Goal: Task Accomplishment & Management: Manage account settings

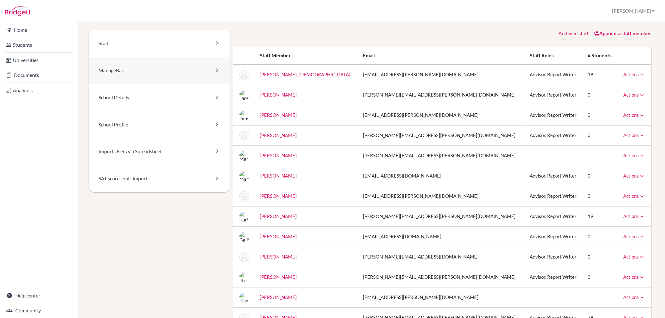
click at [142, 72] on link "ManageBac" at bounding box center [160, 70] width 142 height 27
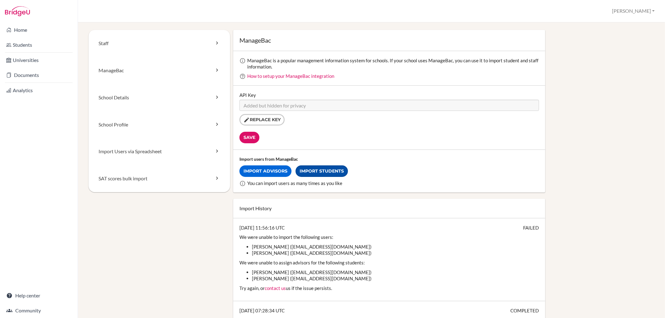
click at [332, 168] on link "Import Students" at bounding box center [322, 172] width 52 height 12
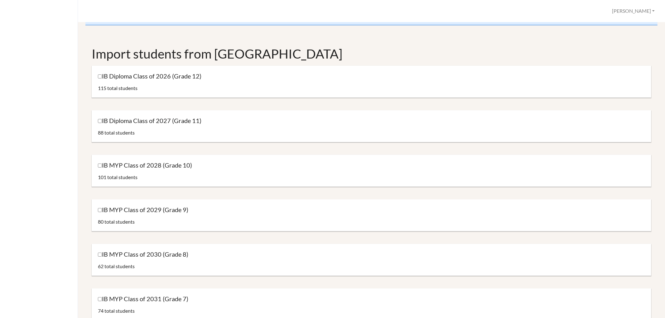
scroll to position [35, 0]
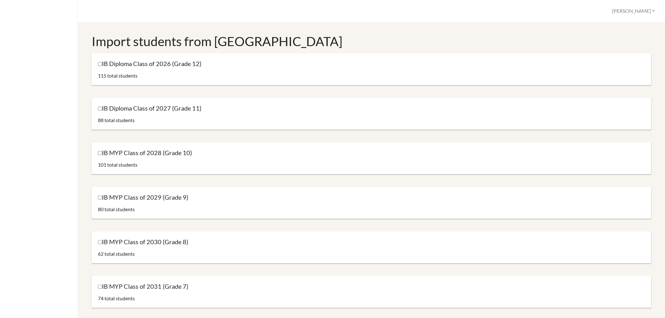
drag, startPoint x: 103, startPoint y: 197, endPoint x: 192, endPoint y: 193, distance: 89.0
click at [192, 193] on div "IB MYP Class of 2029 (Grade 9) 80 total students" at bounding box center [372, 203] width 560 height 32
copy label "IB MYP Class of 2029 (Grade 9)"
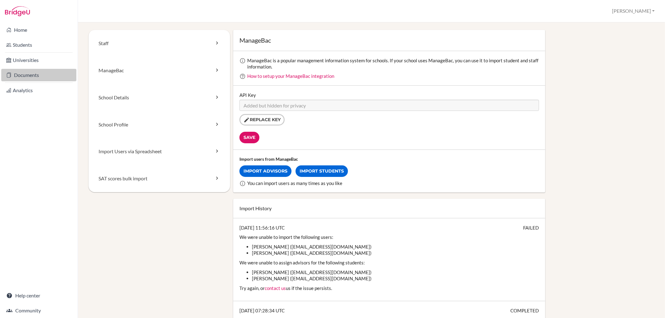
click at [29, 75] on link "Documents" at bounding box center [38, 75] width 75 height 12
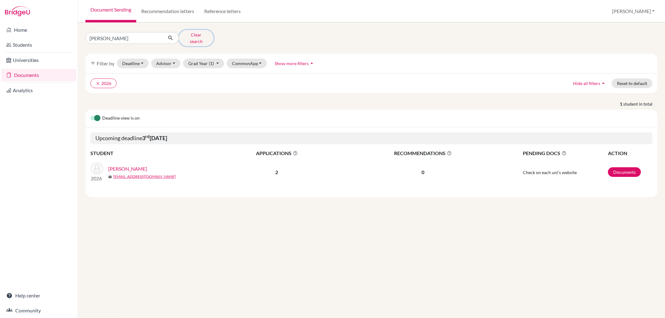
click at [193, 33] on button "Clear search" at bounding box center [196, 38] width 35 height 16
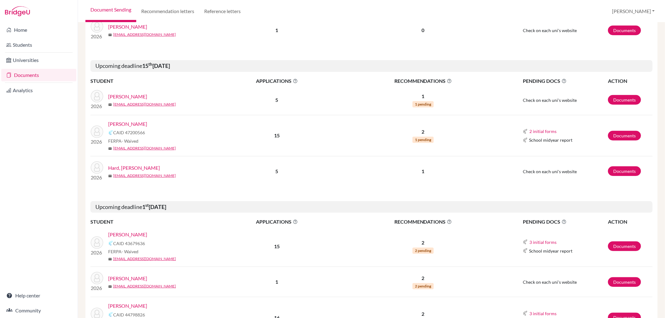
scroll to position [208, 0]
click at [125, 121] on link "[PERSON_NAME]" at bounding box center [127, 123] width 39 height 7
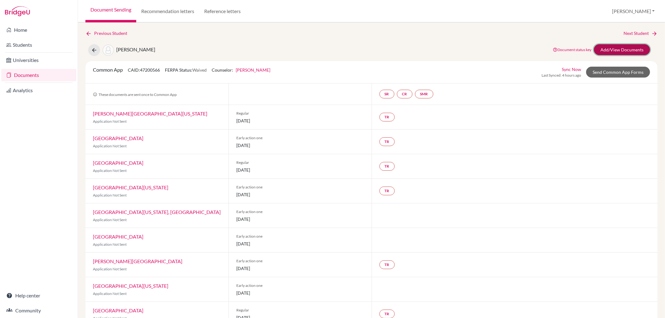
click at [610, 48] on link "Add/View Documents" at bounding box center [622, 49] width 56 height 11
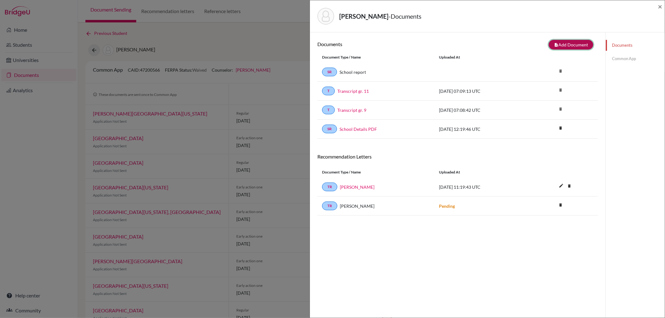
click at [561, 43] on button "note_add Add Document" at bounding box center [571, 45] width 45 height 10
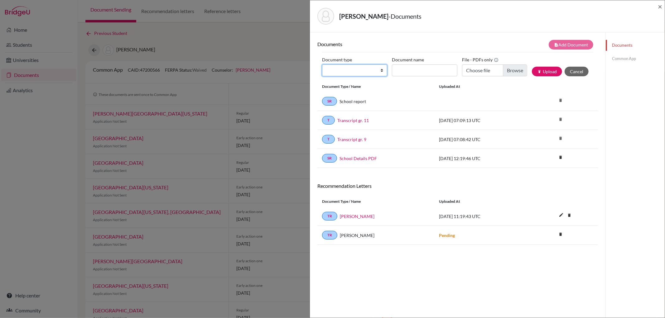
click at [382, 70] on select "Change explanation for Common App reports Counselor recommendation Internationa…" at bounding box center [354, 71] width 65 height 12
select select "4"
click at [322, 65] on select "Change explanation for Common App reports Counselor recommendation Internationa…" at bounding box center [354, 71] width 65 height 12
click at [404, 70] on input "Document name" at bounding box center [424, 71] width 65 height 12
click at [515, 71] on input "Choose file" at bounding box center [494, 71] width 65 height 12
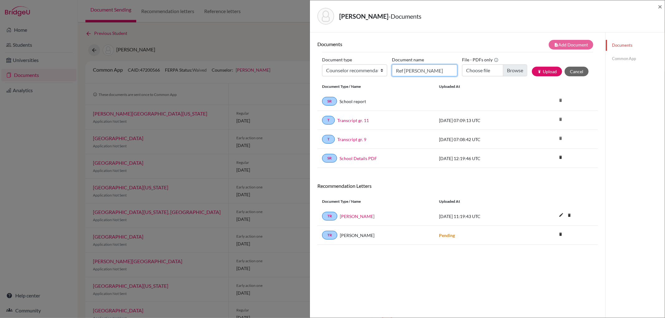
drag, startPoint x: 428, startPoint y: 70, endPoint x: 422, endPoint y: 73, distance: 6.6
click at [422, 73] on input "Ref [PERSON_NAME]" at bounding box center [424, 71] width 65 height 12
type input "[PERSON_NAME]"
click at [506, 71] on input "Choose file" at bounding box center [494, 71] width 65 height 12
click at [506, 68] on input "Choose file" at bounding box center [494, 71] width 65 height 12
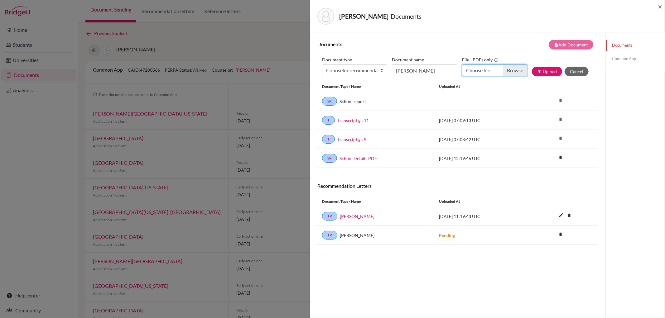
type input "C:\fakepath\ref. ben.fregeau.pdf"
click at [543, 68] on button "publish Upload" at bounding box center [547, 72] width 30 height 10
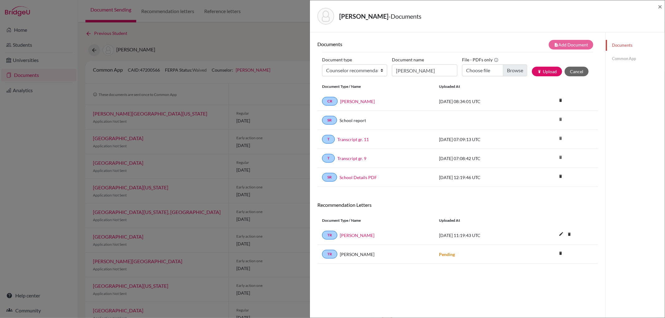
click at [615, 59] on link "Common App" at bounding box center [635, 58] width 59 height 11
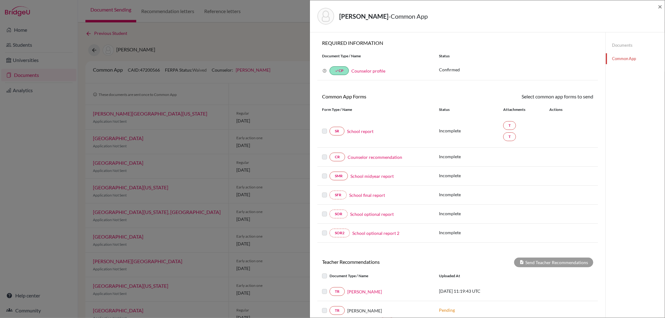
click at [361, 158] on link "Counselor recommendation" at bounding box center [375, 157] width 55 height 7
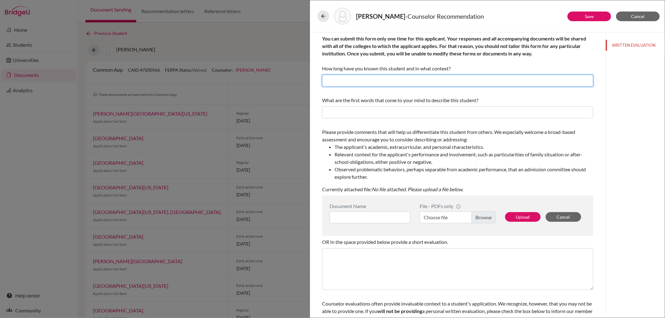
click at [353, 84] on input "text" at bounding box center [457, 81] width 271 height 12
type input "2 years as college counselor"
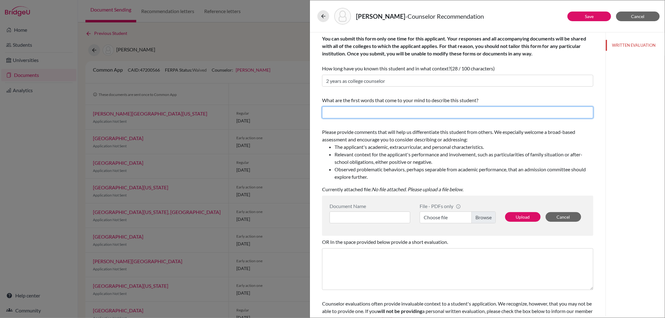
click at [360, 111] on input "text" at bounding box center [457, 113] width 271 height 12
type input "K"
click at [360, 111] on input "text" at bounding box center [457, 113] width 271 height 12
type input "considerate, kind and ambitious"
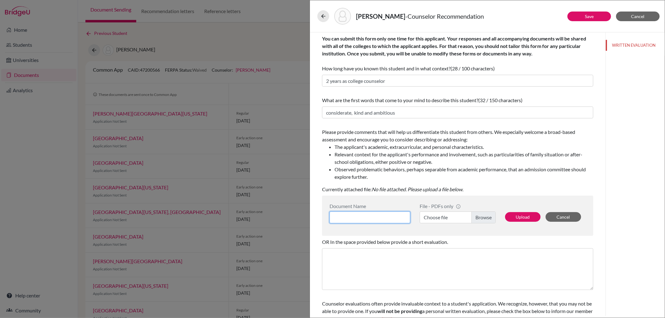
click at [345, 214] on input at bounding box center [369, 218] width 81 height 12
type input "Counselor reference"
click at [474, 216] on label "Choose file" at bounding box center [458, 218] width 76 height 12
click at [474, 216] on input "Choose file" at bounding box center [458, 218] width 76 height 12
click at [516, 219] on button "Upload" at bounding box center [523, 217] width 36 height 10
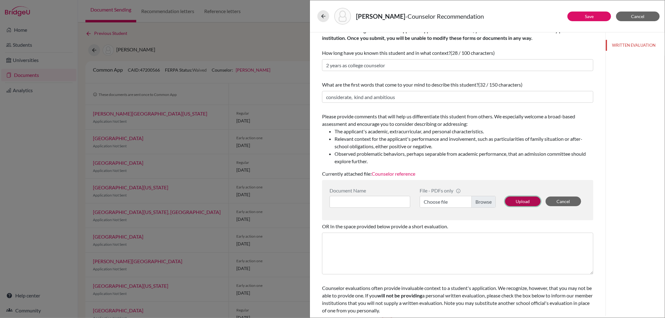
scroll to position [29, 0]
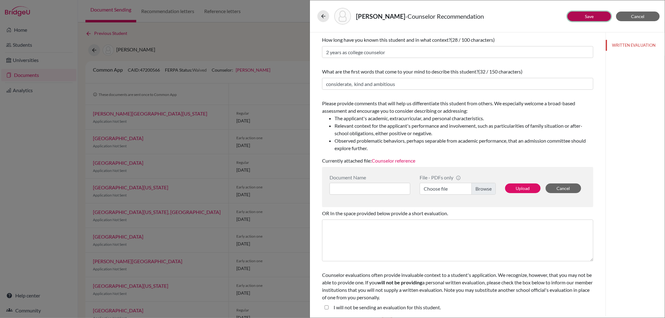
click at [593, 14] on link "Save" at bounding box center [589, 16] width 9 height 5
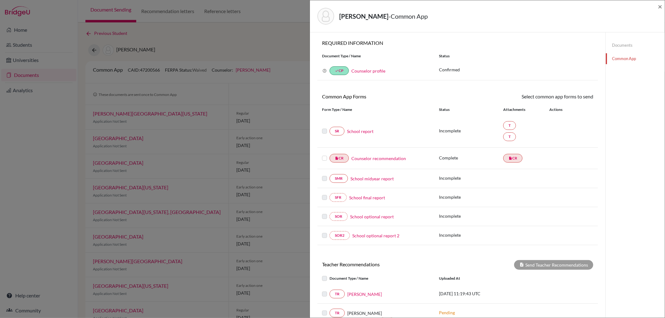
click at [351, 128] on link "School report" at bounding box center [360, 131] width 26 height 7
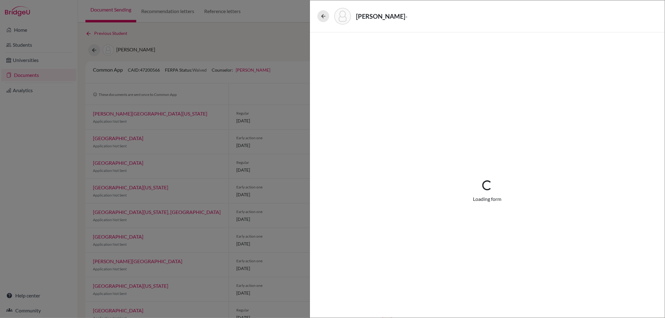
select select "3"
select select "662849"
select select "0"
select select "1"
select select "662848"
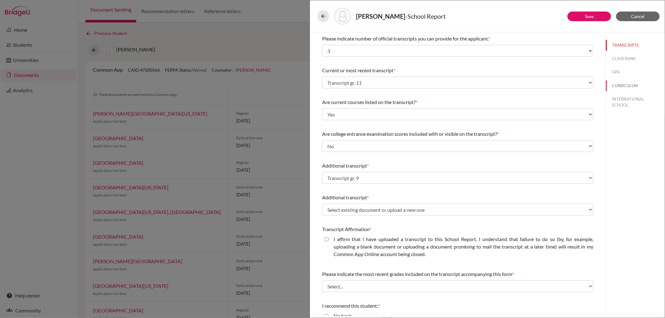
click at [616, 85] on button "CURRICULUM" at bounding box center [635, 85] width 59 height 11
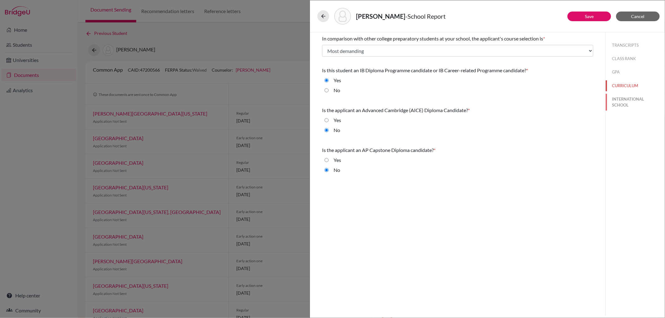
click at [618, 98] on button "INTERNATIONAL SCHOOL" at bounding box center [635, 102] width 59 height 17
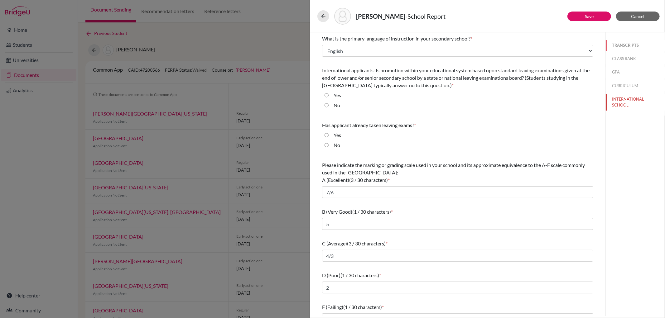
click at [613, 44] on button "TRANSCRIPTS" at bounding box center [635, 45] width 59 height 11
select select "3"
select select "662849"
select select "0"
select select "1"
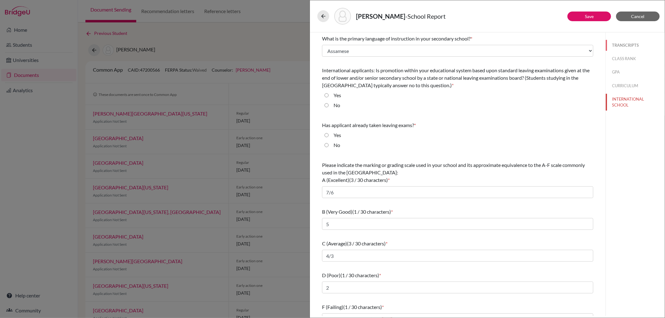
select select "662848"
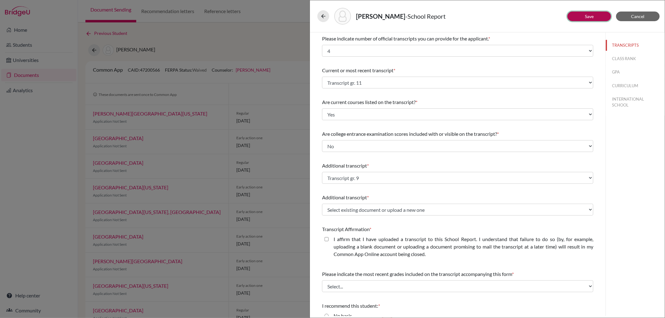
click at [588, 17] on link "Save" at bounding box center [589, 16] width 9 height 5
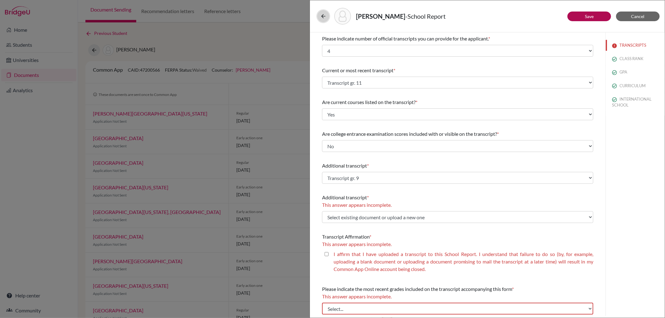
click at [321, 12] on button at bounding box center [323, 16] width 12 height 12
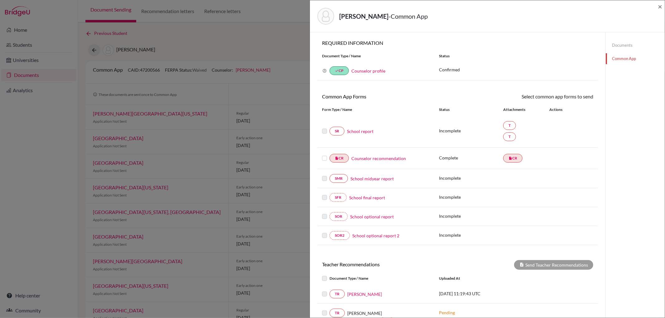
click at [372, 72] on link "Counselor profile" at bounding box center [368, 70] width 34 height 5
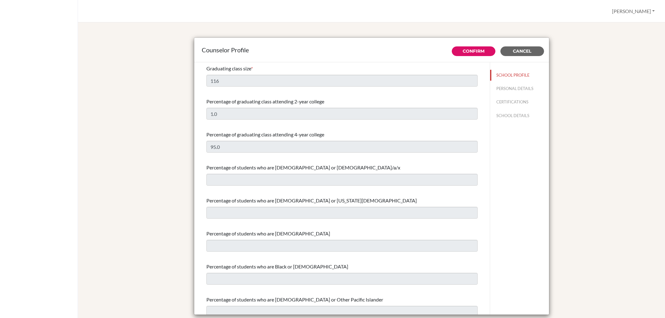
select select "0"
click at [505, 73] on button "SCHOOL PROFILE" at bounding box center [519, 75] width 59 height 11
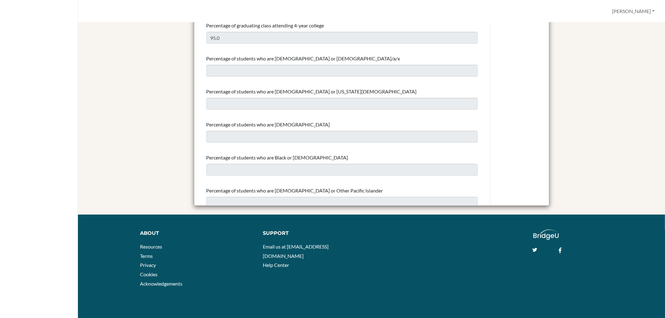
drag, startPoint x: 581, startPoint y: 90, endPoint x: 599, endPoint y: 157, distance: 69.5
click at [589, 183] on div "Counselor Profile Confirm Cancel Graduating class size * 116 Percentage of grad…" at bounding box center [371, 68] width 572 height 294
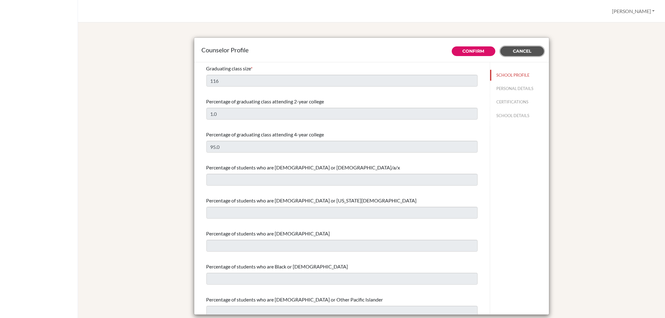
click at [521, 48] on span "Cancel" at bounding box center [522, 51] width 18 height 6
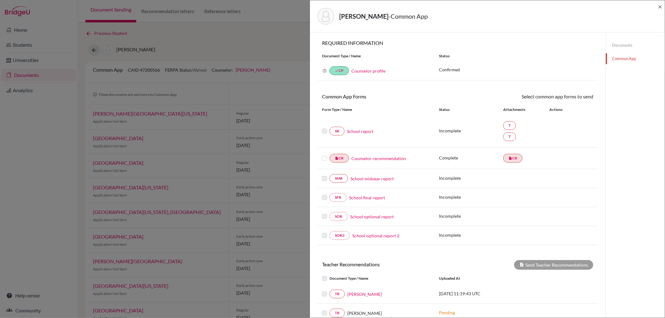
click at [371, 70] on link "Counselor profile" at bounding box center [368, 70] width 34 height 5
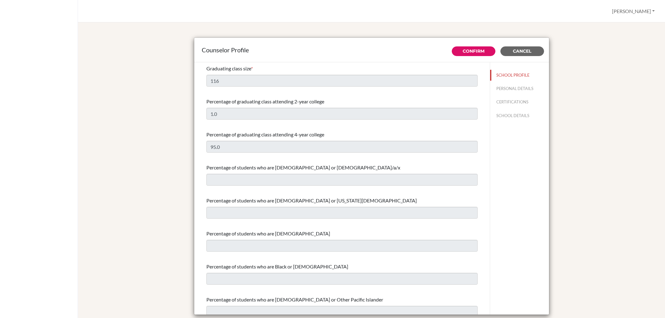
select select "0"
click at [523, 50] on span "Cancel" at bounding box center [522, 51] width 18 height 6
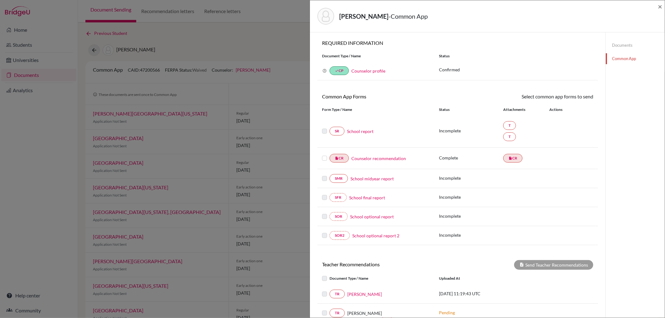
click at [372, 70] on link "Counselor profile" at bounding box center [368, 70] width 34 height 5
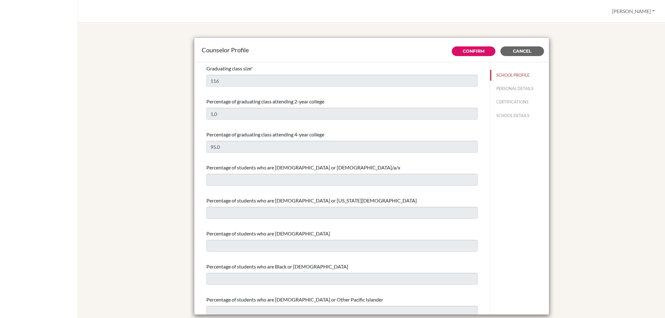
select select "0"
click at [513, 51] on span "Cancel" at bounding box center [522, 51] width 18 height 6
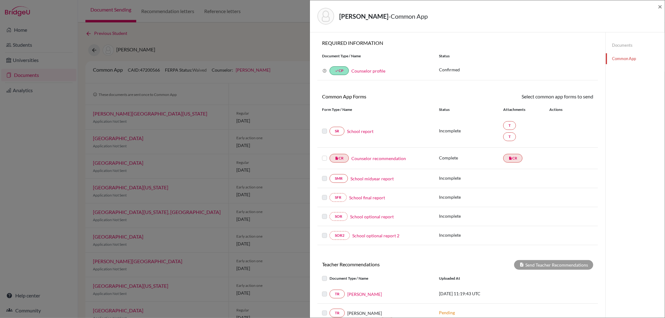
click at [612, 44] on link "Documents" at bounding box center [635, 45] width 59 height 11
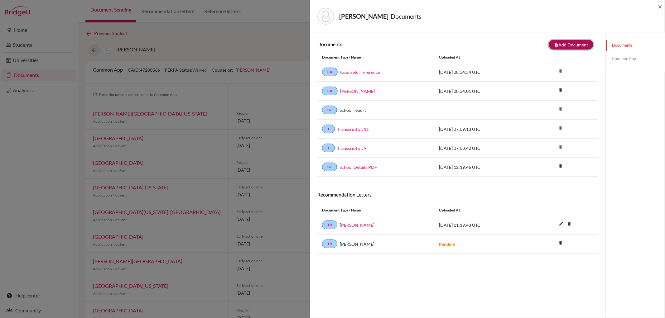
click at [566, 44] on button "note_add Add Document" at bounding box center [571, 45] width 45 height 10
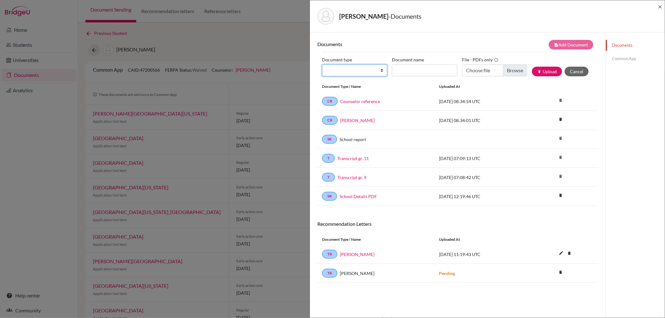
click at [380, 72] on select "Change explanation for Common App reports Counselor recommendation Internationa…" at bounding box center [354, 71] width 65 height 12
select select "1"
click at [322, 65] on select "Change explanation for Common App reports Counselor recommendation Internationa…" at bounding box center [354, 71] width 65 height 12
click at [415, 70] on input "Document name" at bounding box center [424, 71] width 65 height 12
type input "school profile"
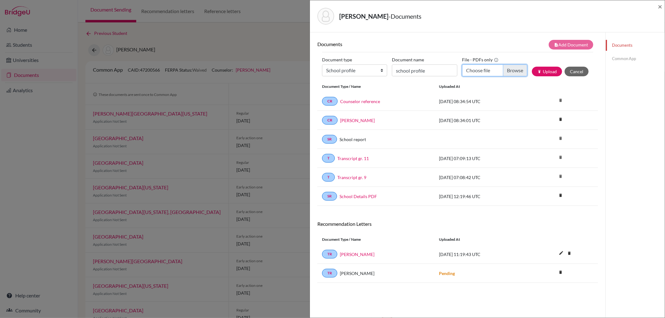
click at [507, 69] on input "Choose file" at bounding box center [494, 71] width 65 height 12
click at [513, 69] on input "Choose file" at bounding box center [494, 71] width 65 height 12
type input "C:\fakepath\BBIS_Schulprofil_2025-26_WEB (1).pdf"
click at [542, 69] on button "publish Upload" at bounding box center [547, 72] width 30 height 10
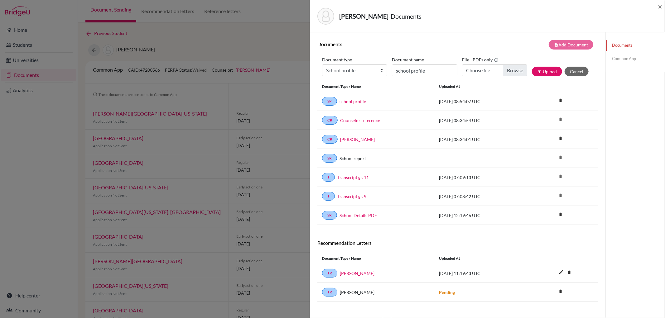
click at [620, 57] on link "Common App" at bounding box center [635, 58] width 59 height 11
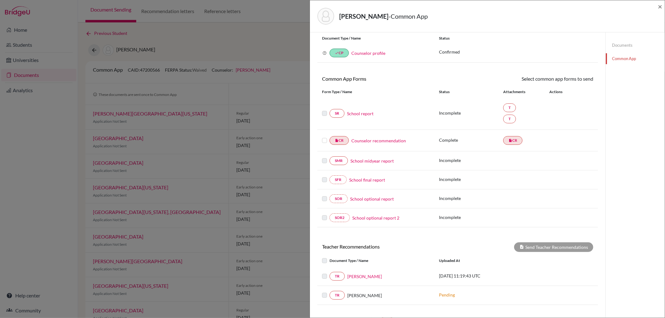
scroll to position [35, 0]
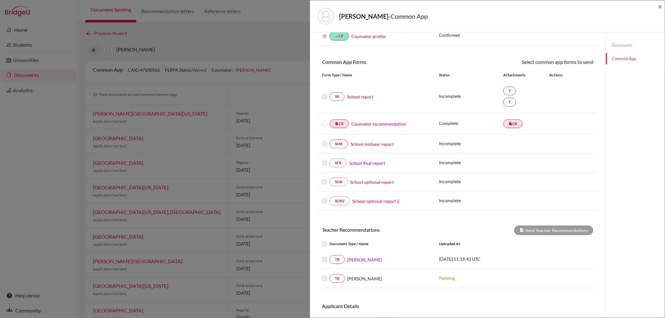
click at [357, 96] on link "School report" at bounding box center [360, 97] width 26 height 7
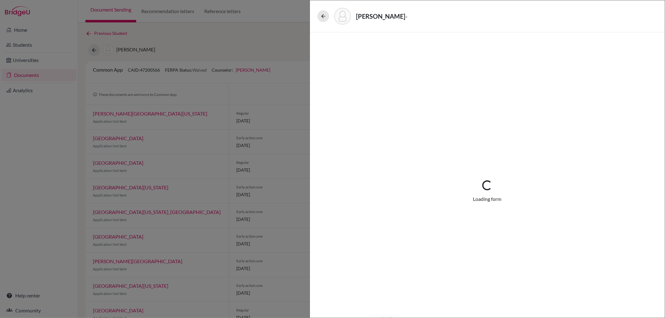
select select "3"
select select "662849"
select select "0"
select select "1"
select select "662848"
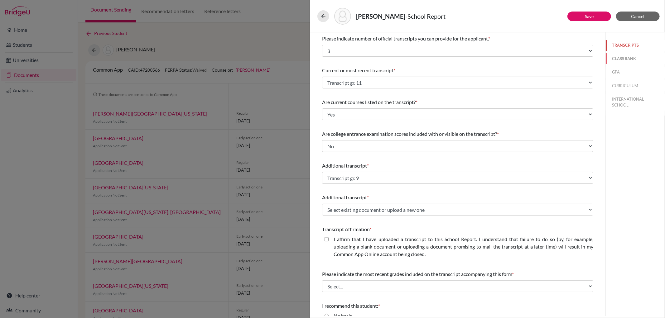
click at [613, 58] on button "CLASS RANK" at bounding box center [635, 58] width 59 height 11
select select "5"
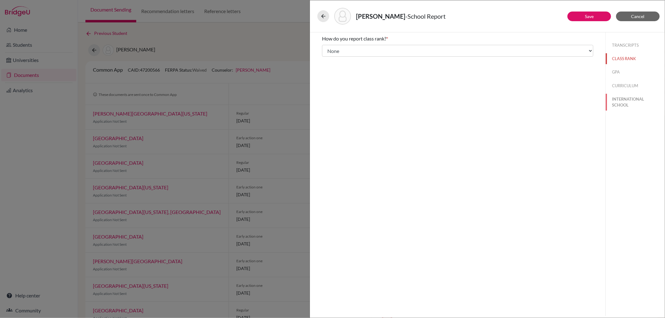
click at [621, 100] on button "INTERNATIONAL SCHOOL" at bounding box center [635, 102] width 59 height 17
type input "2"
type input "1"
select select "14"
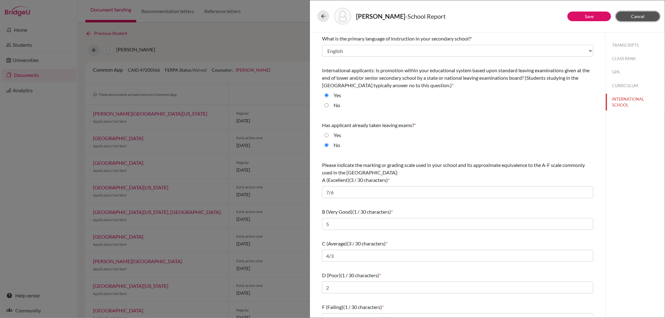
click at [627, 16] on button "Cancel" at bounding box center [638, 17] width 44 height 10
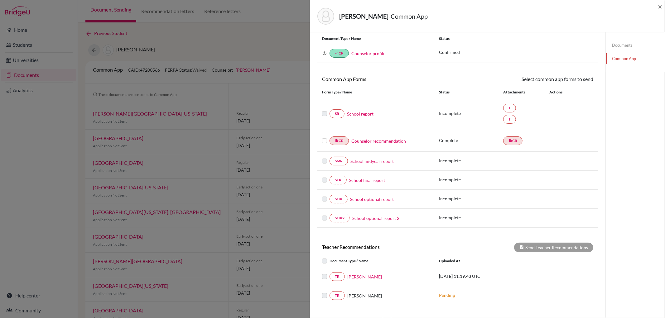
scroll to position [69, 0]
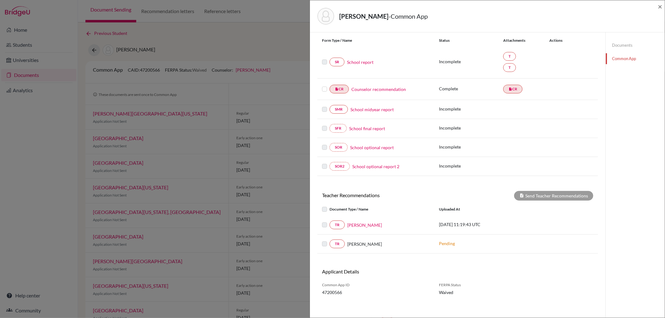
click at [177, 205] on div "Fregeau, Ben - Common App × × REQUIRED INFORMATION Document Type / Name Status …" at bounding box center [332, 159] width 665 height 318
click at [661, 4] on span "×" at bounding box center [660, 6] width 4 height 9
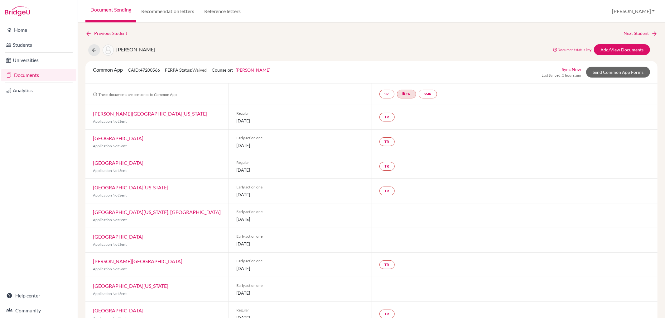
click at [39, 75] on link "Documents" at bounding box center [38, 75] width 75 height 12
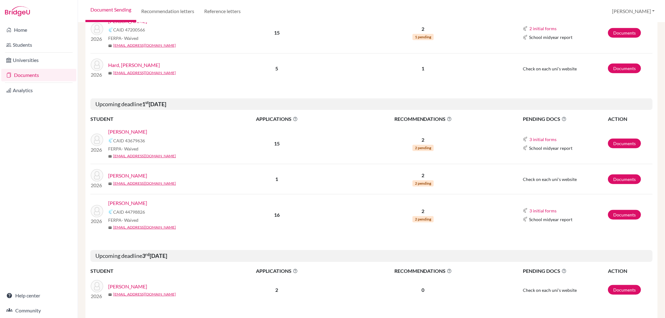
scroll to position [346, 0]
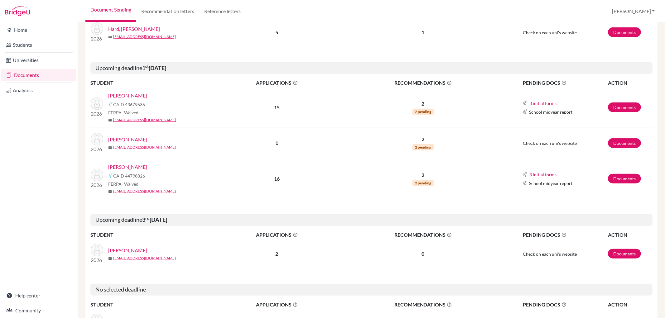
click at [147, 168] on link "[PERSON_NAME]" at bounding box center [127, 166] width 39 height 7
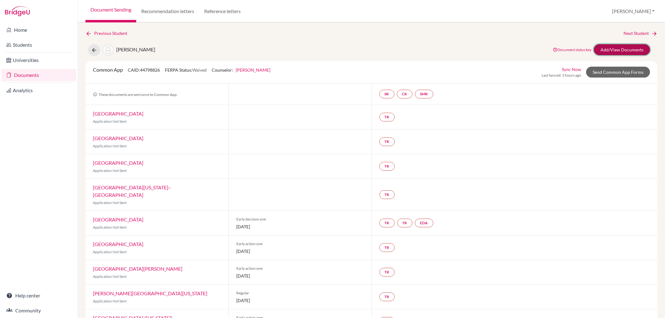
click at [615, 45] on link "Add/View Documents" at bounding box center [622, 49] width 56 height 11
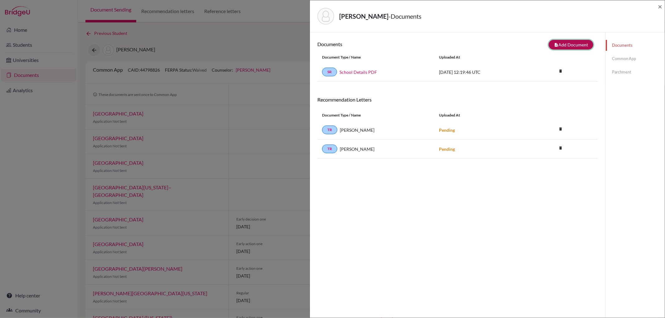
click at [571, 41] on button "note_add Add Document" at bounding box center [571, 45] width 45 height 10
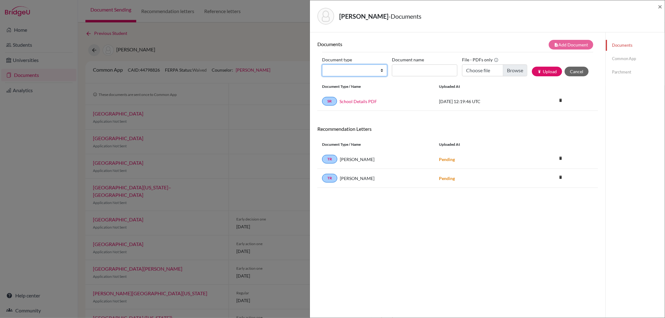
click at [379, 73] on select "Change explanation for Common App reports Counselor recommendation Internationa…" at bounding box center [354, 71] width 65 height 12
select select "4"
click at [322, 65] on select "Change explanation for Common App reports Counselor recommendation Internationa…" at bounding box center [354, 71] width 65 height 12
click at [402, 72] on input "Document name" at bounding box center [424, 71] width 65 height 12
click at [401, 68] on input "Re ben mcmorrow" at bounding box center [424, 71] width 65 height 12
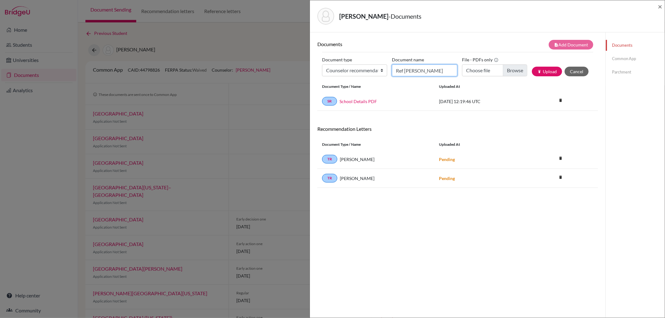
type input "Ref ben mcmorrow"
click at [507, 69] on input "Choose file" at bounding box center [494, 71] width 65 height 12
click at [512, 70] on input "Choose file" at bounding box center [494, 71] width 65 height 12
type input "C:\fakepath\ref. ben.mcmorrow.pdf"
click at [543, 71] on button "publish Upload" at bounding box center [547, 72] width 30 height 10
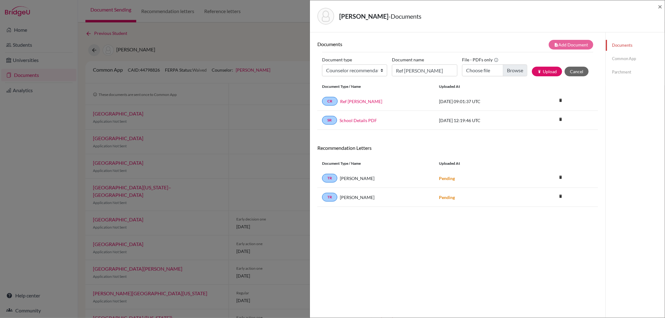
click at [617, 56] on link "Common App" at bounding box center [635, 58] width 59 height 11
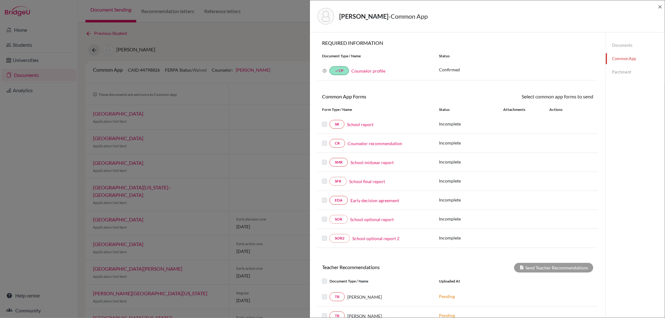
click at [363, 142] on link "Counselor recommendation" at bounding box center [375, 143] width 55 height 7
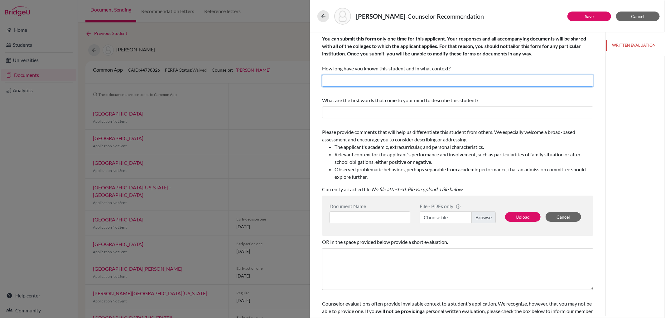
click at [374, 85] on input "text" at bounding box center [457, 81] width 271 height 12
type input "2 years as college counselor"
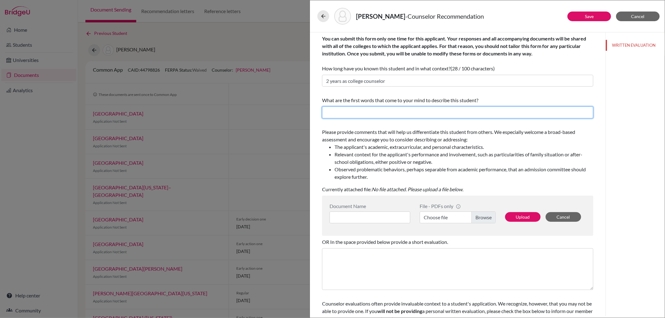
click at [364, 110] on input "text" at bounding box center [457, 113] width 271 height 12
type input "polite, ambitious, sociable"
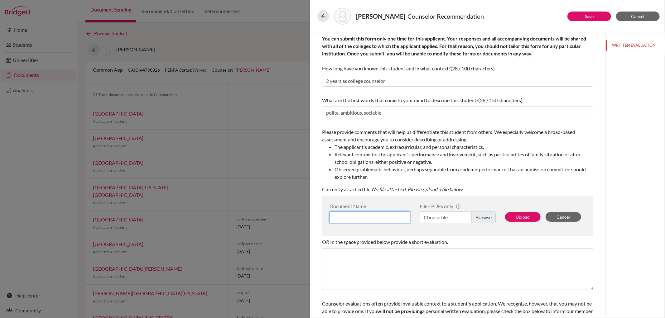
click at [369, 218] on input at bounding box center [369, 218] width 81 height 12
type input "Ref ben mcmorrow"
click at [478, 223] on label "Choose file" at bounding box center [458, 218] width 76 height 12
click at [478, 223] on input "Choose file" at bounding box center [458, 218] width 76 height 12
click at [522, 218] on button "Upload" at bounding box center [523, 217] width 36 height 10
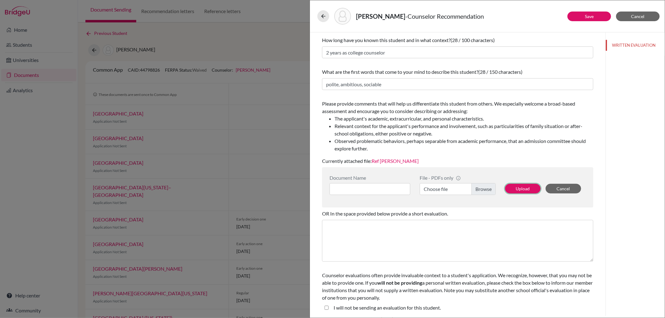
scroll to position [29, 0]
click at [591, 15] on link "Save" at bounding box center [589, 16] width 9 height 5
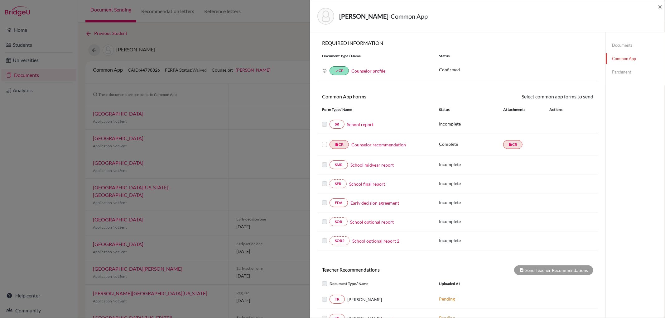
click at [357, 126] on link "School report" at bounding box center [360, 124] width 26 height 7
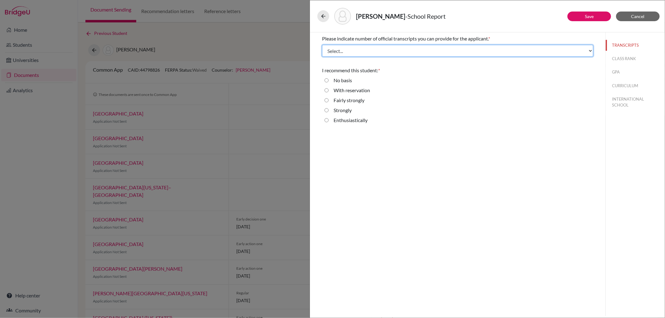
click at [406, 48] on select "Select... 1 2 3 4" at bounding box center [457, 51] width 271 height 12
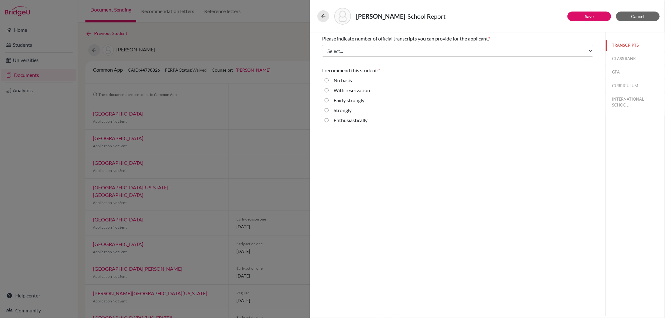
click at [516, 207] on div "Please indicate number of official transcripts you can provide for the applican…" at bounding box center [458, 174] width 296 height 284
click at [629, 13] on button "Cancel" at bounding box center [638, 17] width 44 height 10
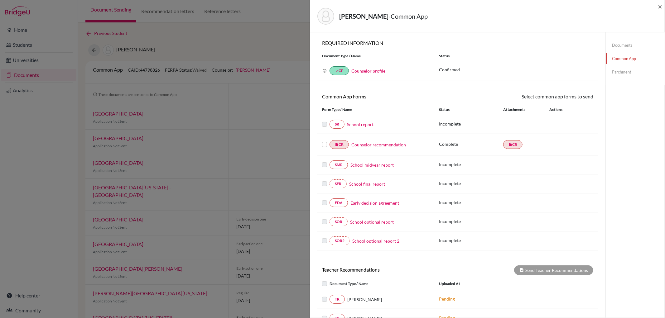
click at [613, 43] on link "Documents" at bounding box center [635, 45] width 59 height 11
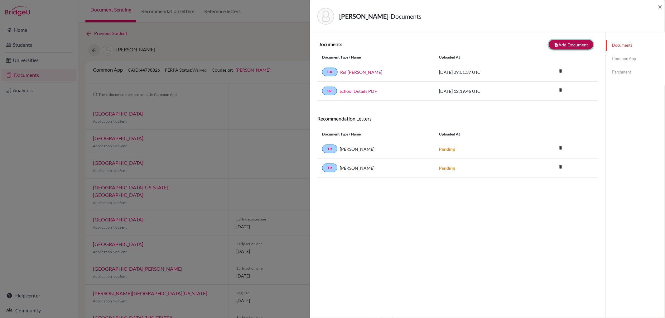
click at [575, 41] on button "note_add Add Document" at bounding box center [571, 45] width 45 height 10
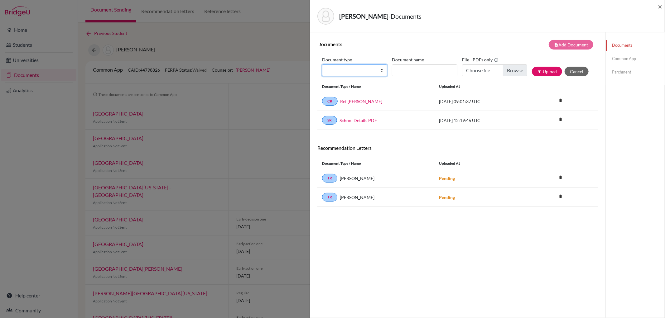
click at [379, 71] on select "Change explanation for Common App reports Counselor recommendation Internationa…" at bounding box center [354, 71] width 65 height 12
select select "2"
click at [322, 65] on select "Change explanation for Common App reports Counselor recommendation Internationa…" at bounding box center [354, 71] width 65 height 12
click at [434, 76] on input "Document name" at bounding box center [424, 71] width 65 height 12
type input "Transcript gr. 11"
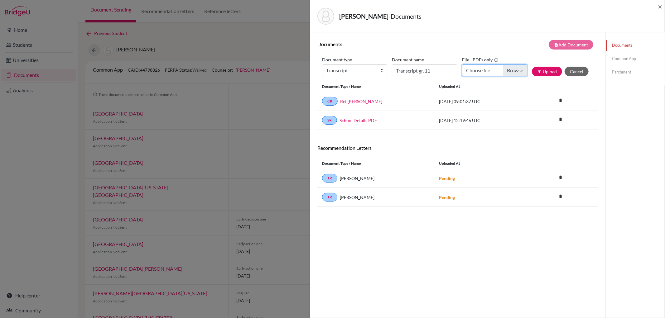
click at [516, 70] on input "Choose file" at bounding box center [494, 71] width 65 height 12
type input "C:\fakepath\McMorrow_Benjamin_Transcript.pdf"
click at [539, 69] on button "publish Upload" at bounding box center [547, 72] width 30 height 10
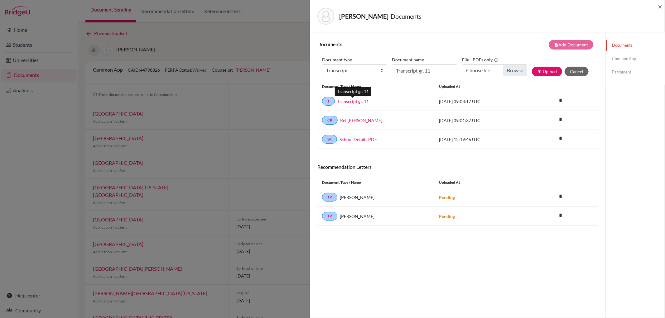
click at [351, 99] on link "Transcript gr. 11" at bounding box center [352, 101] width 31 height 7
click at [618, 57] on link "Common App" at bounding box center [635, 58] width 59 height 11
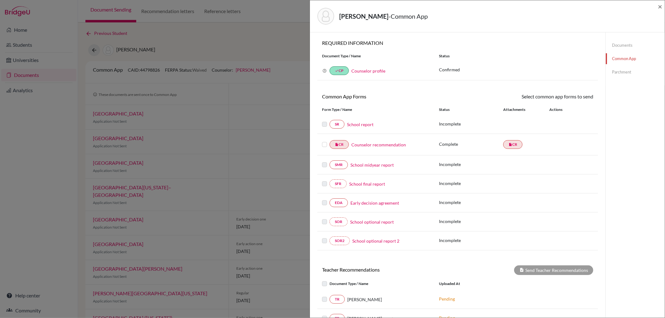
click at [358, 123] on link "School report" at bounding box center [360, 124] width 26 height 7
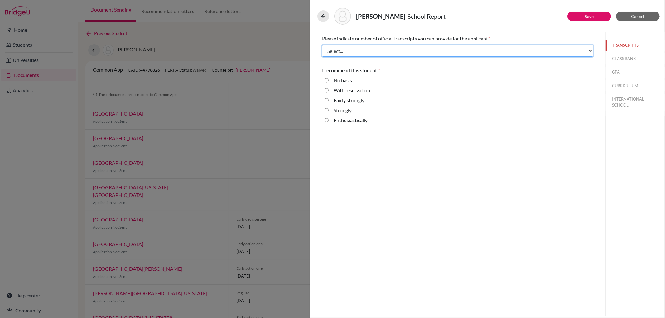
click at [416, 50] on select "Select... 1 2 3 4" at bounding box center [457, 51] width 271 height 12
select select "2"
click at [322, 45] on select "Select... 1 2 3 4" at bounding box center [457, 51] width 271 height 12
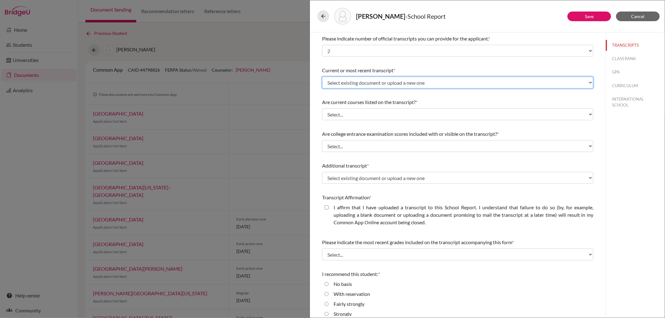
click at [389, 81] on select "Select existing document or upload a new one Transcript gr. 11 Upload New File" at bounding box center [457, 83] width 271 height 12
select select "667385"
click at [322, 77] on select "Select existing document or upload a new one Transcript gr. 11 Upload New File" at bounding box center [457, 83] width 271 height 12
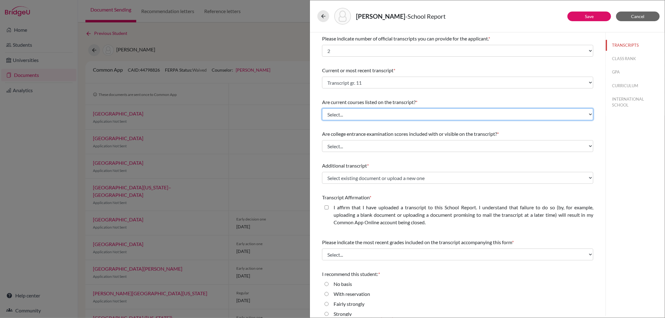
click at [375, 112] on select "Select... Yes No" at bounding box center [457, 114] width 271 height 12
select select "0"
click at [322, 108] on select "Select... Yes No" at bounding box center [457, 114] width 271 height 12
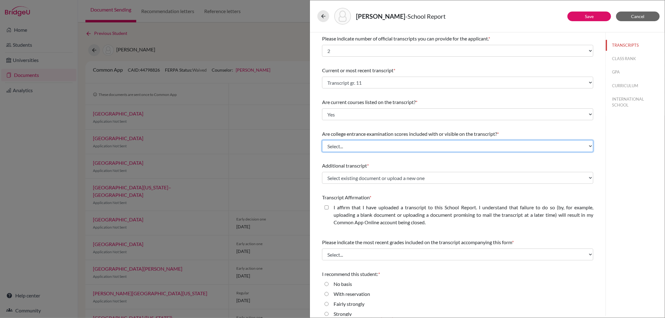
click at [361, 144] on select "Select... Yes No" at bounding box center [457, 146] width 271 height 12
select select "1"
click at [322, 140] on select "Select... Yes No" at bounding box center [457, 146] width 271 height 12
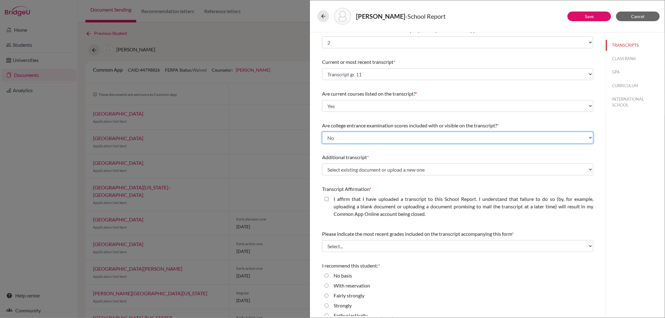
scroll to position [16, 0]
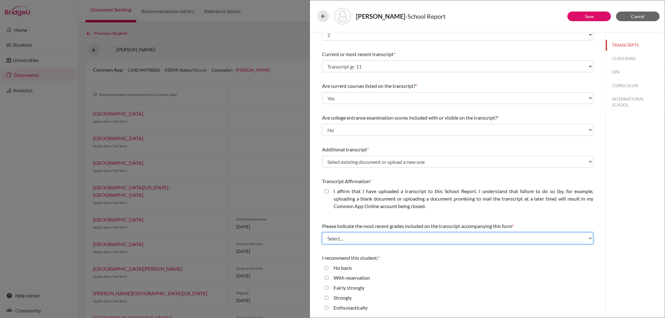
click at [336, 235] on select "Select... Final junior year grades 1st Quarter senior year grades 2nd Quarter/1…" at bounding box center [457, 239] width 271 height 12
select select "0"
click at [322, 233] on select "Select... Final junior year grades 1st Quarter senior year grades 2nd Quarter/1…" at bounding box center [457, 239] width 271 height 12
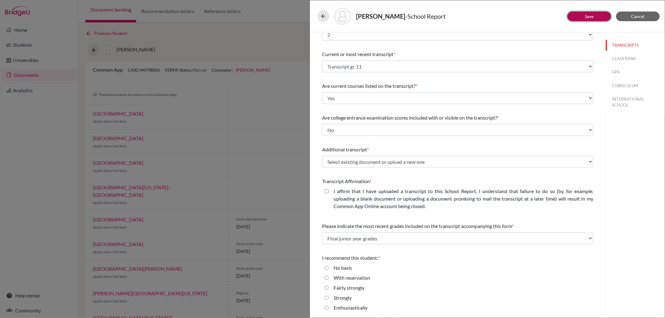
click at [587, 15] on link "Save" at bounding box center [589, 16] width 9 height 5
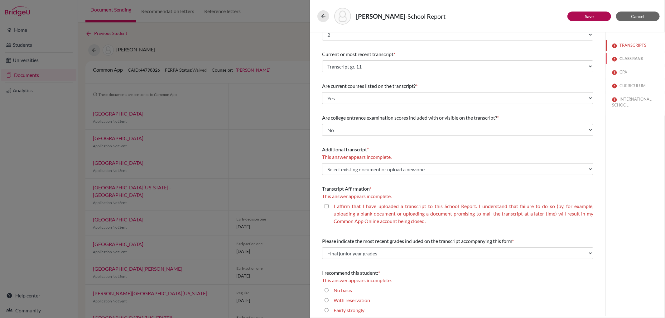
click at [624, 58] on button "CLASS RANK" at bounding box center [635, 58] width 59 height 11
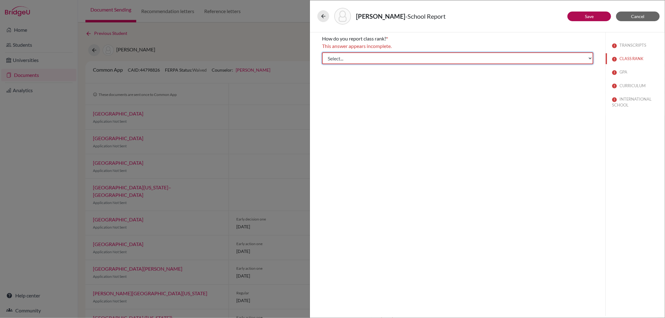
click at [450, 60] on select "Select... Exact Decile Quintile Quartile None" at bounding box center [457, 58] width 271 height 12
select select "5"
click at [322, 52] on select "Select... Exact Decile Quintile Quartile None" at bounding box center [457, 58] width 271 height 12
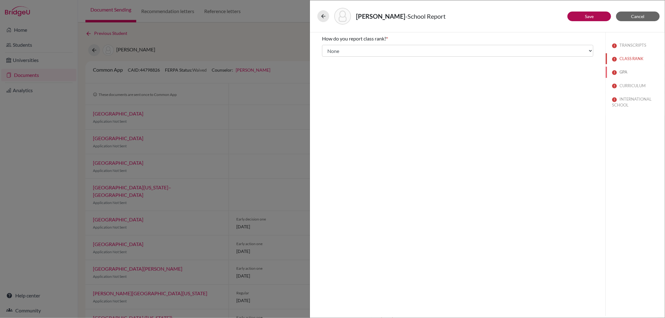
click at [622, 68] on button "GPA" at bounding box center [635, 72] width 59 height 11
click at [327, 66] on input "No" at bounding box center [327, 65] width 4 height 7
radio input "true"
click at [618, 85] on button "CURRICULUM" at bounding box center [635, 85] width 59 height 11
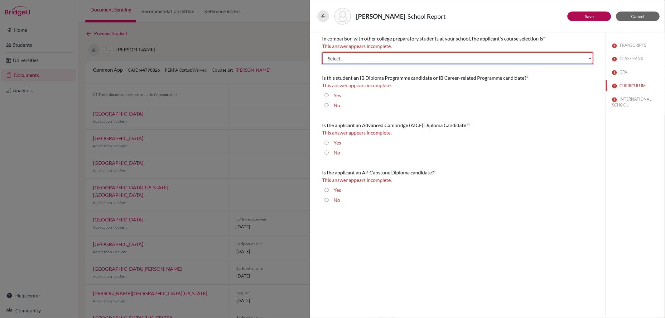
click at [379, 63] on select "Select... Less than demanding Average Demanding Very demanding Most demanding P…" at bounding box center [457, 58] width 271 height 12
select select "4"
click at [322, 52] on select "Select... Less than demanding Average Demanding Very demanding Most demanding P…" at bounding box center [457, 58] width 271 height 12
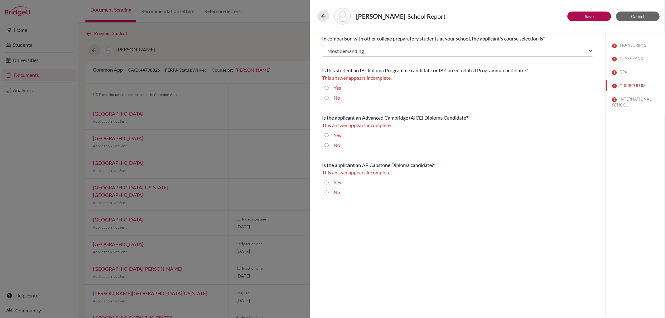
click at [326, 88] on input "Yes" at bounding box center [327, 87] width 4 height 7
radio input "true"
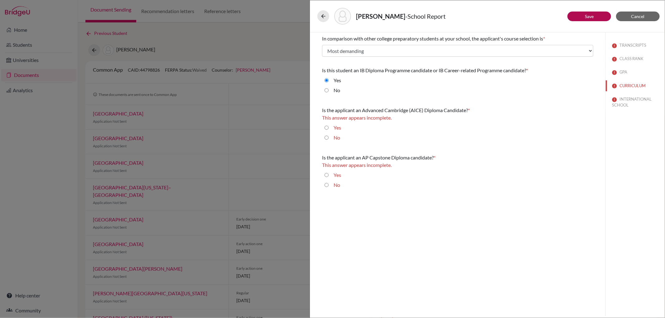
click at [327, 137] on input "No" at bounding box center [327, 137] width 4 height 7
radio input "true"
click at [325, 176] on input "No" at bounding box center [327, 177] width 4 height 7
radio input "true"
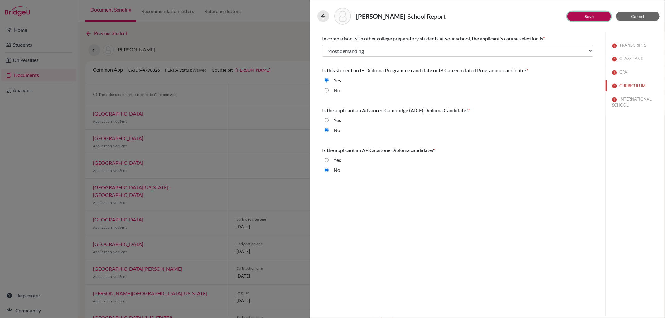
click at [583, 13] on button "Save" at bounding box center [589, 17] width 44 height 10
select select "2"
select select "0"
select select "667385"
select select "0"
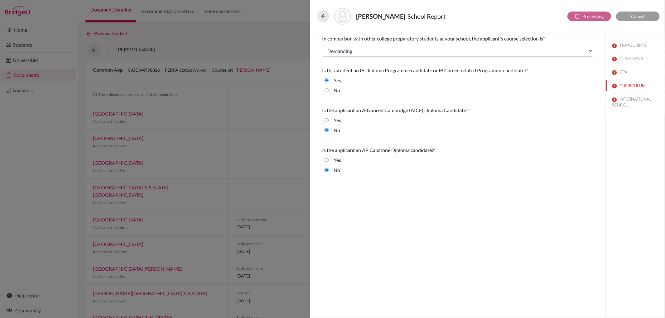
select select "1"
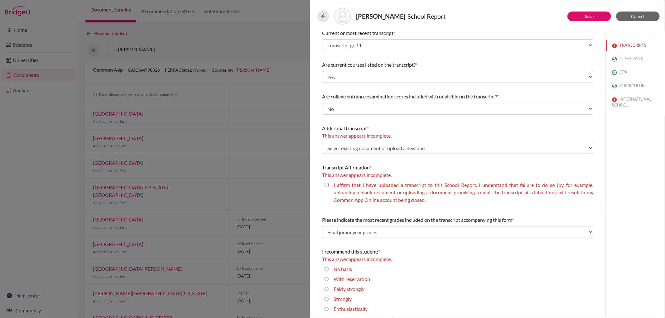
scroll to position [39, 0]
click at [615, 98] on button "INTERNATIONAL SCHOOL" at bounding box center [635, 102] width 59 height 17
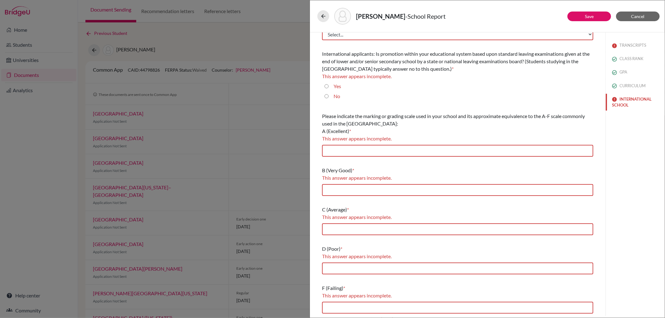
scroll to position [0, 0]
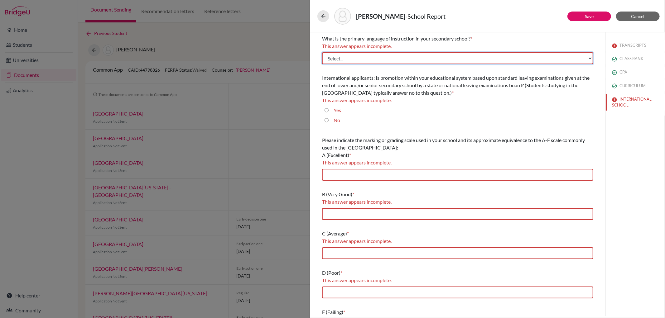
click at [490, 58] on select "Select... Albanian Arabic Armenian Assamese Azerbaijani Belarusian Bengali Bulg…" at bounding box center [457, 58] width 271 height 12
select select "14"
click at [322, 52] on select "Select... Albanian Arabic Armenian Assamese Azerbaijani Belarusian Bengali Bulg…" at bounding box center [457, 58] width 271 height 12
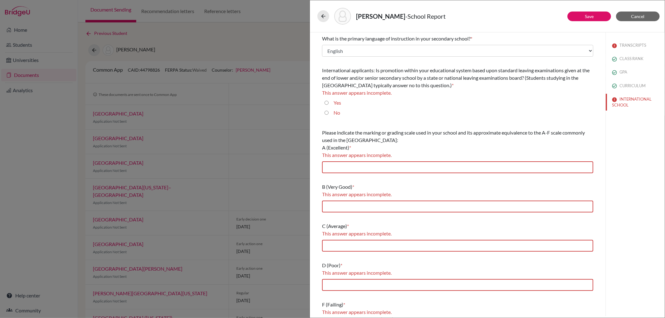
click at [326, 101] on input "Yes" at bounding box center [327, 102] width 4 height 7
radio input "true"
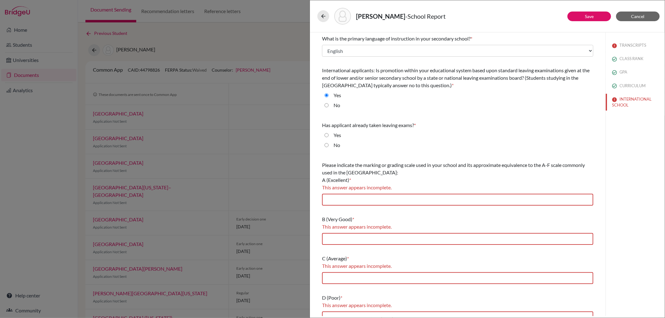
click at [328, 145] on input "No" at bounding box center [327, 145] width 4 height 7
radio input "true"
click at [334, 202] on input "text" at bounding box center [457, 200] width 271 height 12
type input "7/6"
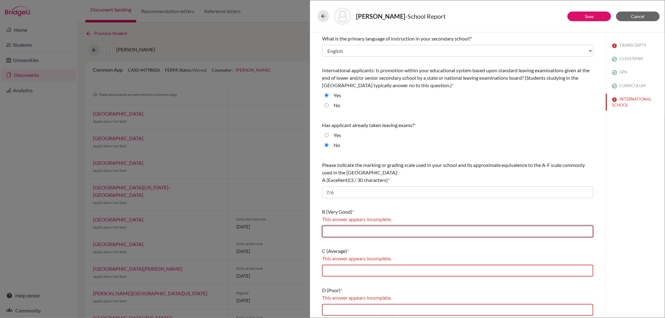
click at [342, 232] on input "text" at bounding box center [457, 232] width 271 height 12
type input "5"
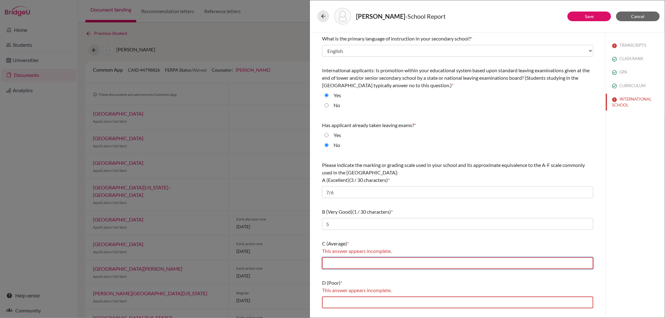
click at [328, 261] on input "text" at bounding box center [457, 263] width 271 height 12
type input "4/3"
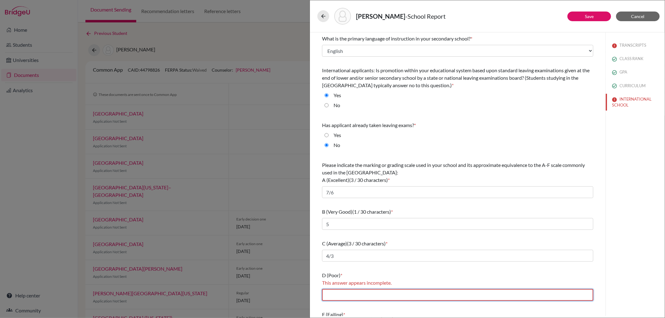
click at [353, 293] on input "text" at bounding box center [457, 295] width 271 height 12
type input "2"
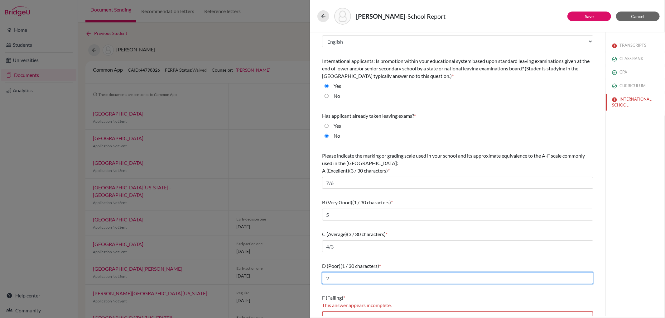
scroll to position [19, 0]
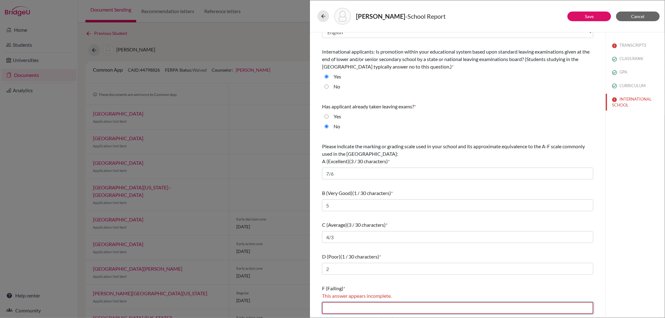
click at [325, 307] on input "text" at bounding box center [457, 308] width 271 height 12
type input "1"
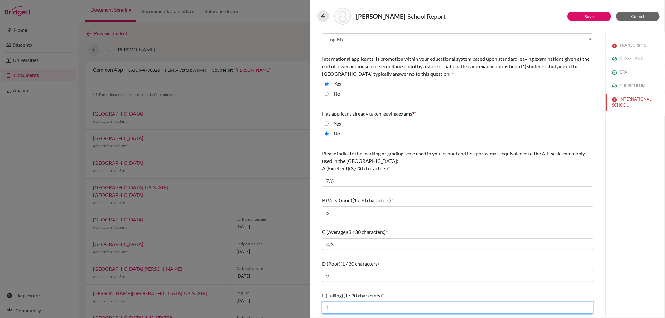
scroll to position [11, 0]
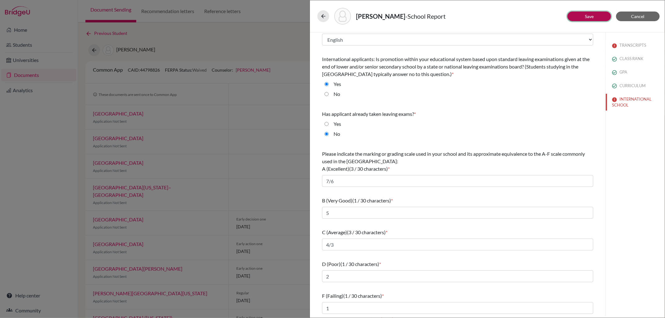
click at [584, 13] on button "Save" at bounding box center [589, 17] width 44 height 10
select select "2"
select select "0"
select select "667385"
select select "0"
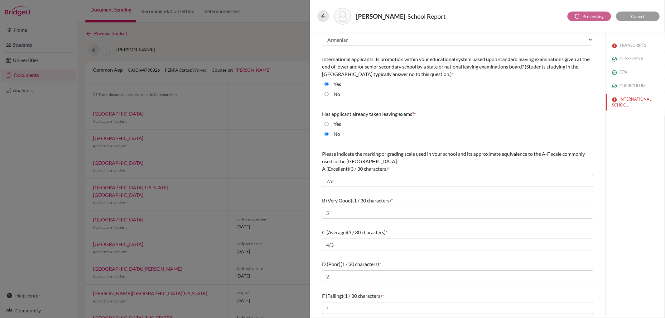
select select "1"
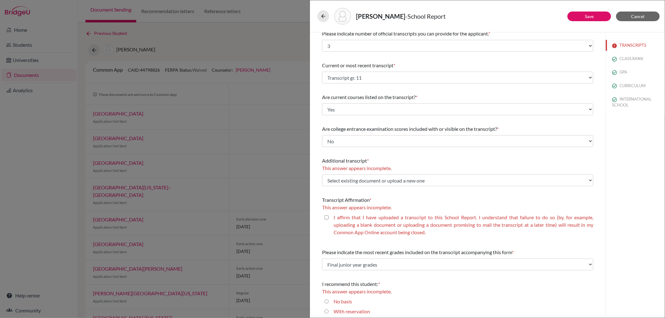
scroll to position [0, 0]
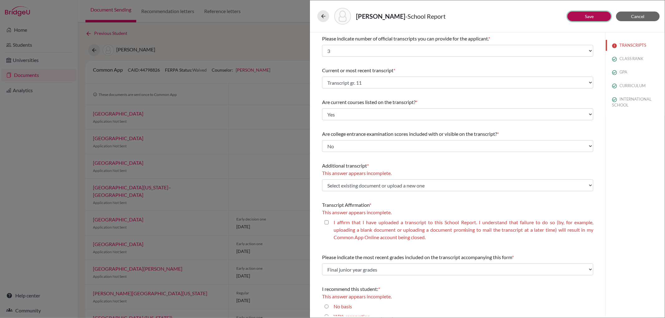
click at [588, 14] on link "Save" at bounding box center [589, 16] width 9 height 5
click at [319, 18] on button at bounding box center [323, 16] width 12 height 12
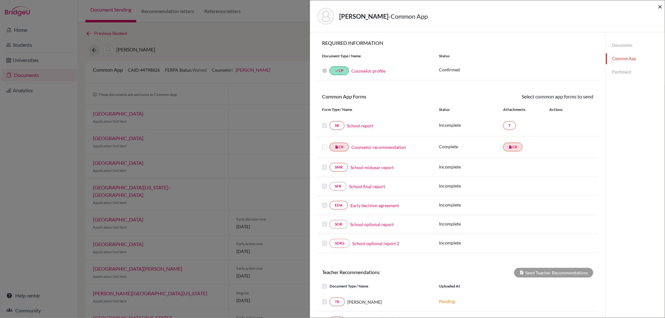
click at [660, 2] on span "×" at bounding box center [660, 6] width 4 height 9
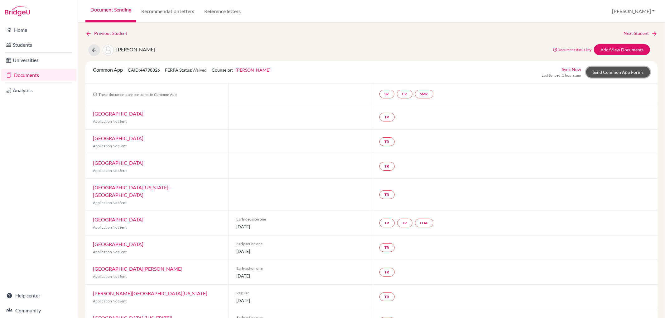
click at [624, 72] on link "Send Common App Forms" at bounding box center [618, 72] width 64 height 11
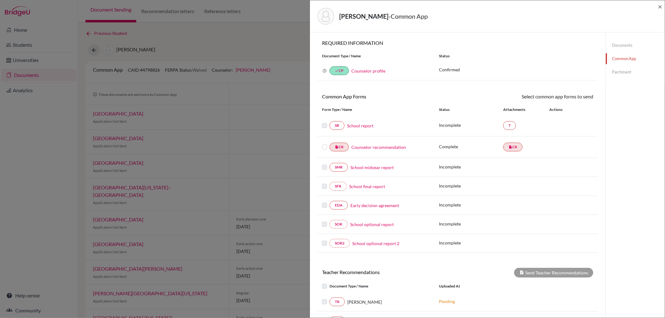
click at [388, 204] on link "Early decision agreement" at bounding box center [374, 205] width 49 height 7
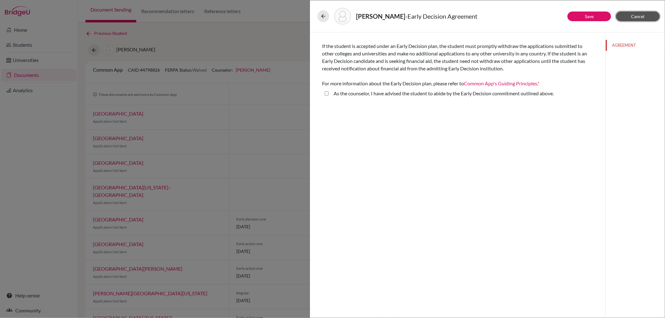
click at [637, 15] on span "Cancel" at bounding box center [637, 16] width 13 height 5
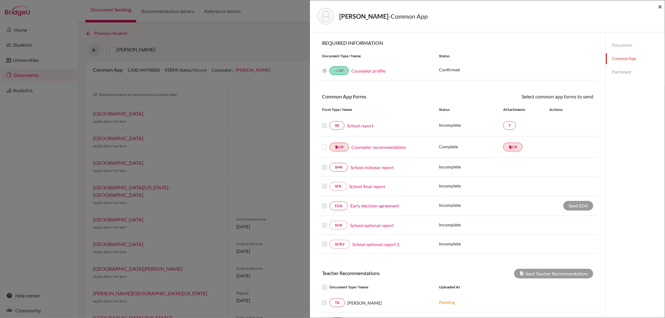
click at [658, 4] on span "×" at bounding box center [660, 6] width 4 height 9
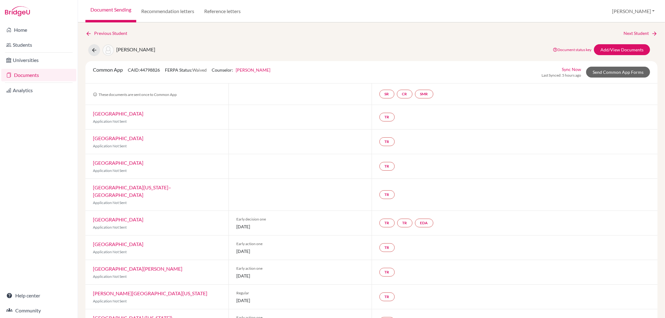
click at [107, 10] on link "Document Sending" at bounding box center [110, 11] width 51 height 22
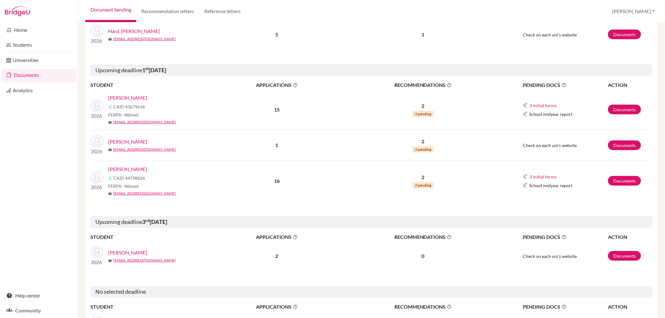
scroll to position [346, 0]
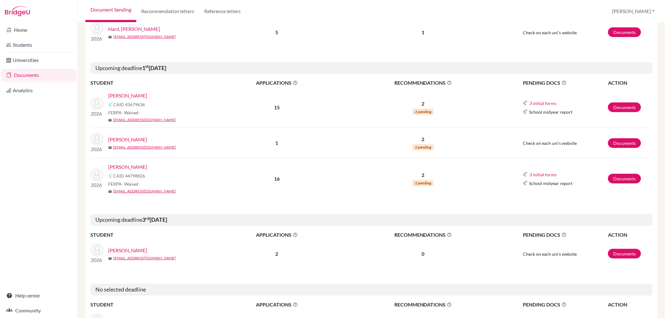
click at [126, 29] on link "Hard, [PERSON_NAME]" at bounding box center [134, 28] width 52 height 7
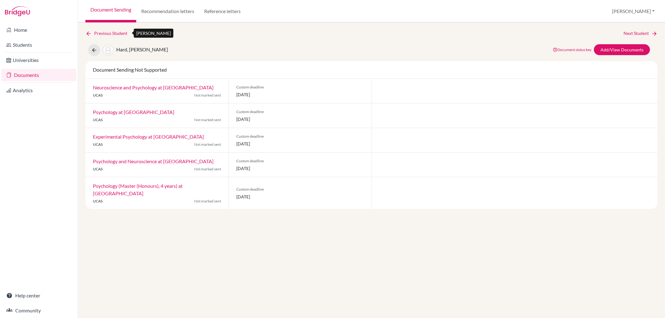
click at [108, 31] on link "Previous Student" at bounding box center [108, 33] width 47 height 7
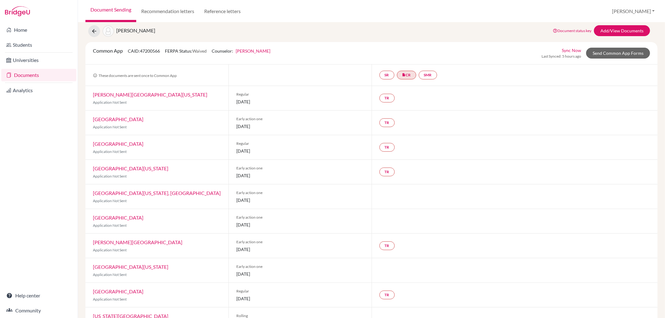
scroll to position [35, 0]
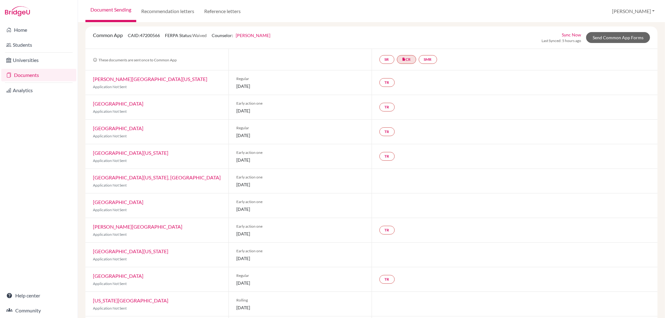
click at [111, 9] on link "Document Sending" at bounding box center [110, 11] width 51 height 22
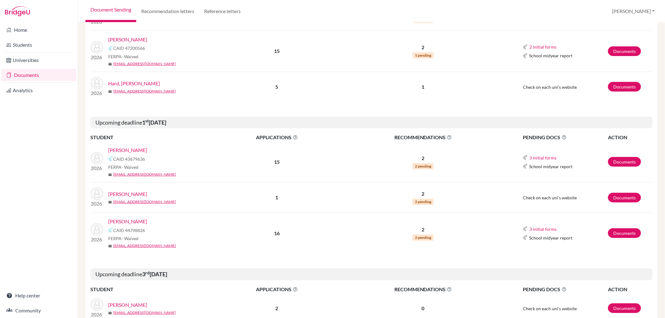
scroll to position [312, 0]
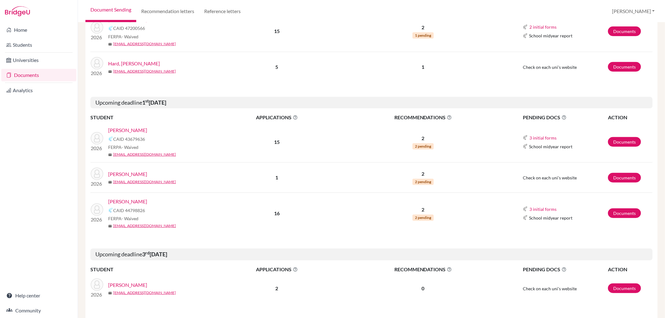
click at [132, 129] on link "[PERSON_NAME]" at bounding box center [127, 130] width 39 height 7
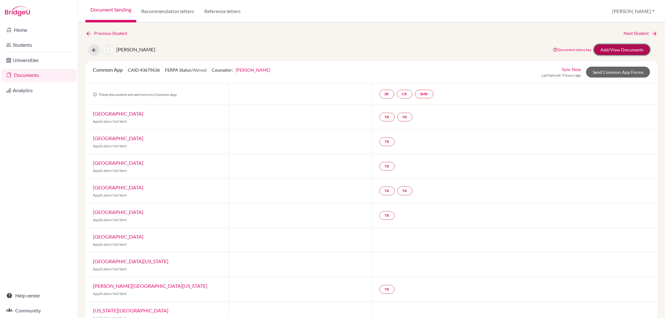
click at [611, 47] on link "Add/View Documents" at bounding box center [622, 49] width 56 height 11
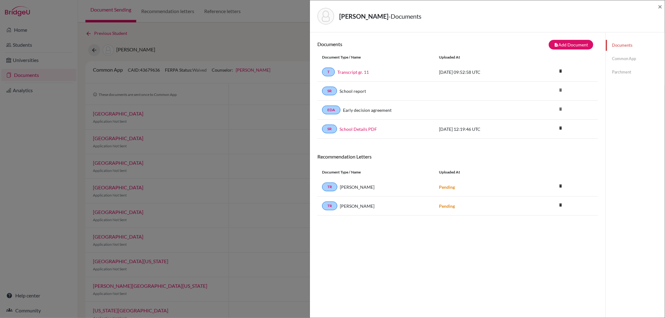
click at [618, 56] on link "Common App" at bounding box center [635, 58] width 59 height 11
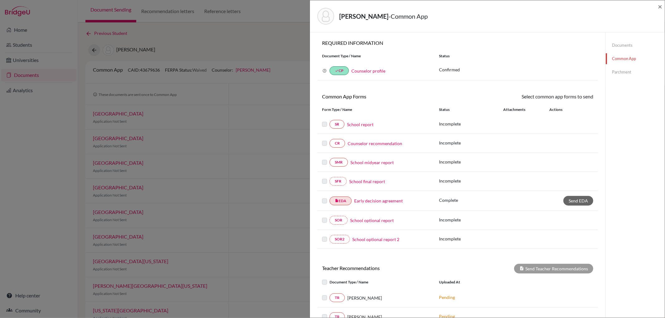
click at [375, 142] on link "Counselor recommendation" at bounding box center [375, 143] width 55 height 7
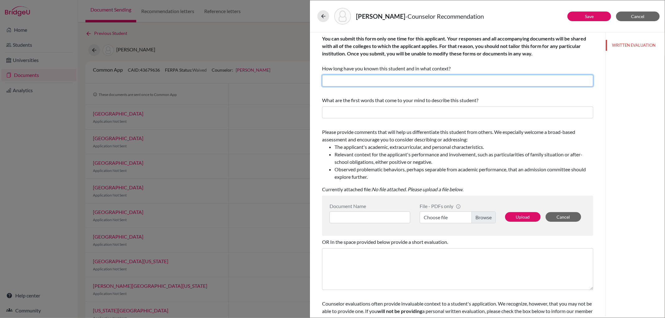
click at [364, 84] on input "text" at bounding box center [457, 81] width 271 height 12
type input "2 years as college counselor"
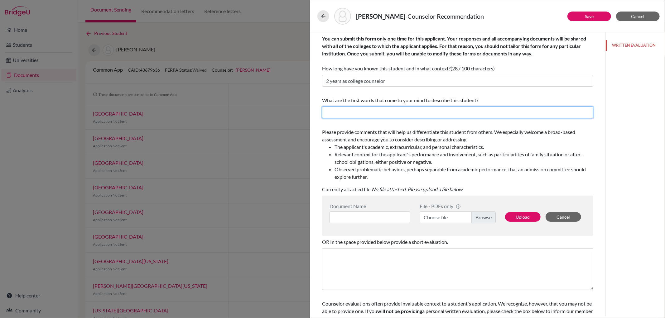
click at [362, 116] on input "text" at bounding box center [457, 113] width 271 height 12
type input "bright, communicative, curious and engaged"
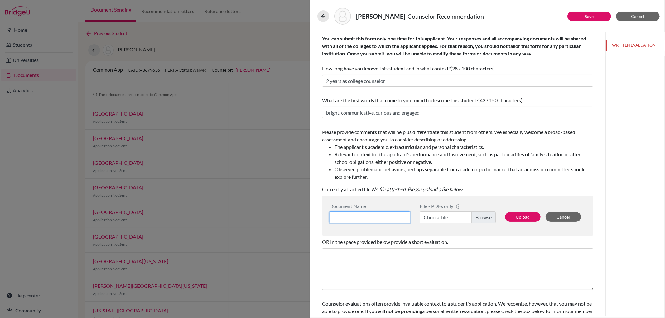
click at [363, 217] on input at bounding box center [369, 218] width 81 height 12
type input "Ref luise aschenbrenner"
click at [484, 218] on label "Choose file" at bounding box center [458, 218] width 76 height 12
click at [484, 218] on input "Choose file" at bounding box center [458, 218] width 76 height 12
click at [518, 216] on button "Upload" at bounding box center [523, 217] width 36 height 10
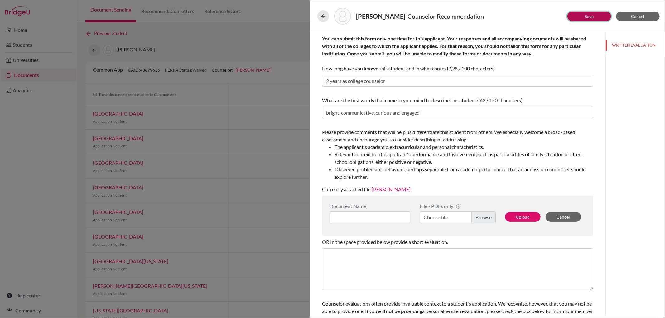
click at [588, 14] on link "Save" at bounding box center [589, 16] width 9 height 5
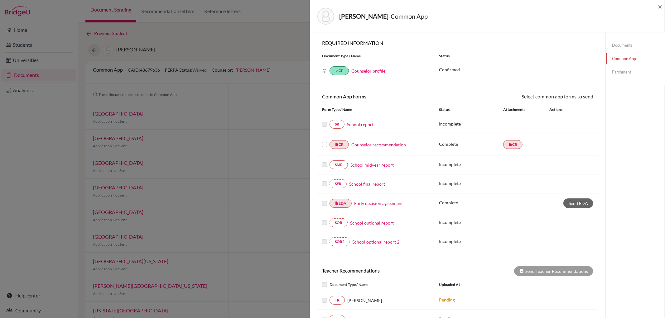
click at [376, 145] on link "Counselor recommendation" at bounding box center [378, 145] width 55 height 7
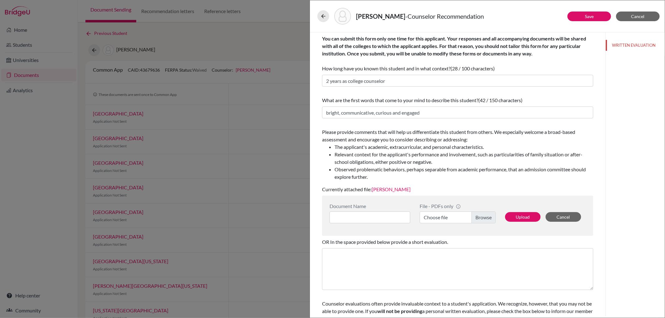
click at [407, 191] on link "Ref luise aschenbrenner" at bounding box center [391, 189] width 39 height 6
click at [405, 190] on link "Ref luise aschenbrenner" at bounding box center [391, 189] width 39 height 6
click at [382, 213] on input at bounding box center [369, 218] width 81 height 12
click at [353, 216] on input at bounding box center [369, 218] width 81 height 12
type input "Ref luise aschenbrenner"
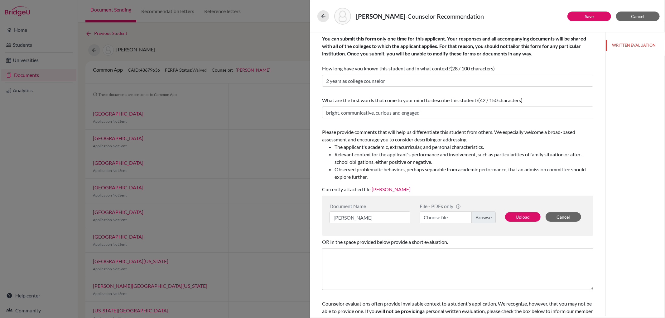
click at [486, 215] on label "Choose file" at bounding box center [458, 218] width 76 height 12
click at [486, 215] on input "Choose file" at bounding box center [458, 218] width 76 height 12
click at [517, 214] on button "Upload" at bounding box center [523, 217] width 36 height 10
click at [410, 190] on link "Ref luise aschenbrenner" at bounding box center [391, 189] width 39 height 6
click at [585, 14] on link "Save" at bounding box center [589, 16] width 9 height 5
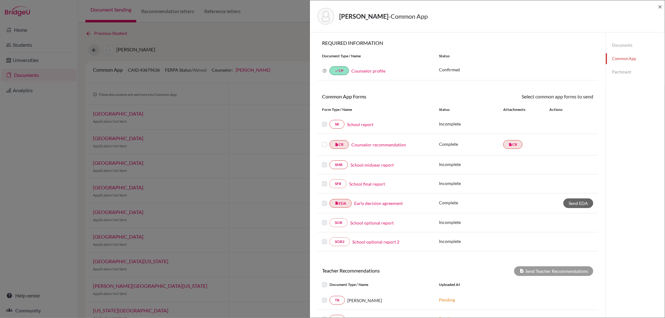
click at [361, 122] on link "School report" at bounding box center [360, 124] width 26 height 7
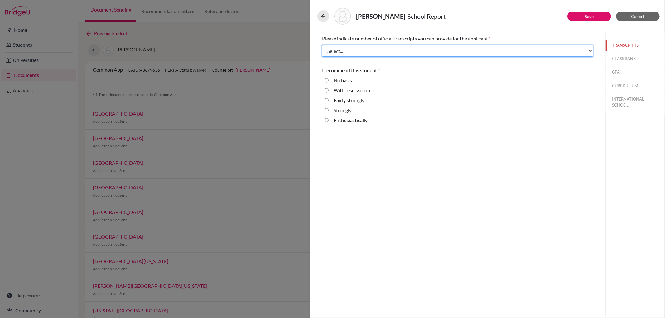
click at [379, 50] on select "Select... 1 2 3 4" at bounding box center [457, 51] width 271 height 12
select select "2"
click at [322, 45] on select "Select... 1 2 3 4" at bounding box center [457, 51] width 271 height 12
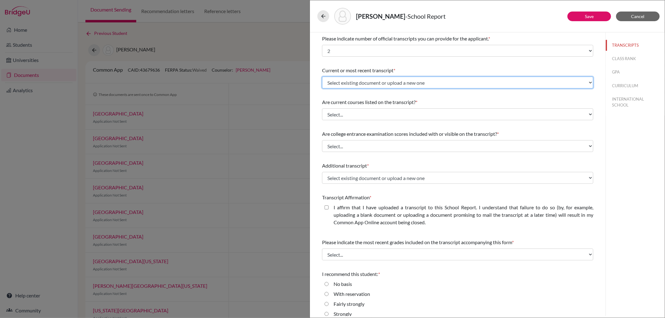
click at [388, 82] on select "Select existing document or upload a new one Transcript gr. 11 Upload New File" at bounding box center [457, 83] width 271 height 12
select select "664787"
click at [322, 77] on select "Select existing document or upload a new one Transcript gr. 11 Upload New File" at bounding box center [457, 83] width 271 height 12
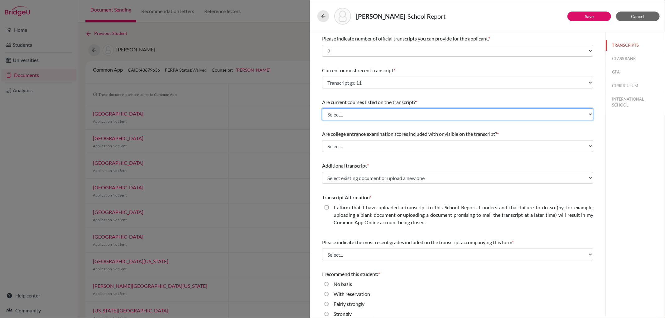
click at [394, 117] on select "Select... Yes No" at bounding box center [457, 114] width 271 height 12
select select "0"
click at [322, 108] on select "Select... Yes No" at bounding box center [457, 114] width 271 height 12
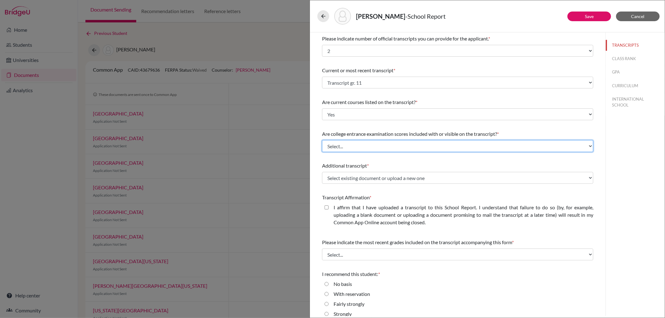
click at [388, 150] on select "Select... Yes No" at bounding box center [457, 146] width 271 height 12
select select "1"
click at [322, 140] on select "Select... Yes No" at bounding box center [457, 146] width 271 height 12
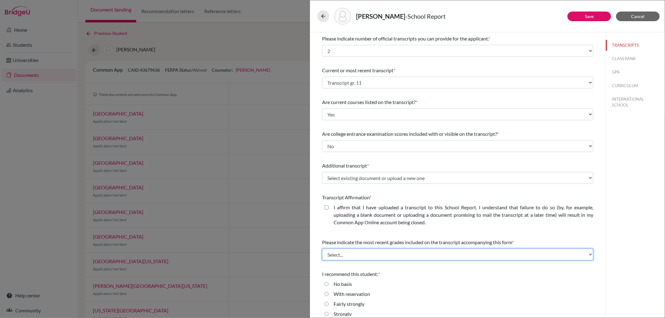
click at [526, 252] on select "Select... Final junior year grades 1st Quarter senior year grades 2nd Quarter/1…" at bounding box center [457, 255] width 271 height 12
select select "0"
click at [322, 249] on select "Select... Final junior year grades 1st Quarter senior year grades 2nd Quarter/1…" at bounding box center [457, 255] width 271 height 12
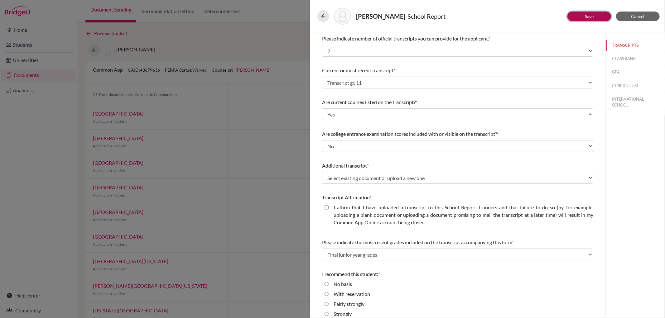
click at [596, 14] on button "Save" at bounding box center [589, 17] width 44 height 10
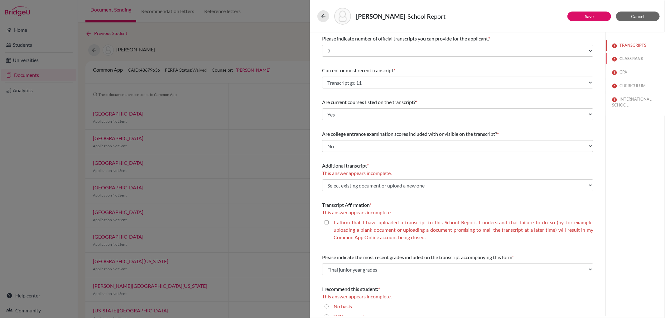
click at [625, 59] on button "CLASS RANK" at bounding box center [635, 58] width 59 height 11
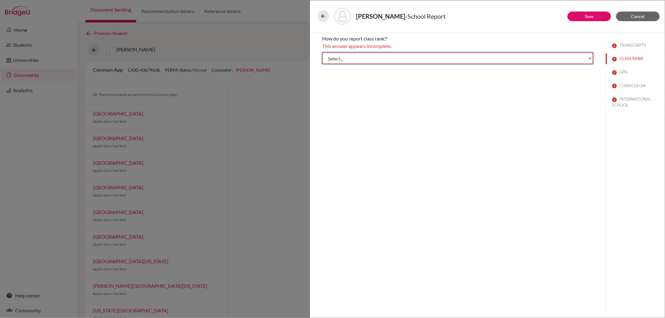
click at [461, 56] on select "Select... Exact Decile Quintile Quartile None" at bounding box center [457, 58] width 271 height 12
select select "5"
click at [322, 52] on select "Select... Exact Decile Quintile Quartile None" at bounding box center [457, 58] width 271 height 12
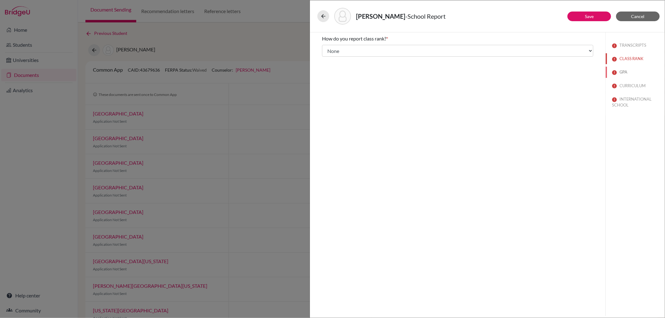
click at [628, 69] on button "GPA" at bounding box center [635, 72] width 59 height 11
click at [325, 65] on input "No" at bounding box center [327, 65] width 4 height 7
radio input "true"
click at [628, 84] on button "CURRICULUM" at bounding box center [635, 85] width 59 height 11
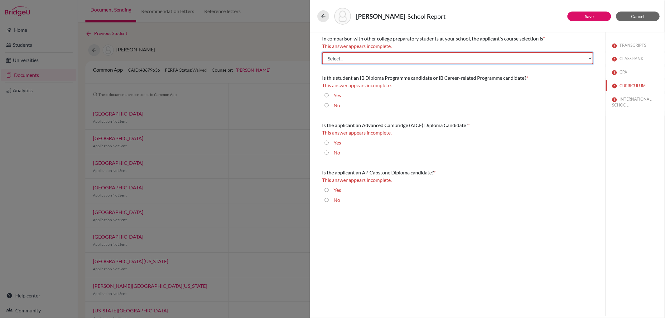
click at [471, 59] on select "Select... Less than demanding Average Demanding Very demanding Most demanding P…" at bounding box center [457, 58] width 271 height 12
select select "4"
click at [322, 52] on select "Select... Less than demanding Average Demanding Very demanding Most demanding P…" at bounding box center [457, 58] width 271 height 12
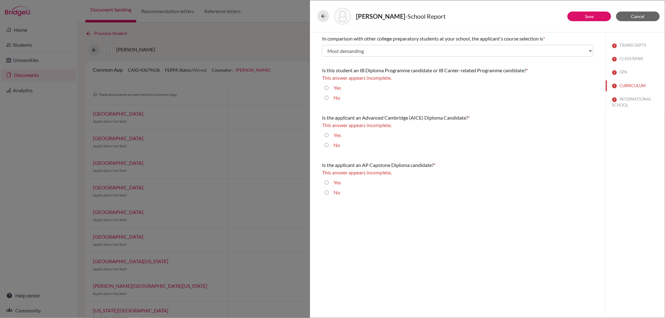
click at [325, 87] on input "Yes" at bounding box center [327, 87] width 4 height 7
radio input "true"
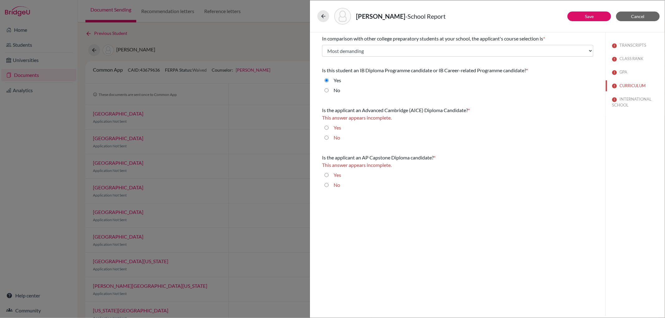
click at [325, 138] on input "No" at bounding box center [327, 137] width 4 height 7
radio input "true"
click at [327, 178] on input "No" at bounding box center [327, 177] width 4 height 7
radio input "true"
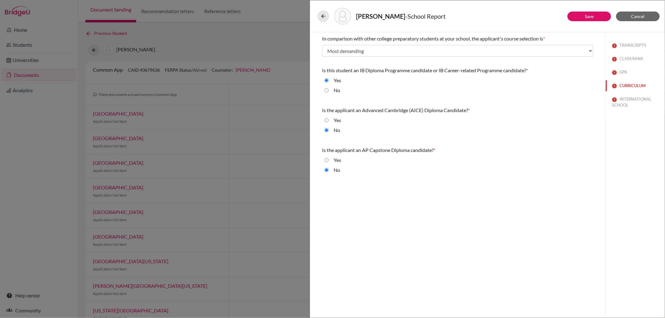
click at [637, 83] on button "CURRICULUM" at bounding box center [635, 85] width 59 height 11
click at [599, 14] on button "Save" at bounding box center [589, 17] width 44 height 10
select select "2"
select select "0"
select select "664787"
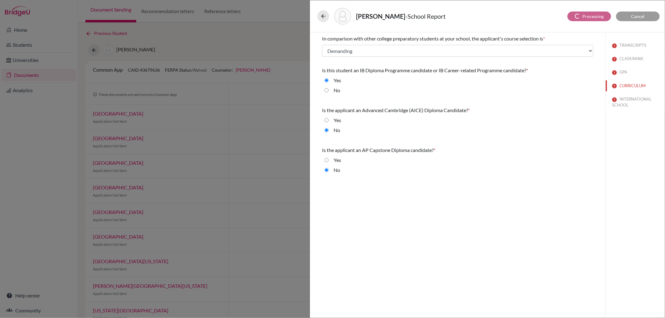
select select "0"
select select "1"
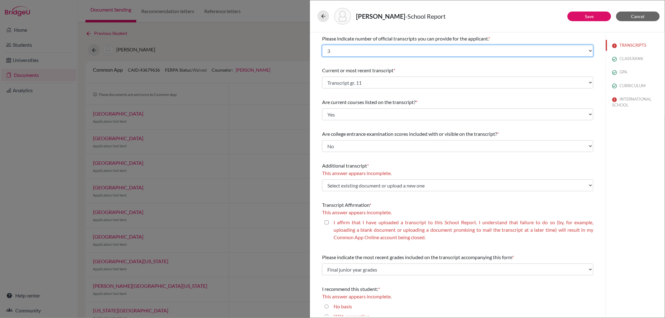
click at [426, 46] on select "Select... 1 2 3 4" at bounding box center [457, 51] width 271 height 12
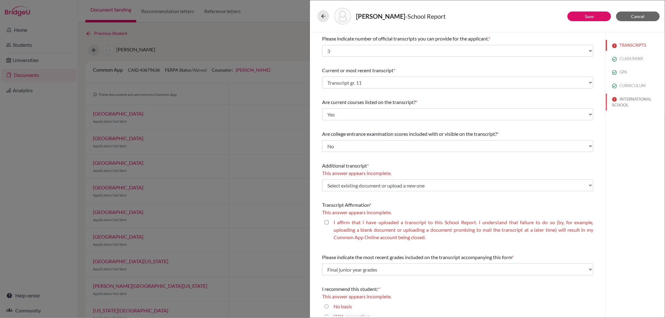
click at [637, 99] on button "INTERNATIONAL SCHOOL" at bounding box center [635, 102] width 59 height 17
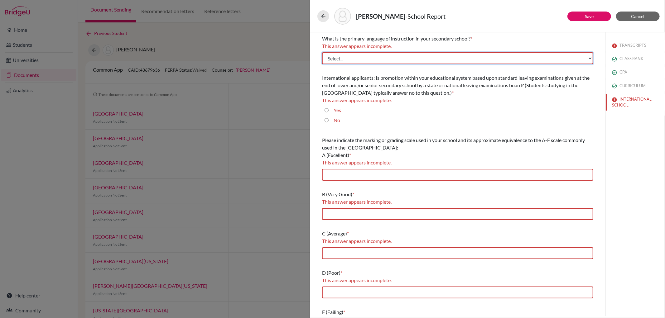
click at [393, 56] on select "Select... Albanian Arabic Armenian Assamese Azerbaijani Belarusian Bengali Bulg…" at bounding box center [457, 58] width 271 height 12
select select "14"
click at [322, 52] on select "Select... Albanian Arabic Armenian Assamese Azerbaijani Belarusian Bengali Bulg…" at bounding box center [457, 58] width 271 height 12
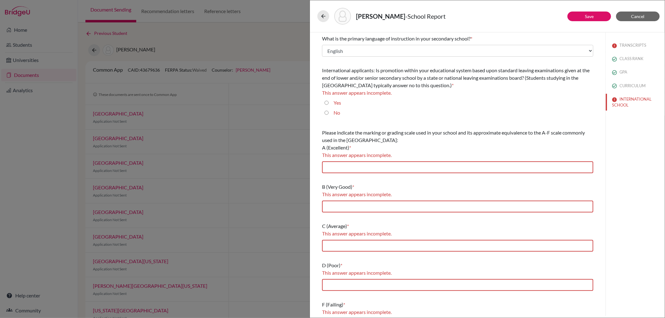
click at [328, 103] on input "Yes" at bounding box center [327, 102] width 4 height 7
radio input "true"
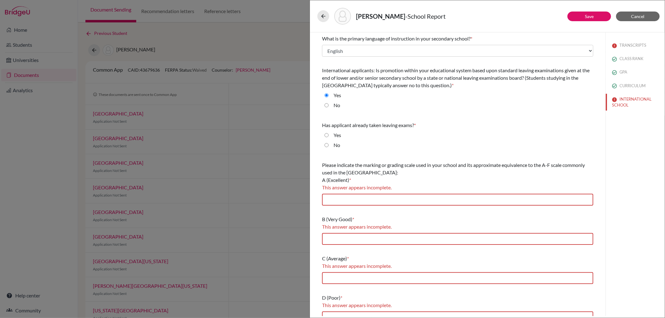
click at [323, 145] on div "No" at bounding box center [457, 147] width 271 height 10
click at [323, 144] on div "No" at bounding box center [457, 147] width 271 height 10
click at [325, 144] on input "No" at bounding box center [327, 145] width 4 height 7
radio input "true"
click at [326, 198] on input "text" at bounding box center [457, 200] width 271 height 12
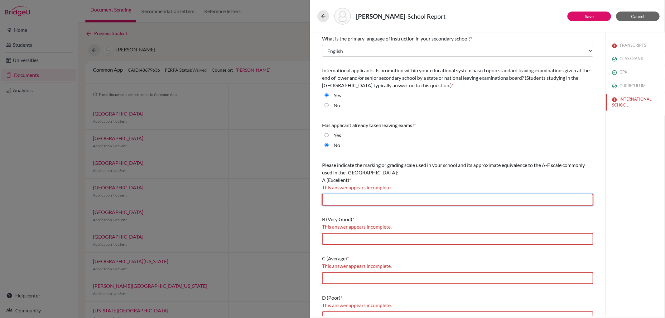
type input "7/6"
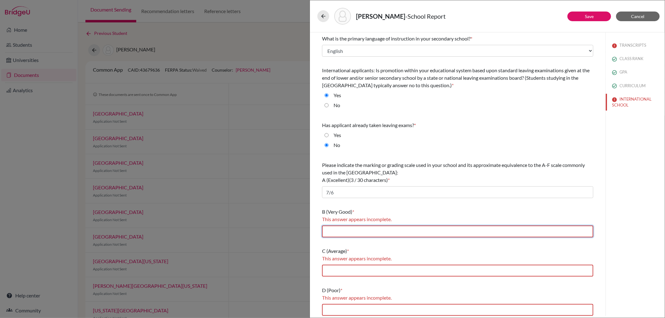
click at [358, 231] on input "text" at bounding box center [457, 232] width 271 height 12
type input "5"
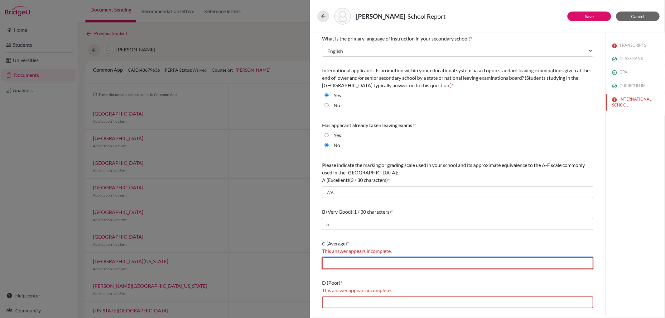
click at [357, 262] on input "text" at bounding box center [457, 263] width 271 height 12
type input "4/3"
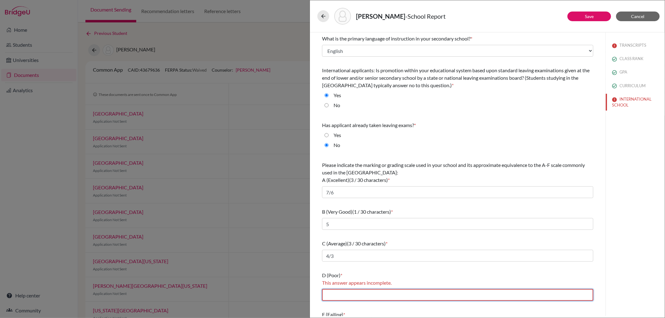
click at [359, 294] on input "text" at bounding box center [457, 295] width 271 height 12
type input "2"
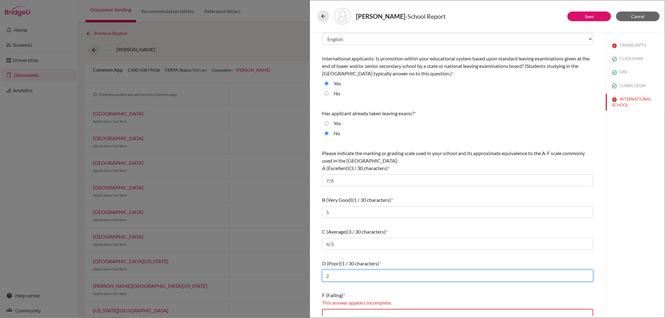
scroll to position [19, 0]
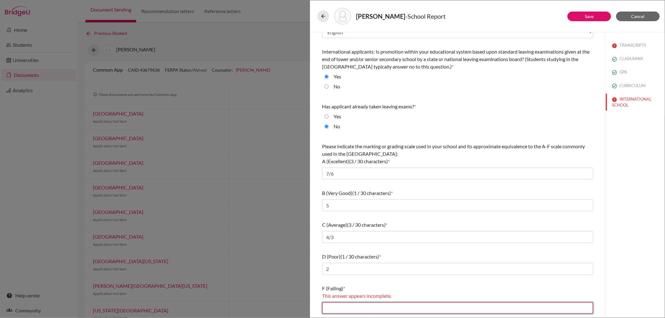
click at [333, 306] on input "text" at bounding box center [457, 308] width 271 height 12
type input "1"
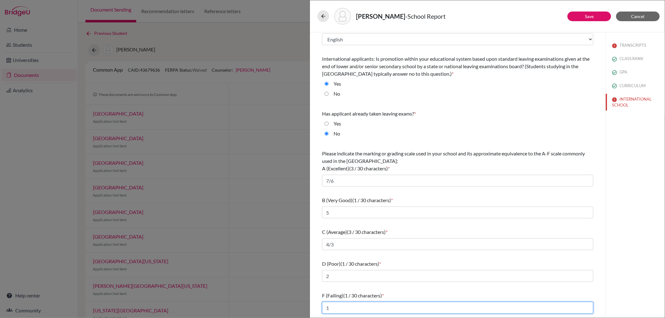
scroll to position [11, 0]
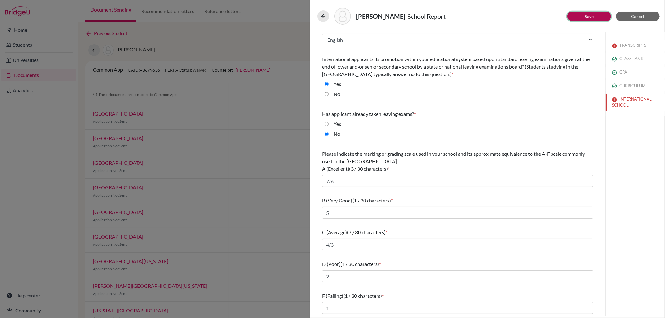
click at [582, 16] on button "Save" at bounding box center [589, 17] width 44 height 10
select select "2"
select select "0"
select select "664787"
select select "0"
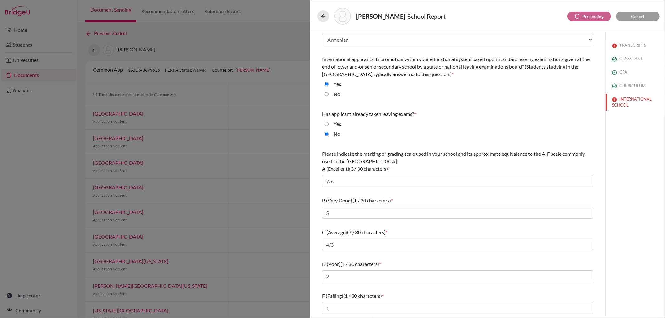
select select "1"
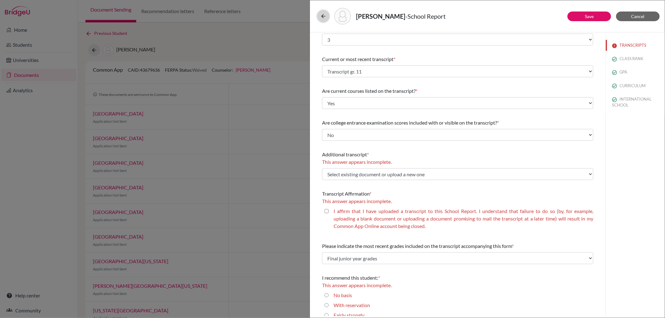
click at [323, 14] on icon at bounding box center [323, 16] width 6 height 6
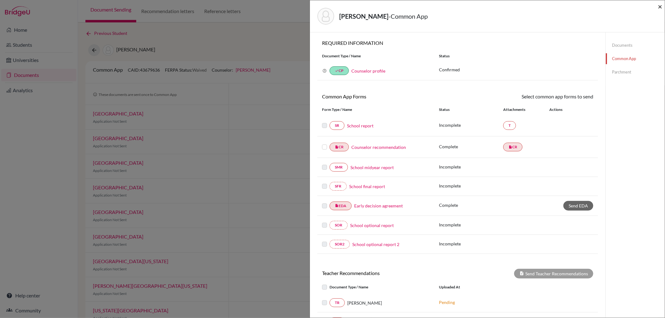
click at [658, 5] on span "×" at bounding box center [660, 6] width 4 height 9
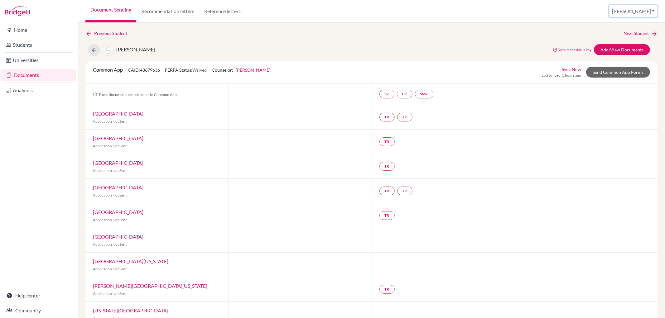
click at [641, 8] on button "[PERSON_NAME]" at bounding box center [633, 11] width 48 height 12
click at [632, 34] on link "School Settings" at bounding box center [607, 36] width 49 height 10
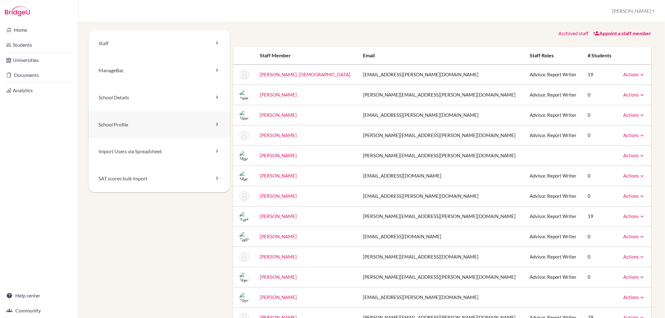
drag, startPoint x: 0, startPoint y: 0, endPoint x: 121, endPoint y: 125, distance: 173.7
click at [121, 125] on link "School Profile" at bounding box center [160, 124] width 142 height 27
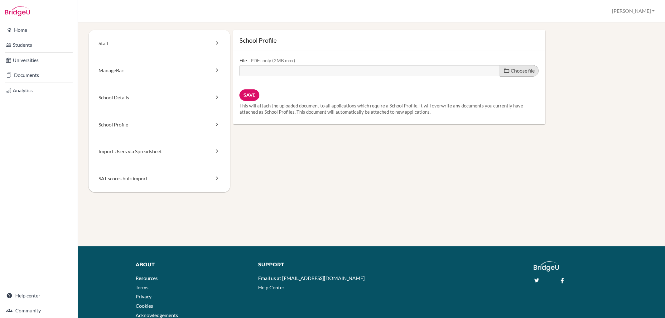
click at [504, 70] on span at bounding box center [507, 71] width 6 height 6
click at [335, 70] on input "Choose file" at bounding box center [286, 68] width 95 height 7
type input "C:\fakepath\BBIS_Schulprofil_2025-26_WEB (1).pdf"
type input "BBIS_Schulprofil_2025-26_WEB (1).pdf"
click at [248, 95] on input "Save" at bounding box center [249, 95] width 20 height 12
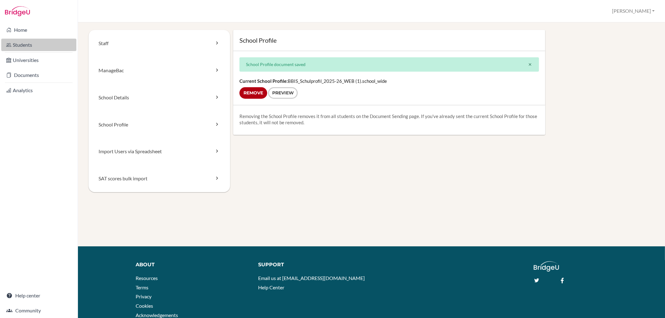
click at [22, 45] on link "Students" at bounding box center [38, 45] width 75 height 12
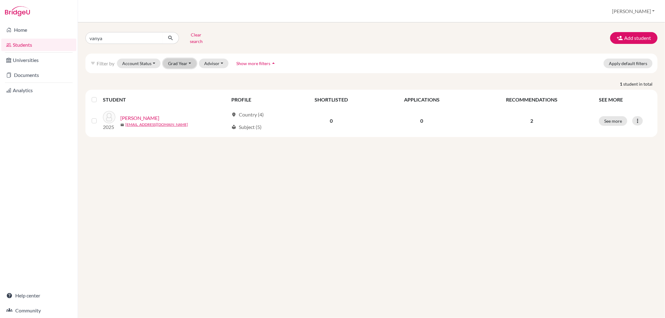
click at [173, 59] on button "Grad Year" at bounding box center [180, 64] width 34 height 10
click at [195, 34] on button "Clear search" at bounding box center [196, 38] width 35 height 16
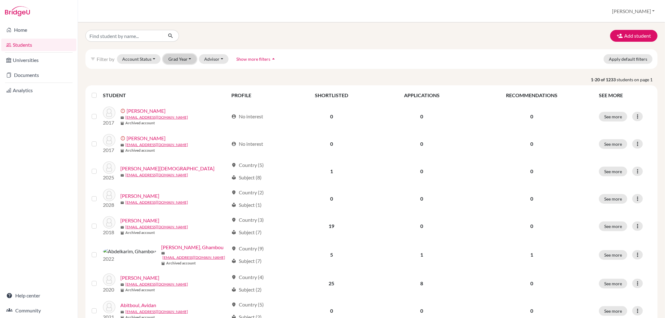
click at [182, 58] on button "Grad Year" at bounding box center [180, 59] width 34 height 10
click at [175, 141] on span "2026" at bounding box center [176, 141] width 11 height 7
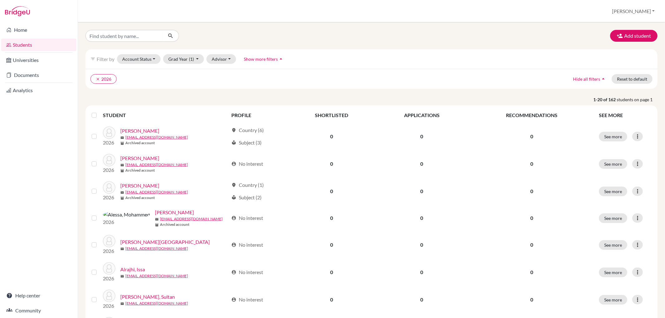
click at [271, 59] on span "Show more filters" at bounding box center [261, 58] width 34 height 5
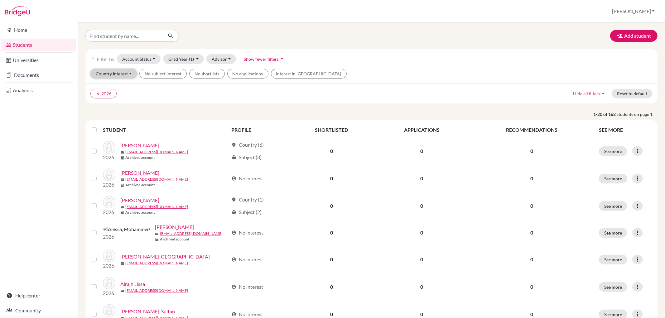
click at [126, 73] on button "Country Interest" at bounding box center [113, 74] width 46 height 10
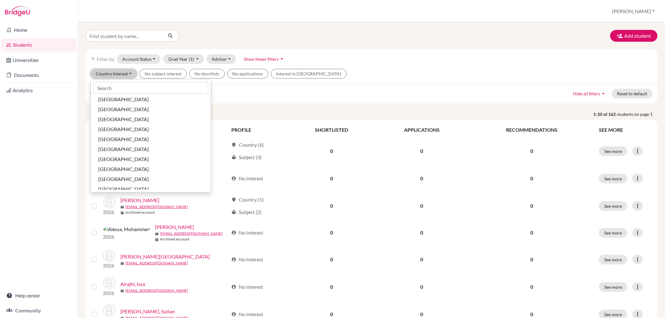
scroll to position [739, 0]
click at [125, 171] on span "[GEOGRAPHIC_DATA]" at bounding box center [123, 174] width 50 height 7
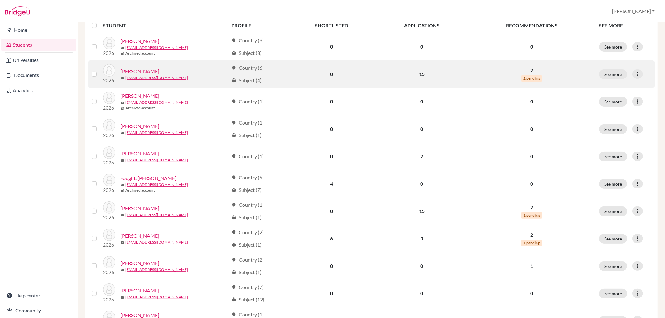
scroll to position [104, 0]
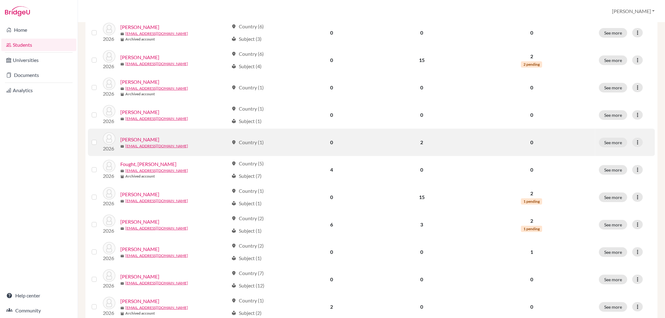
click at [148, 138] on link "[PERSON_NAME]" at bounding box center [139, 139] width 39 height 7
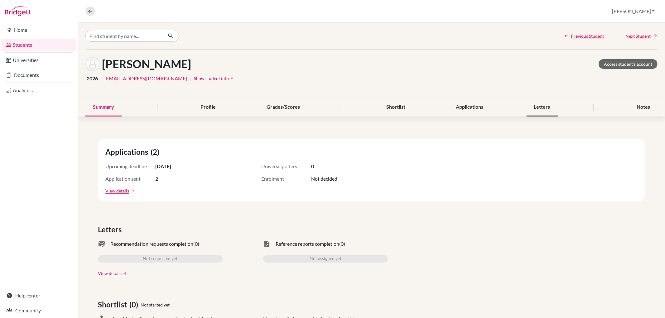
click at [542, 105] on div "Letters" at bounding box center [542, 107] width 31 height 18
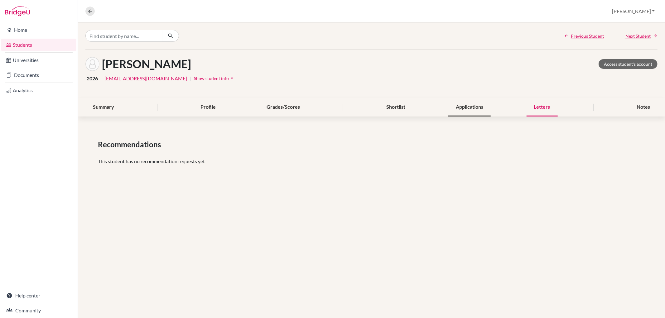
click at [478, 105] on div "Applications" at bounding box center [469, 107] width 42 height 18
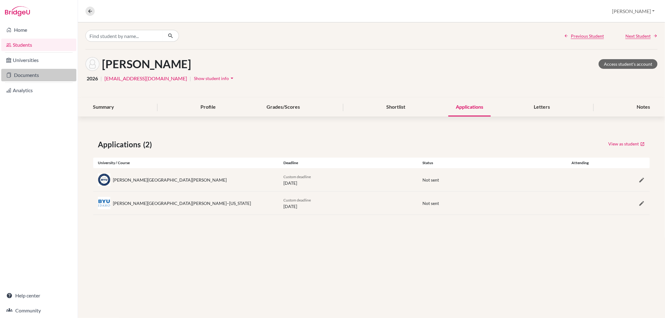
click at [34, 78] on link "Documents" at bounding box center [38, 75] width 75 height 12
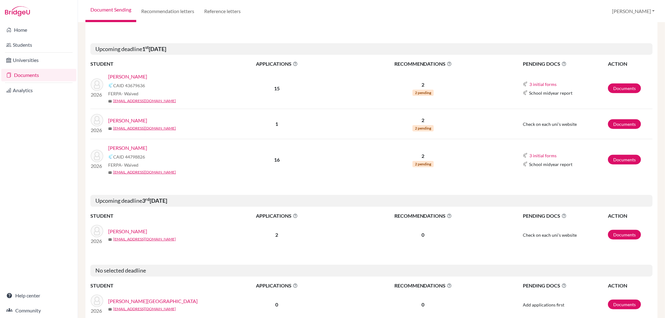
scroll to position [416, 0]
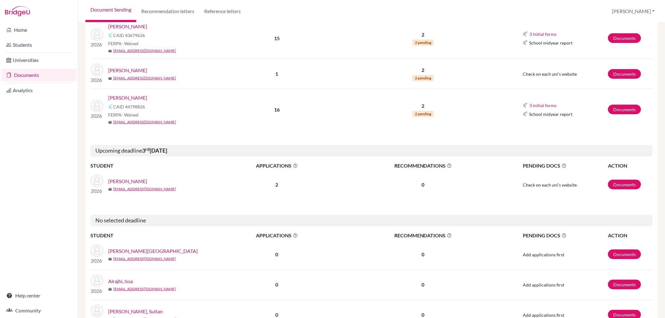
click at [144, 179] on link "[PERSON_NAME]" at bounding box center [127, 181] width 39 height 7
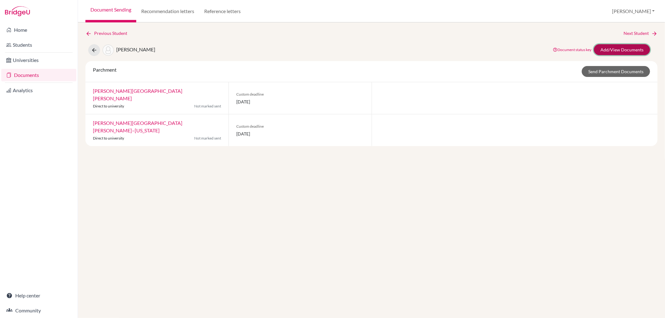
click at [609, 47] on link "Add/View Documents" at bounding box center [622, 49] width 56 height 11
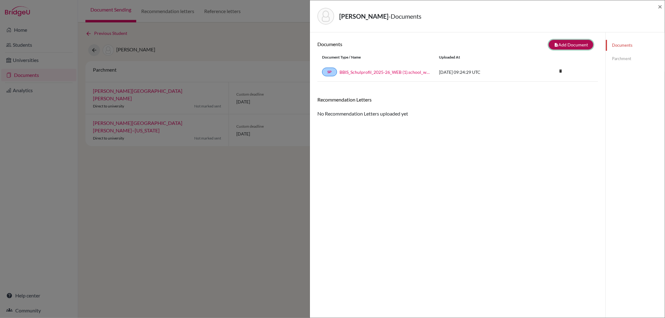
click at [576, 44] on button "note_add Add Document" at bounding box center [571, 45] width 45 height 10
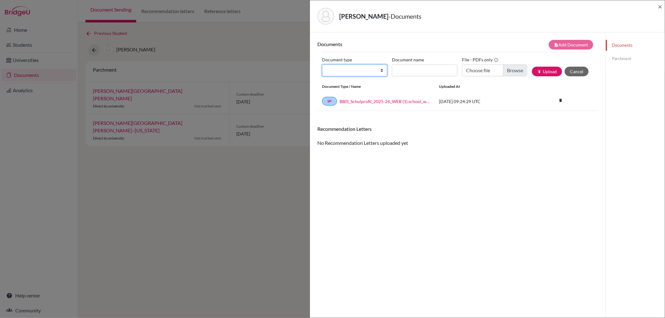
click at [382, 71] on select "Change explanation for Common App reports Counselor recommendation Internationa…" at bounding box center [354, 71] width 65 height 12
select select "2"
click at [322, 65] on select "Change explanation for Common App reports Counselor recommendation Internationa…" at bounding box center [354, 71] width 65 height 12
click at [412, 65] on input "Document name" at bounding box center [424, 71] width 65 height 12
type input "Transcript gr. 11"
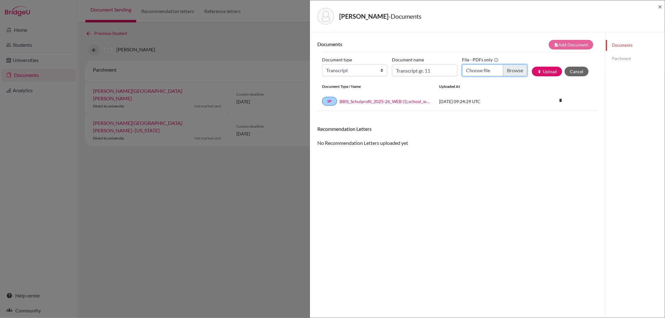
click at [507, 72] on input "Choose file" at bounding box center [494, 71] width 65 height 12
type input "C:\fakepath\Farnsworth_Darren_Transcript.pdf"
click at [541, 68] on button "publish Upload" at bounding box center [547, 72] width 30 height 10
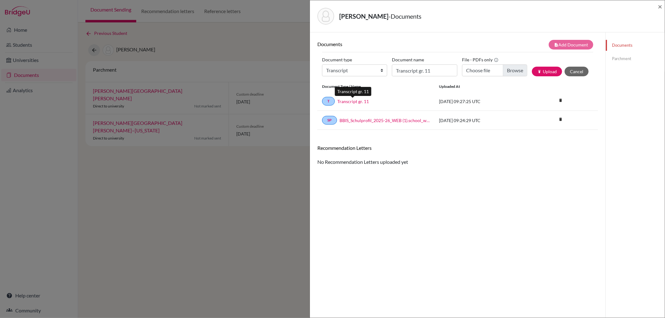
click at [353, 99] on link "Transcript gr. 11" at bounding box center [352, 101] width 31 height 7
click at [658, 7] on span "×" at bounding box center [660, 6] width 4 height 9
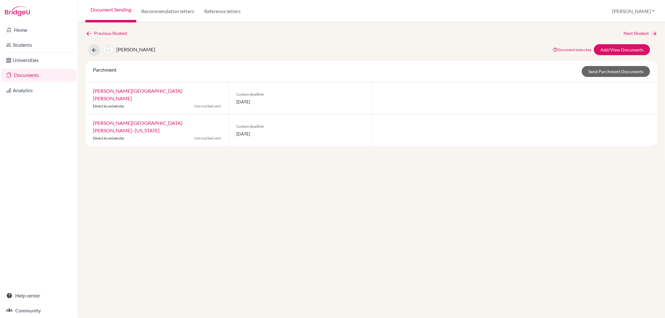
click at [37, 72] on link "Documents" at bounding box center [38, 75] width 75 height 12
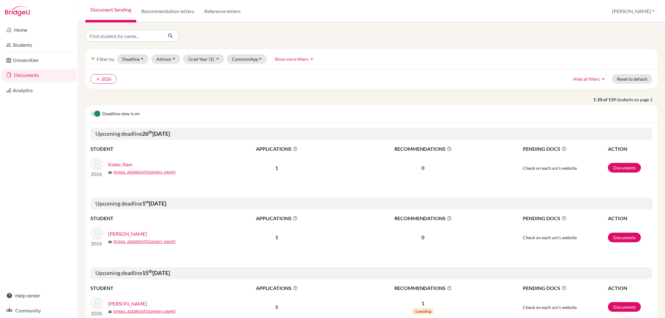
click at [293, 61] on button "Show more filters arrow_drop_up" at bounding box center [294, 59] width 51 height 10
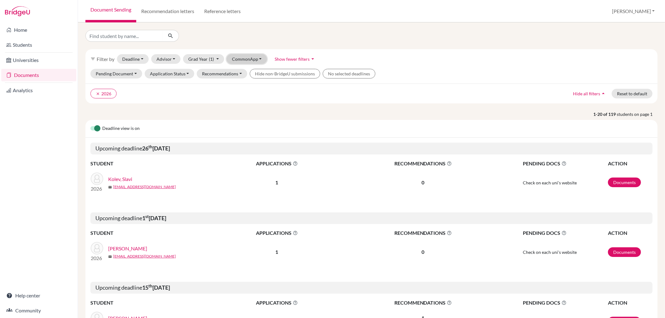
click at [256, 58] on button "CommonApp" at bounding box center [247, 59] width 41 height 10
click at [331, 58] on div "filter_list Filter by Deadline - Select a date range Or double click for a sing…" at bounding box center [371, 59] width 572 height 20
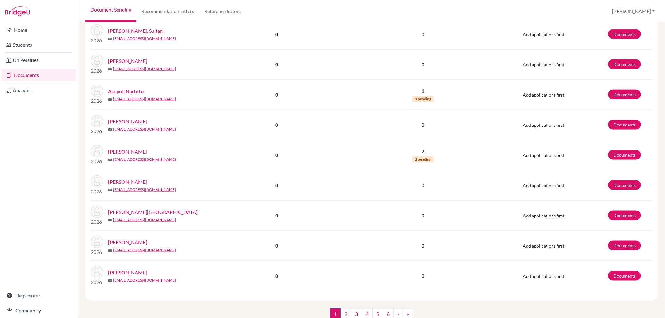
scroll to position [727, 0]
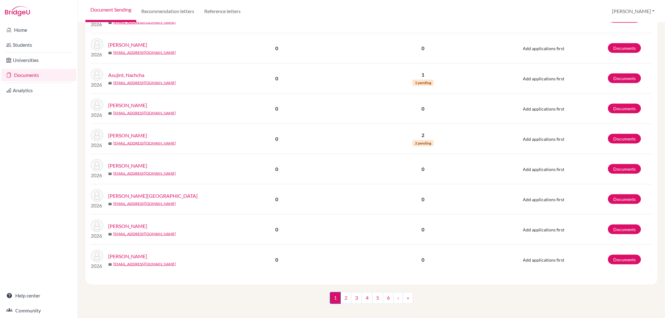
click at [122, 226] on link "[PERSON_NAME]" at bounding box center [127, 226] width 39 height 7
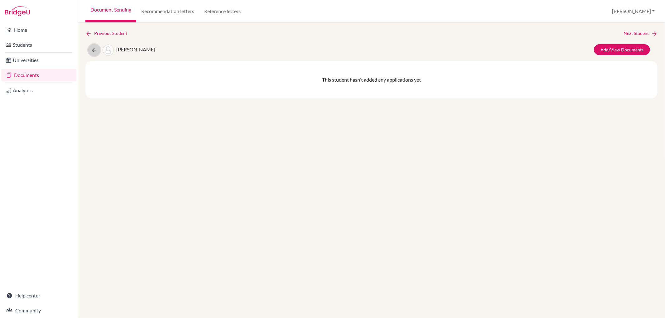
click at [90, 50] on button at bounding box center [94, 50] width 12 height 12
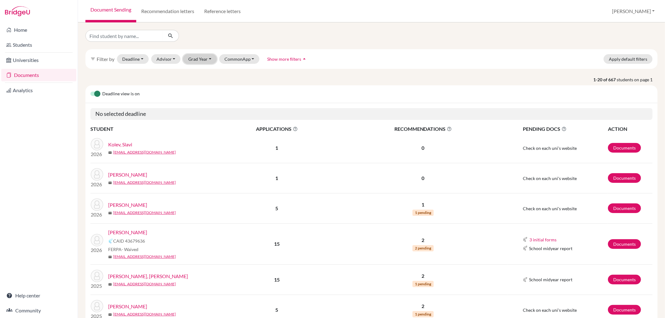
click at [204, 60] on button "Grad Year" at bounding box center [200, 59] width 34 height 10
click at [204, 140] on div "2026" at bounding box center [202, 141] width 22 height 7
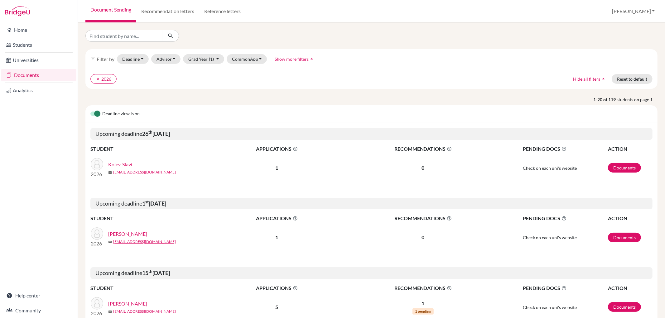
click at [293, 57] on span "Show more filters" at bounding box center [292, 58] width 34 height 5
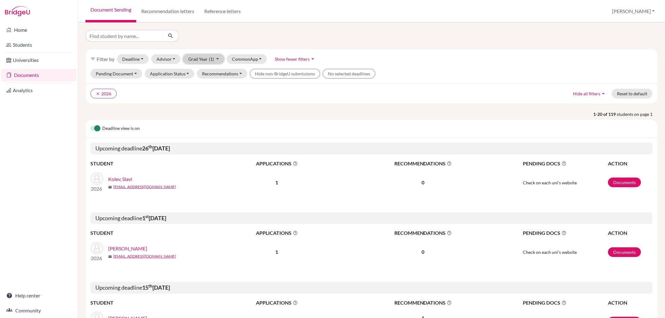
click at [193, 57] on button "Grad Year (1)" at bounding box center [203, 59] width 41 height 10
click at [240, 55] on button "CommonApp" at bounding box center [247, 59] width 41 height 10
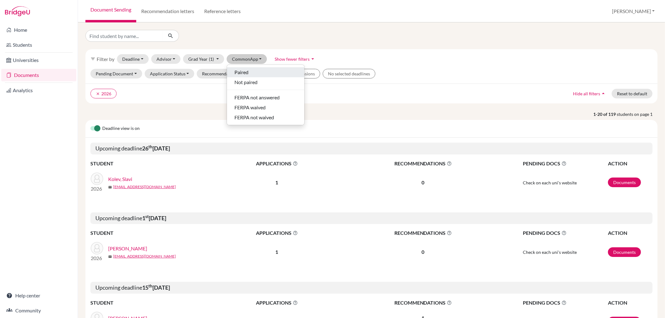
click at [243, 71] on span "Paired" at bounding box center [241, 72] width 14 height 7
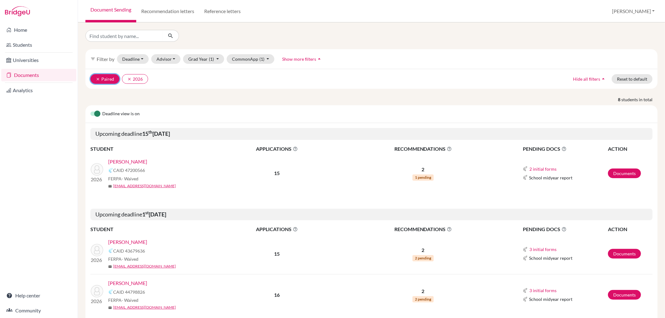
click at [99, 78] on icon "clear" at bounding box center [98, 79] width 4 height 4
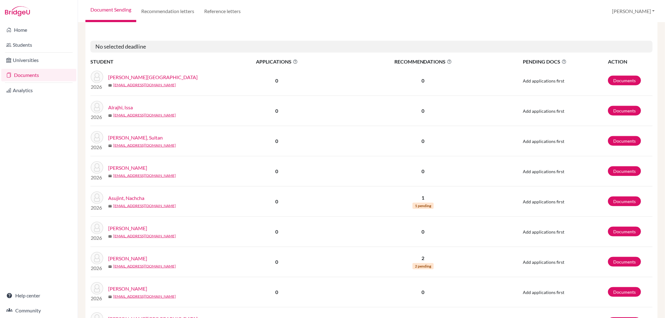
scroll to position [623, 0]
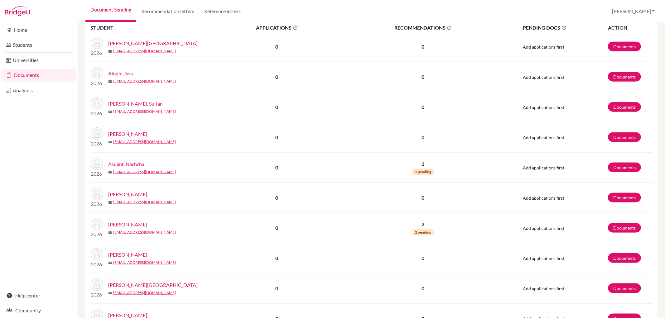
click at [132, 227] on link "[PERSON_NAME]" at bounding box center [127, 224] width 39 height 7
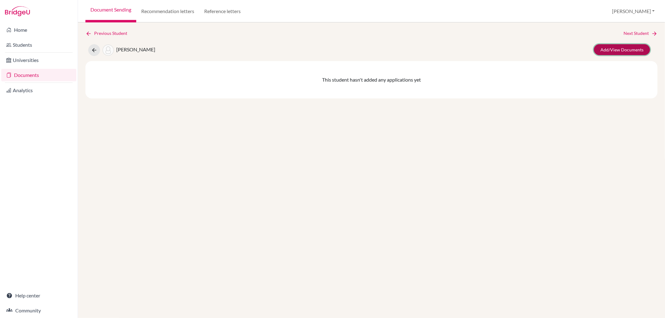
click at [630, 47] on link "Add/View Documents" at bounding box center [622, 49] width 56 height 11
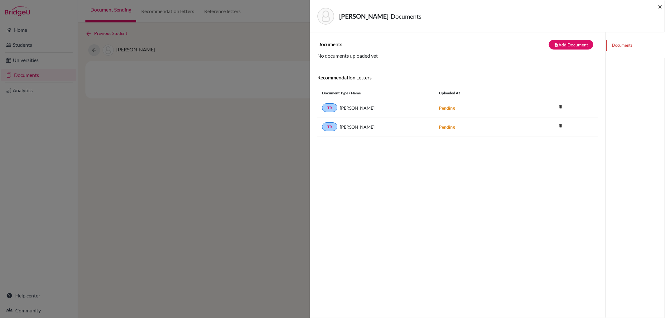
click at [658, 6] on span "×" at bounding box center [660, 6] width 4 height 9
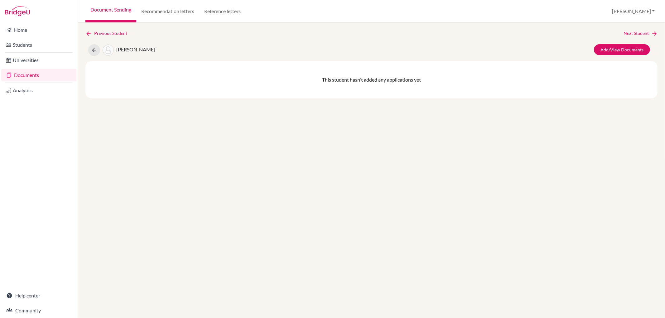
click at [41, 72] on link "Documents" at bounding box center [38, 75] width 75 height 12
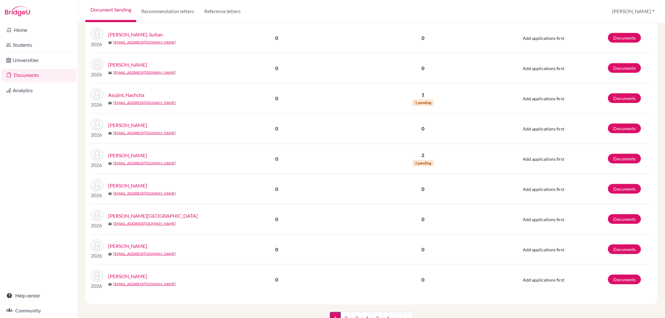
scroll to position [719, 0]
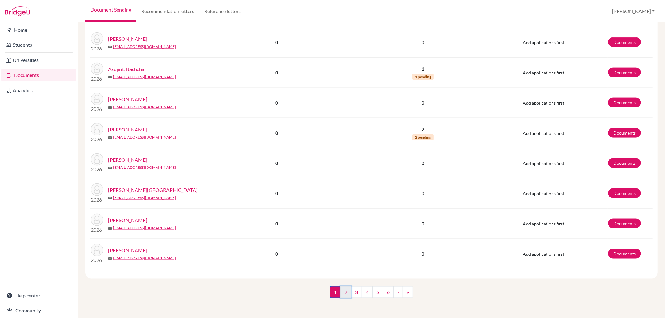
click at [342, 287] on link "2" at bounding box center [345, 292] width 11 height 12
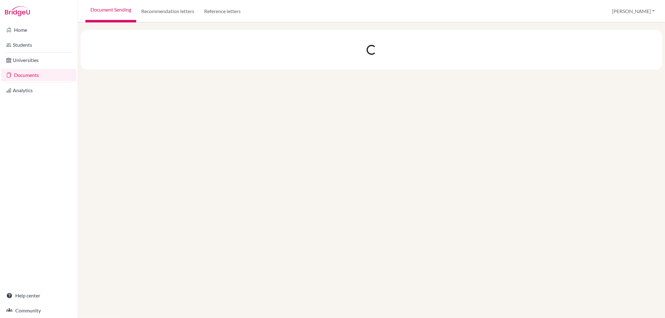
scroll to position [0, 0]
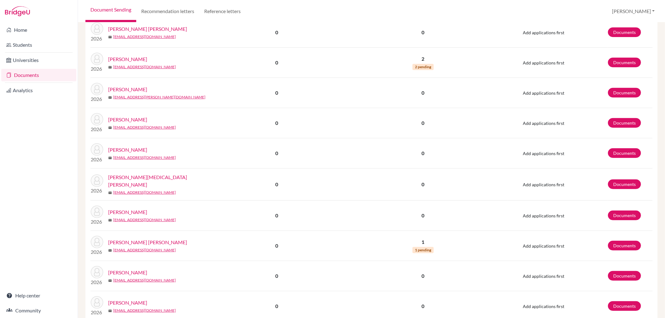
scroll to position [138, 0]
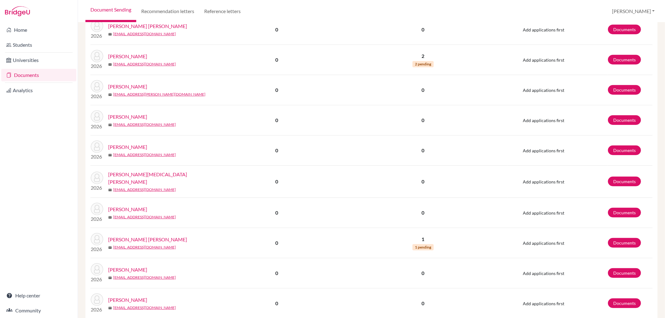
click at [154, 236] on link "[PERSON_NAME] [PERSON_NAME]" at bounding box center [147, 239] width 79 height 7
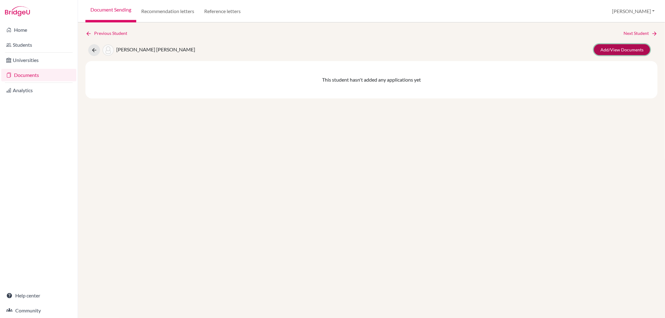
click at [634, 48] on link "Add/View Documents" at bounding box center [622, 49] width 56 height 11
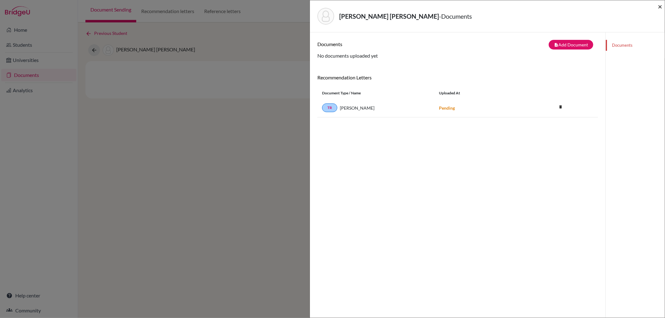
click at [659, 7] on span "×" at bounding box center [660, 6] width 4 height 9
click at [662, 5] on span "×" at bounding box center [660, 6] width 4 height 9
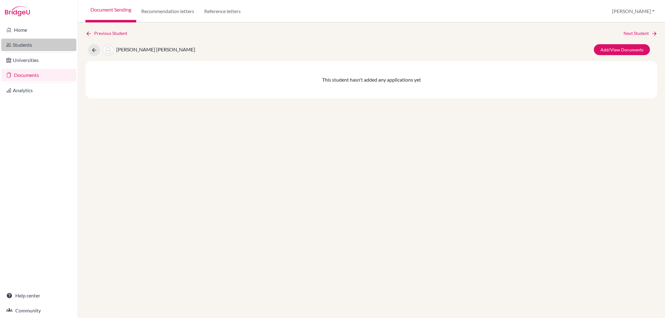
click at [28, 45] on link "Students" at bounding box center [38, 45] width 75 height 12
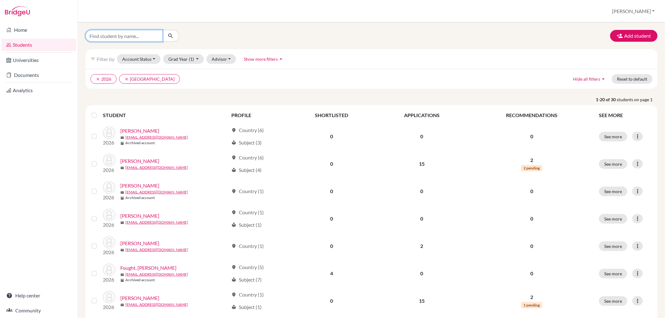
click at [98, 36] on input "Find student by name..." at bounding box center [123, 36] width 77 height 12
type input "[PERSON_NAME]"
click button "submit" at bounding box center [170, 36] width 17 height 12
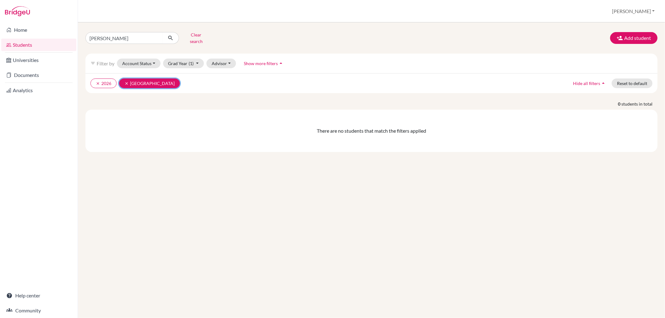
click at [123, 79] on button "clear [GEOGRAPHIC_DATA]" at bounding box center [149, 84] width 61 height 10
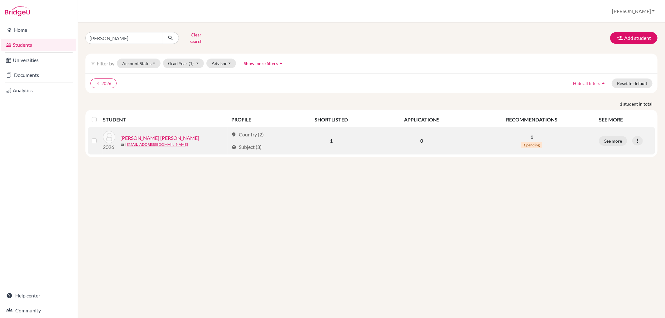
click at [148, 134] on link "[PERSON_NAME] [PERSON_NAME]" at bounding box center [159, 137] width 79 height 7
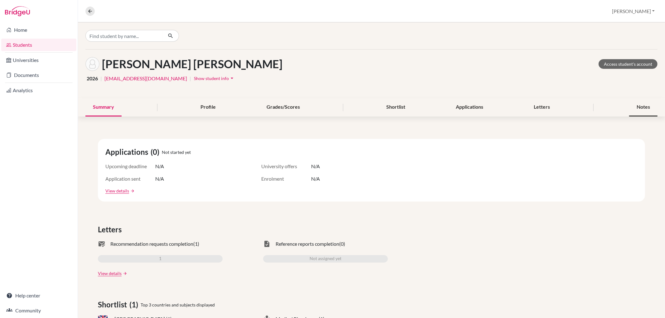
click at [637, 109] on div "Notes" at bounding box center [643, 107] width 28 height 18
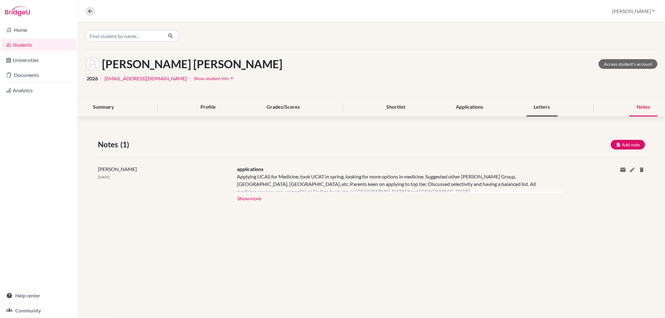
click at [547, 103] on div "Letters" at bounding box center [542, 107] width 31 height 18
click at [128, 35] on input "Find student by name..." at bounding box center [123, 36] width 77 height 12
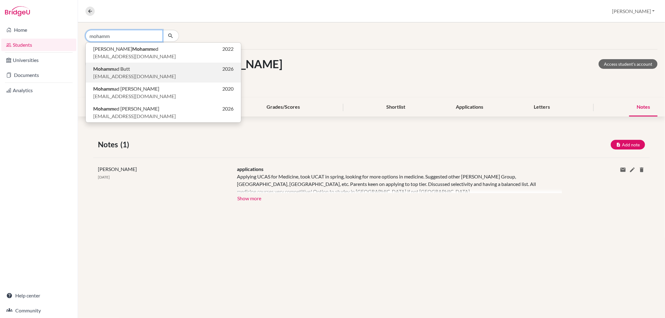
type input "mohamm"
click at [141, 71] on p "Mohamm ad Butt 2026" at bounding box center [163, 68] width 140 height 7
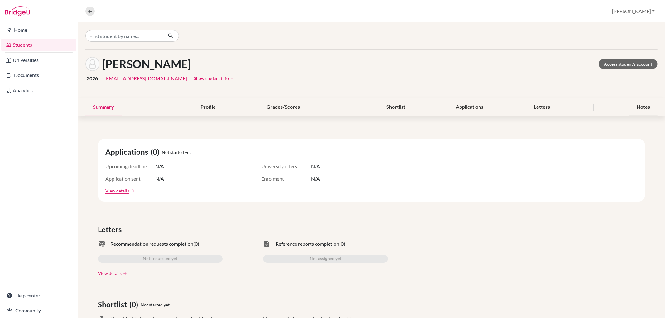
click at [632, 106] on div "Notes" at bounding box center [643, 107] width 28 height 18
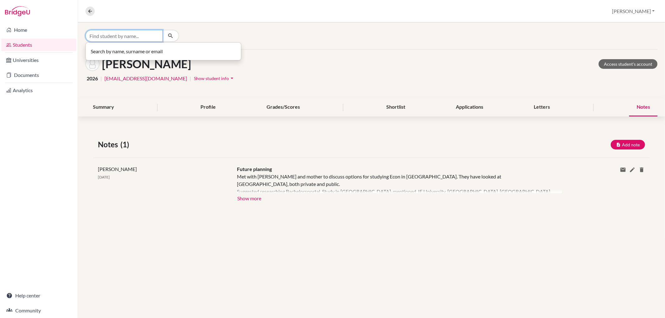
click at [127, 36] on input "Find student by name..." at bounding box center [123, 36] width 77 height 12
type input "magdalena"
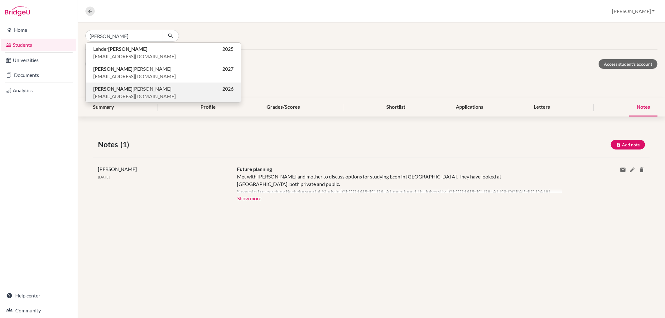
click at [158, 97] on p "magkrug@bbis.de" at bounding box center [163, 96] width 140 height 7
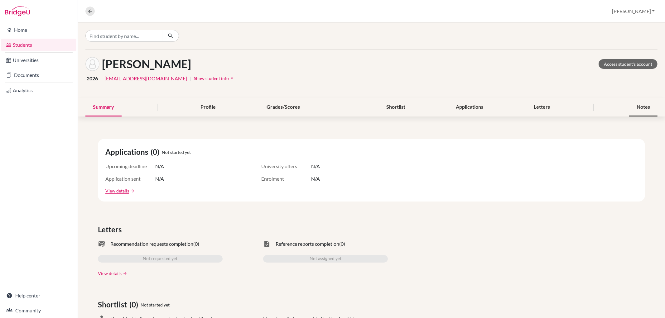
click at [637, 102] on div "Notes" at bounding box center [643, 107] width 28 height 18
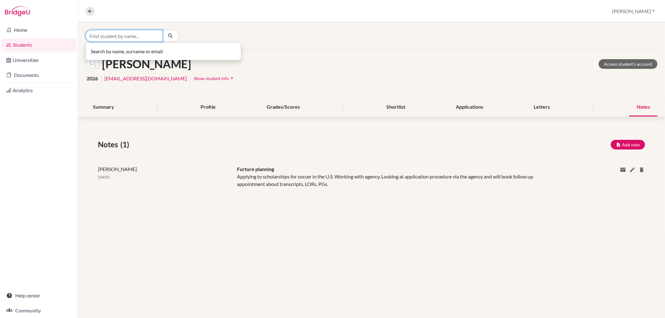
click at [98, 39] on input "Find student by name..." at bounding box center [123, 36] width 77 height 12
type input "rosa"
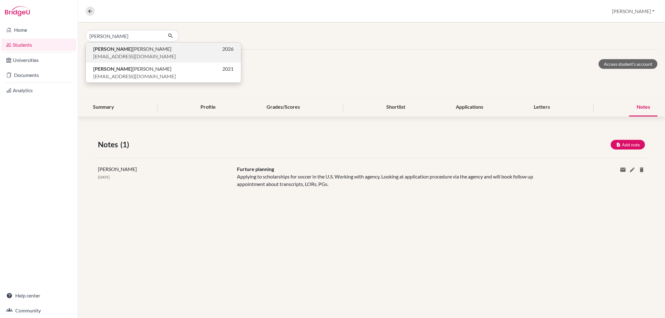
click at [120, 50] on p "Rosa Büker 2026" at bounding box center [163, 48] width 140 height 7
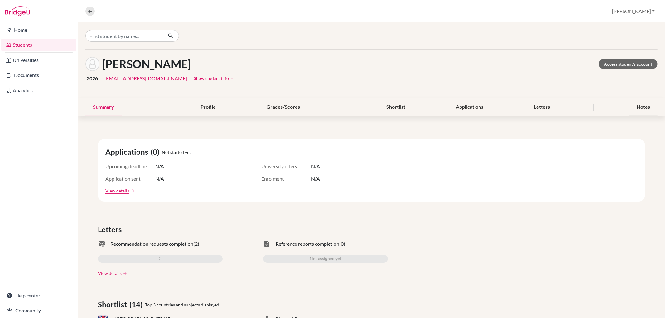
click at [638, 103] on div "Notes" at bounding box center [643, 107] width 28 height 18
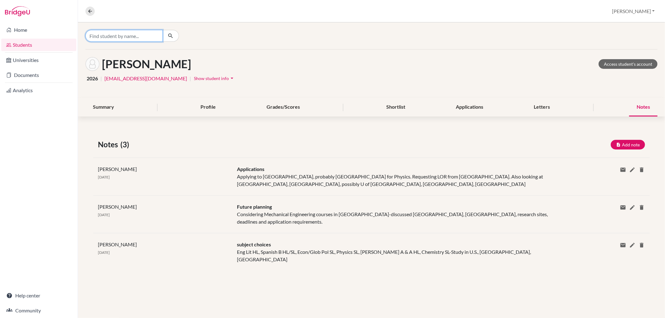
click at [115, 32] on input "Find student by name..." at bounding box center [123, 36] width 77 height 12
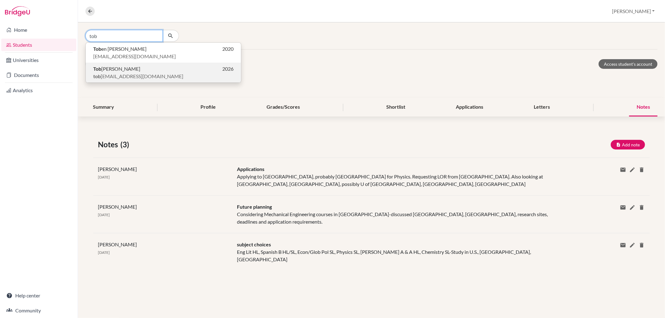
type input "tob"
click at [118, 71] on span "Tob iáš Chuděj" at bounding box center [116, 68] width 47 height 7
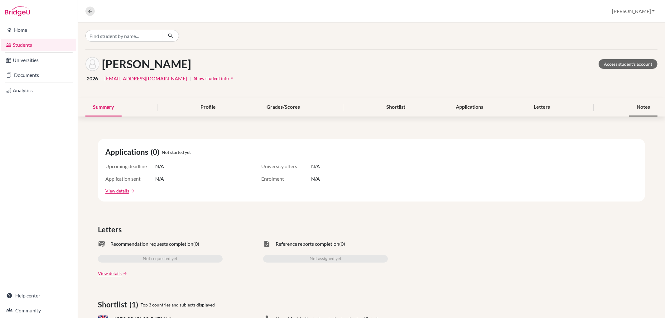
click at [647, 106] on div "Notes" at bounding box center [643, 107] width 28 height 18
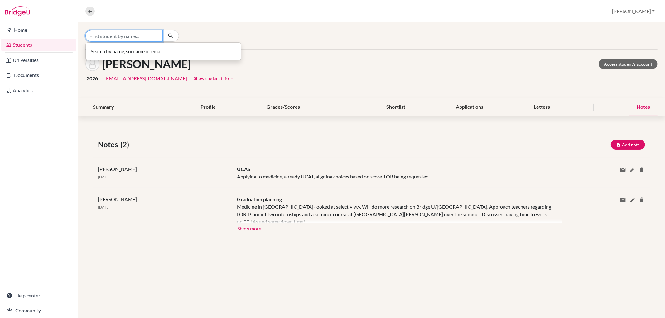
click at [94, 38] on input "Find student by name..." at bounding box center [123, 36] width 77 height 12
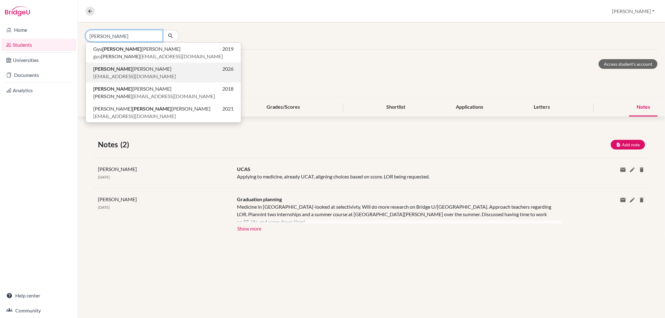
type input "hyung"
click at [104, 73] on span "hyuchung2@bbis.de" at bounding box center [134, 76] width 83 height 7
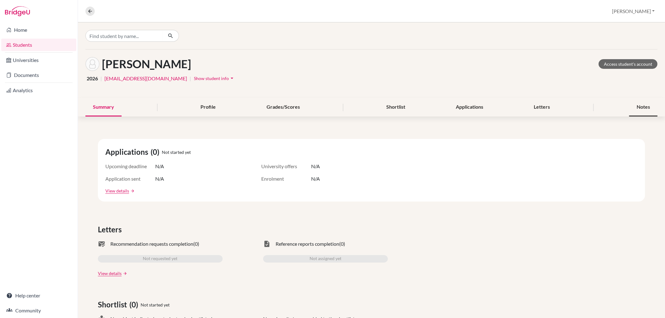
click at [643, 107] on div "Notes" at bounding box center [643, 107] width 28 height 18
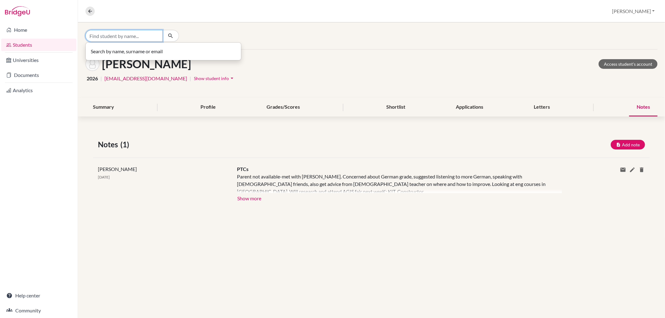
click at [143, 37] on input "Find student by name..." at bounding box center [123, 36] width 77 height 12
type input "hannah"
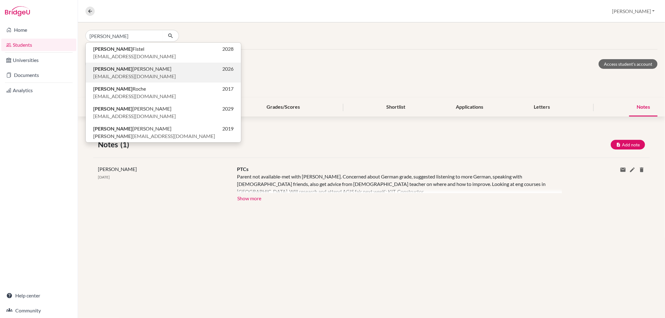
click at [136, 74] on span "hkubitz@students.bbis.de" at bounding box center [134, 76] width 83 height 7
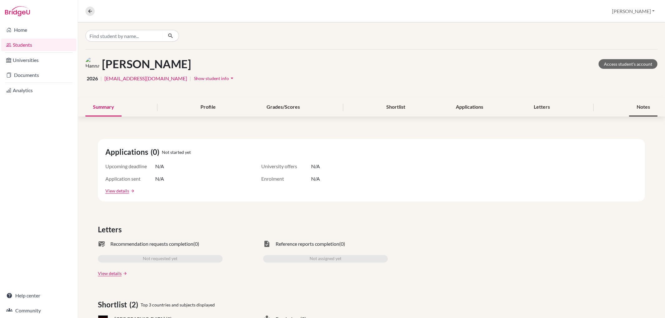
click at [630, 104] on div "Notes" at bounding box center [643, 107] width 28 height 18
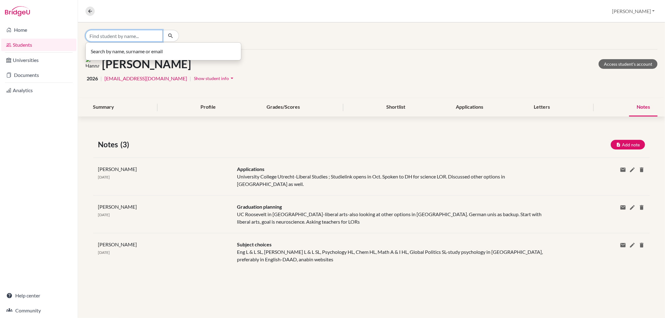
click at [94, 33] on input "Find student by name..." at bounding box center [123, 36] width 77 height 12
type input "sama"
click at [108, 53] on span "samtuli@bbis.de" at bounding box center [134, 56] width 83 height 7
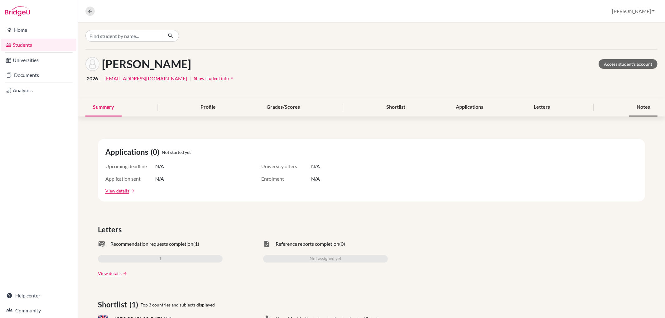
click at [647, 103] on div "Notes" at bounding box center [643, 107] width 28 height 18
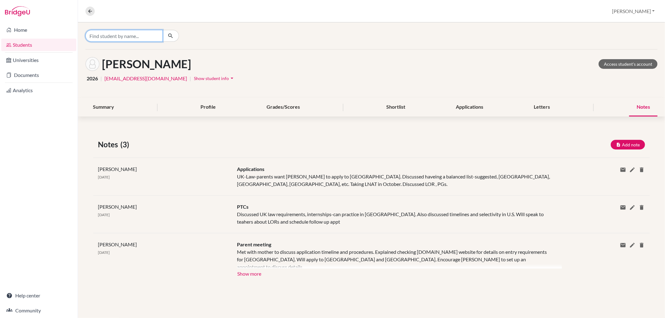
click at [101, 38] on input "Find student by name..." at bounding box center [123, 36] width 77 height 12
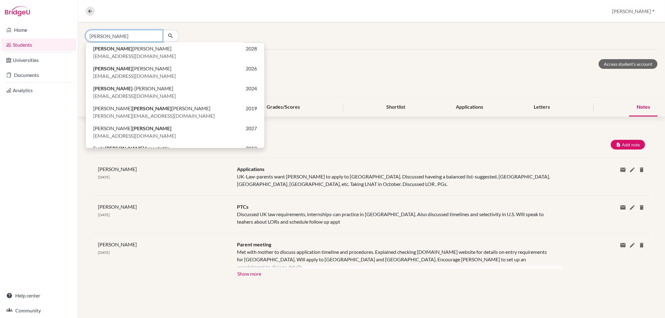
scroll to position [208, 0]
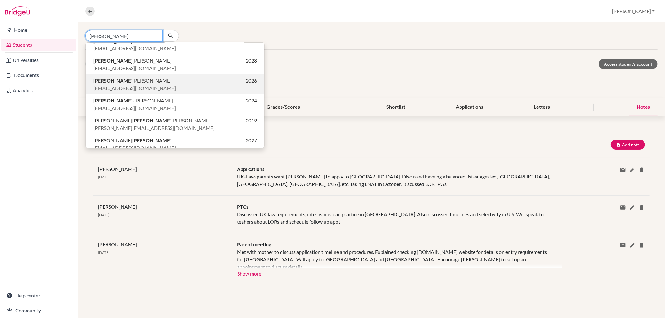
type input "anna"
click at [106, 86] on span "annziems@bbis.de" at bounding box center [134, 87] width 83 height 7
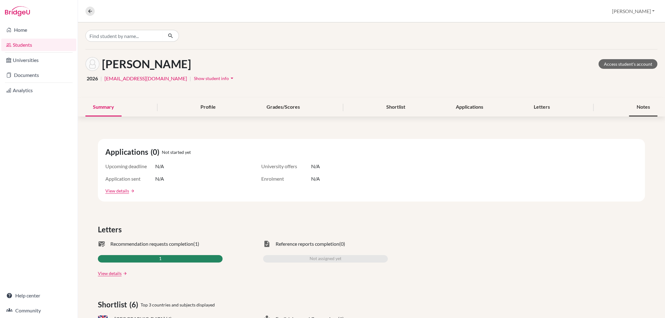
click at [629, 103] on div "Notes" at bounding box center [643, 107] width 28 height 18
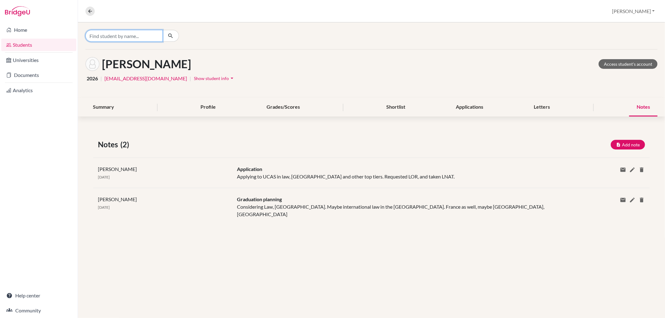
click at [131, 35] on input "Find student by name..." at bounding box center [123, 36] width 77 height 12
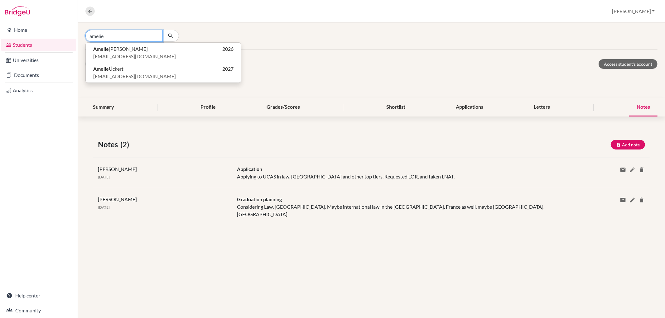
type input "amelie"
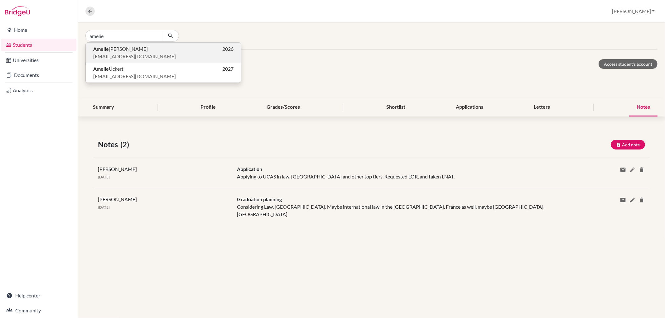
click at [122, 54] on span "aberger@students.bbis.de" at bounding box center [134, 56] width 83 height 7
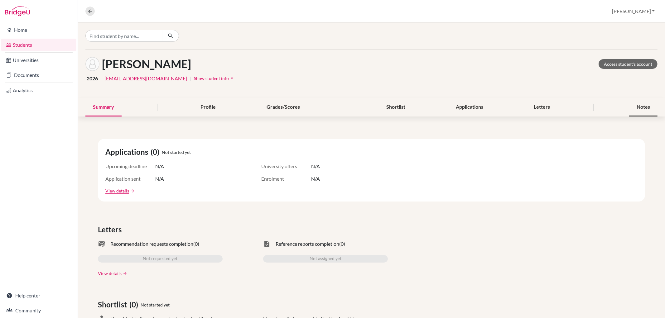
click at [633, 108] on div "Notes" at bounding box center [643, 107] width 28 height 18
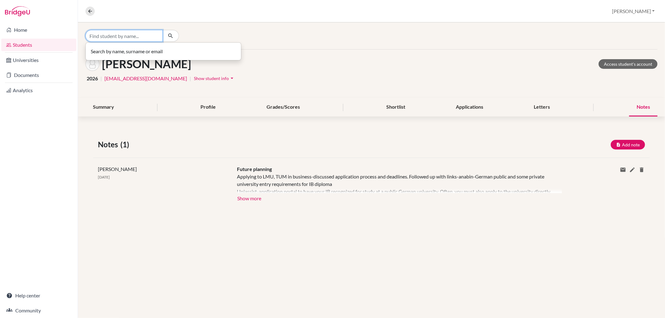
click at [100, 34] on input "Find student by name..." at bounding box center [123, 36] width 77 height 12
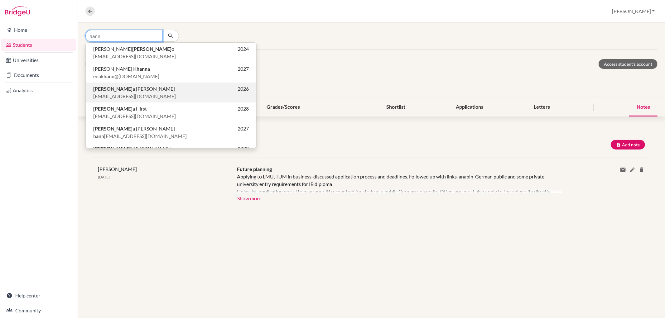
type input "hann"
click at [108, 89] on span "Hann a Daub" at bounding box center [134, 88] width 82 height 7
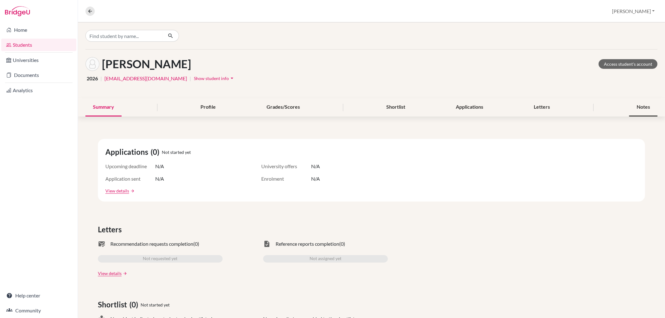
click at [635, 108] on div "Notes" at bounding box center [643, 107] width 28 height 18
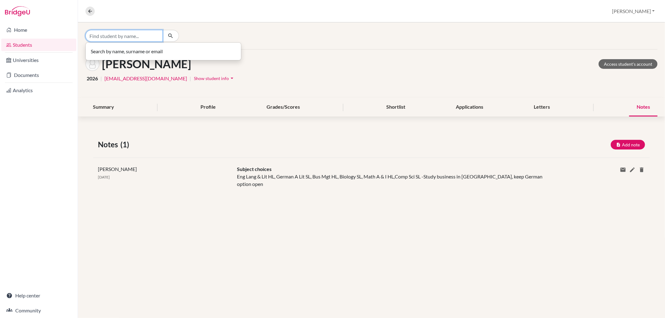
click at [109, 36] on input "Find student by name..." at bounding box center [123, 36] width 77 height 12
type input "olivia"
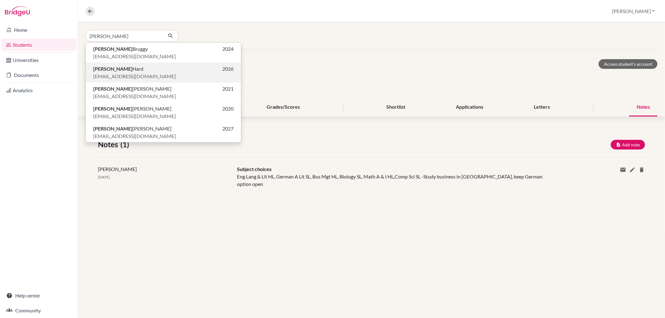
click at [116, 69] on span "Olivia Hard" at bounding box center [118, 68] width 50 height 7
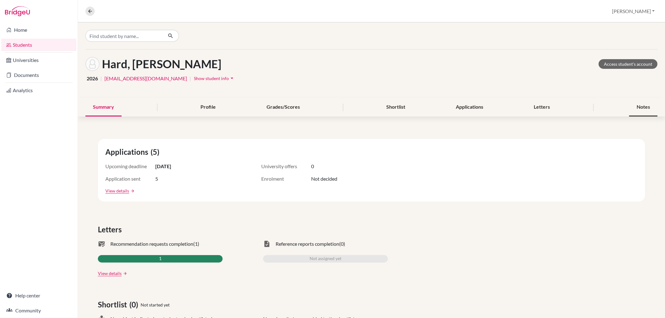
click at [633, 102] on div "Notes" at bounding box center [643, 107] width 28 height 18
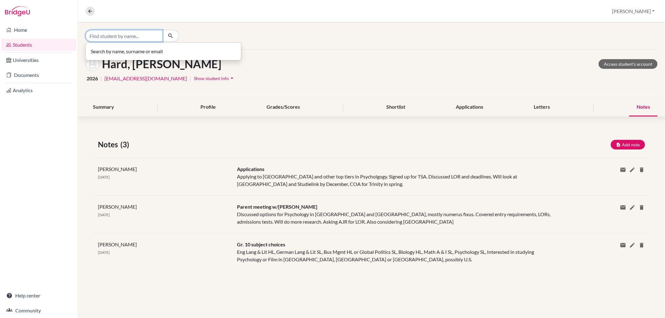
click at [143, 36] on input "Find student by name..." at bounding box center [123, 36] width 77 height 12
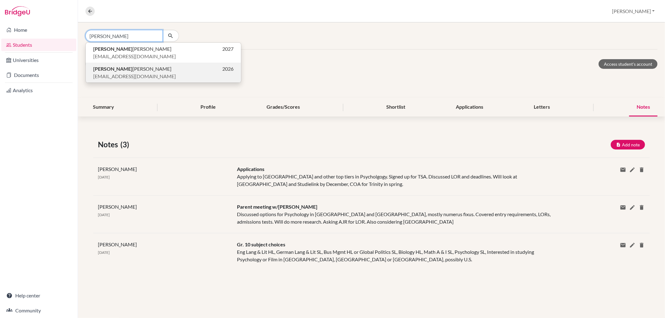
type input "xiao"
click at [144, 69] on p "Xiao qiao Wang 2026" at bounding box center [163, 68] width 140 height 7
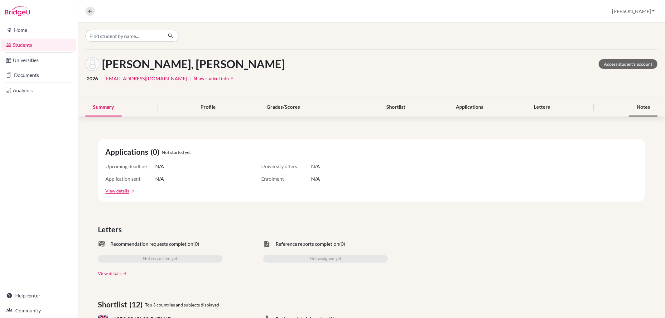
click at [646, 105] on div "Notes" at bounding box center [643, 107] width 28 height 18
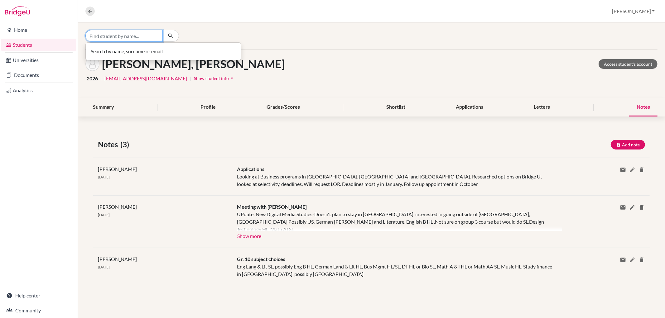
click at [136, 33] on input "Find student by name..." at bounding box center [123, 36] width 77 height 12
type input "ebba"
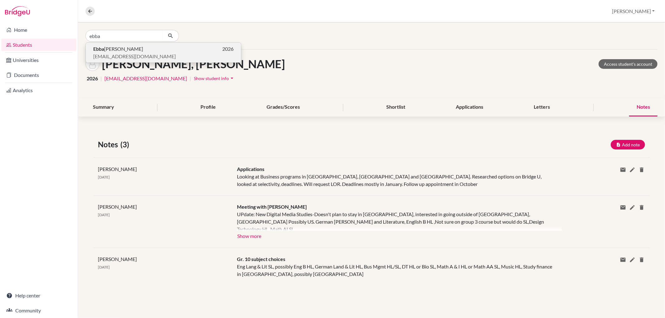
click at [137, 50] on p "Ebba Hintze 2026" at bounding box center [163, 48] width 140 height 7
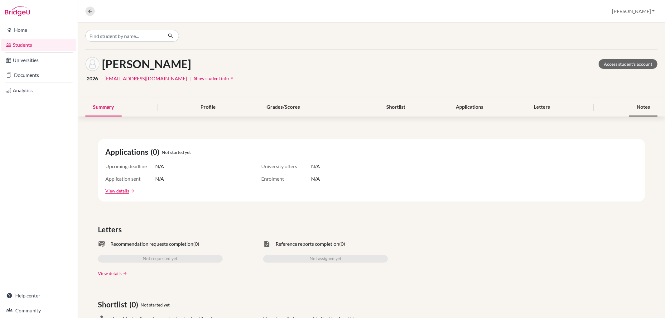
click at [640, 108] on div "Notes" at bounding box center [643, 107] width 28 height 18
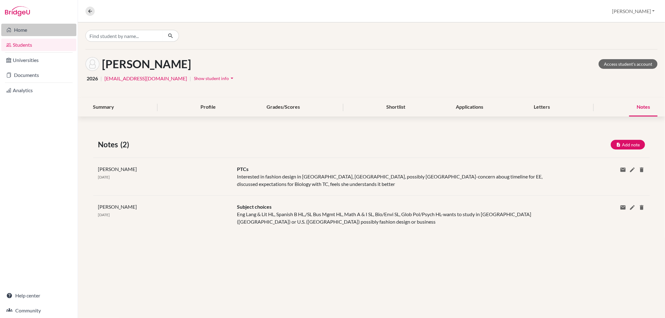
click at [26, 30] on link "Home" at bounding box center [38, 30] width 75 height 12
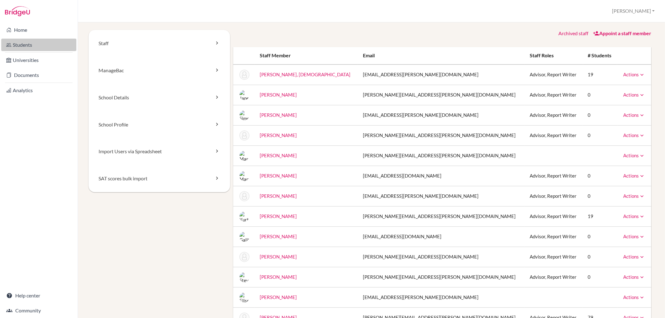
click at [25, 42] on link "Students" at bounding box center [38, 45] width 75 height 12
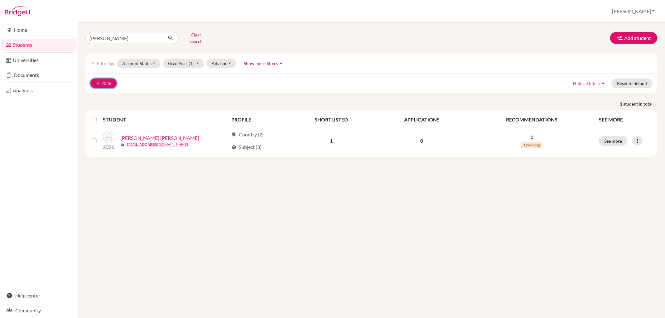
click at [110, 79] on button "clear 2026" at bounding box center [103, 84] width 26 height 10
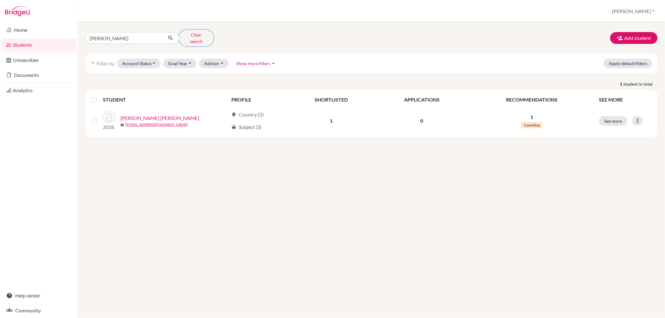
click at [186, 31] on button "Clear search" at bounding box center [196, 38] width 35 height 16
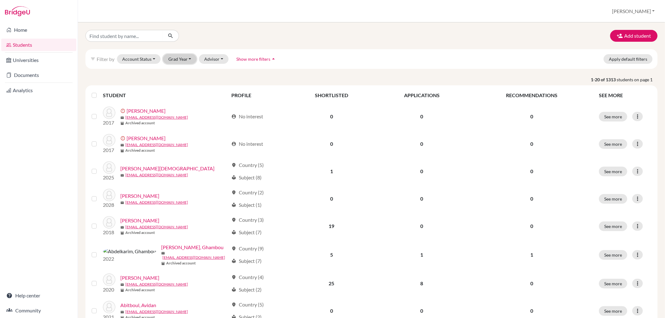
click at [188, 60] on button "Grad Year" at bounding box center [180, 59] width 34 height 10
click at [179, 114] on span "2029" at bounding box center [176, 111] width 11 height 7
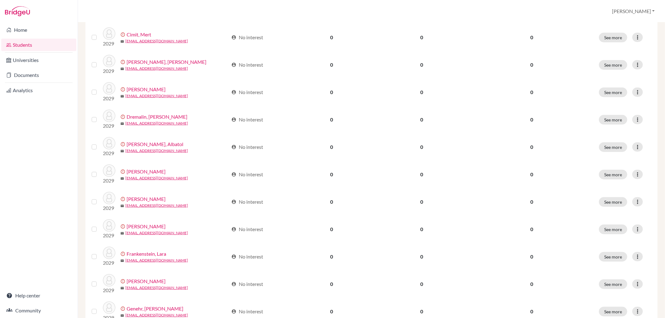
scroll to position [395, 0]
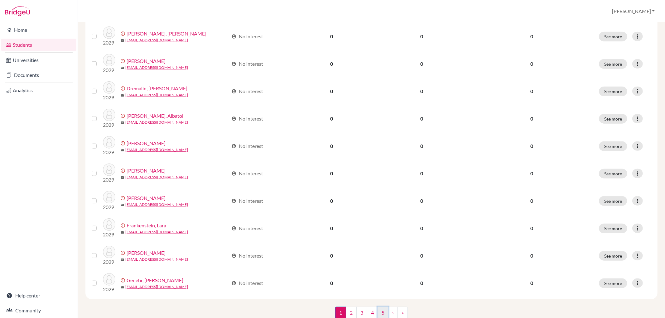
click at [381, 307] on link "5" at bounding box center [383, 313] width 11 height 12
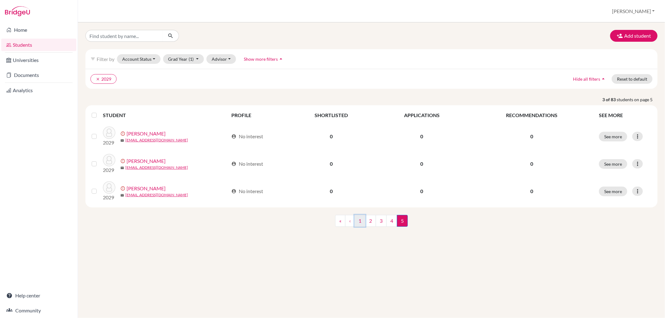
click at [361, 220] on link "1" at bounding box center [359, 221] width 11 height 12
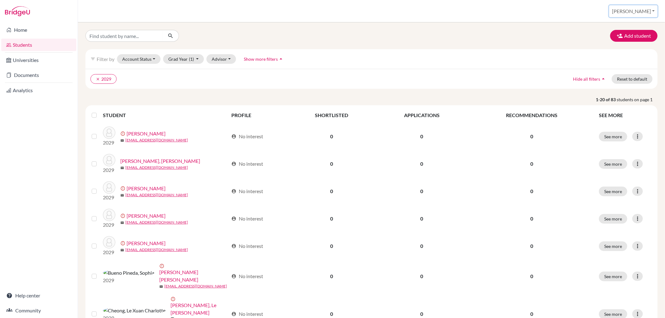
click at [648, 8] on button "[PERSON_NAME]" at bounding box center [633, 11] width 48 height 12
click at [632, 35] on link "School Settings" at bounding box center [607, 36] width 49 height 10
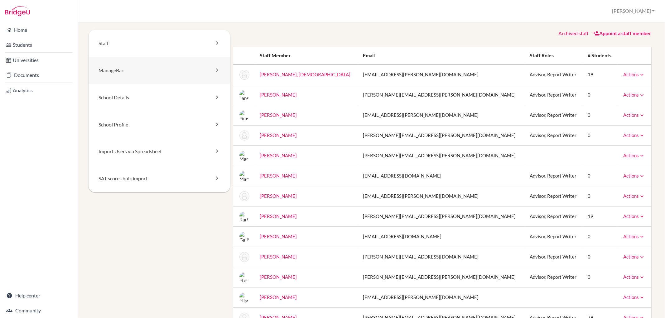
click at [171, 70] on link "ManageBac" at bounding box center [160, 70] width 142 height 27
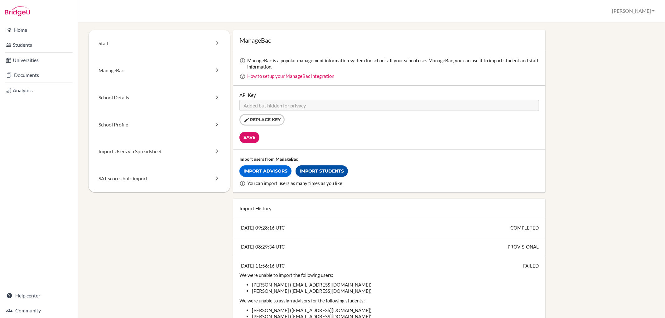
click at [315, 169] on link "Import Students" at bounding box center [322, 172] width 52 height 12
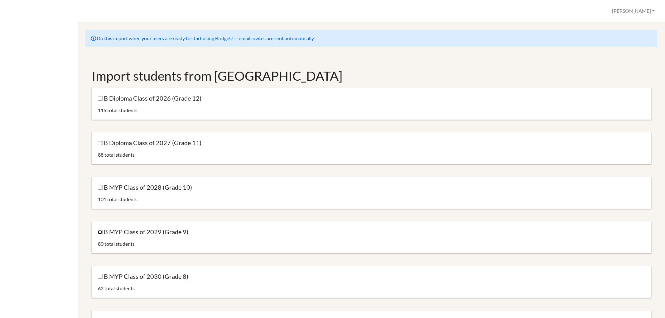
click at [99, 232] on input "IB MYP Class of 2029 (Grade 9)" at bounding box center [100, 232] width 4 height 4
checkbox input "true"
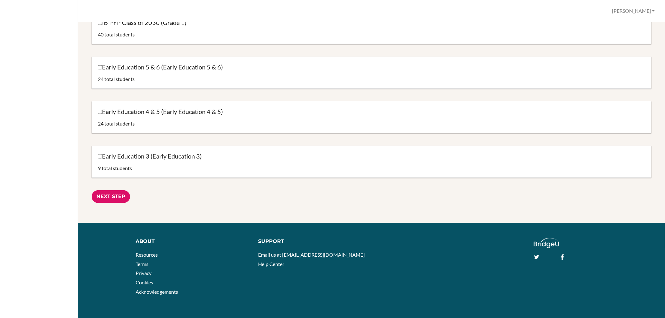
scroll to position [573, 0]
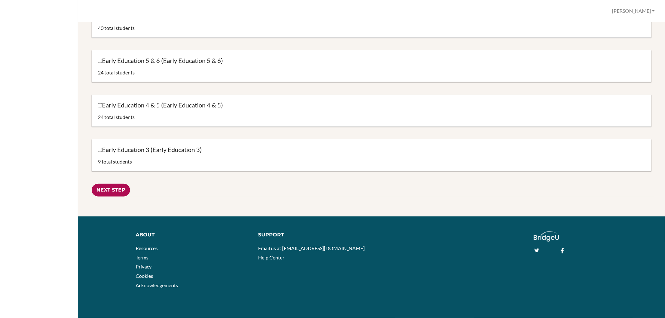
click at [119, 188] on input "Next Step" at bounding box center [111, 190] width 38 height 13
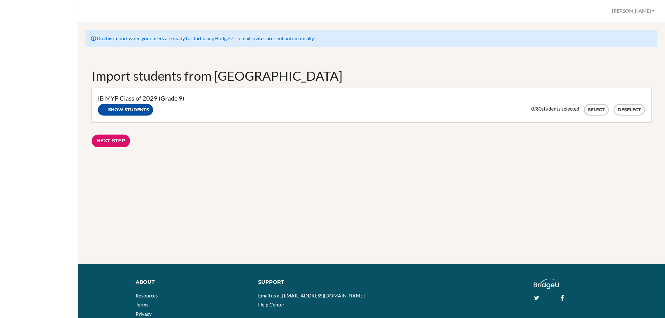
click at [138, 112] on button "Show students" at bounding box center [125, 110] width 55 height 12
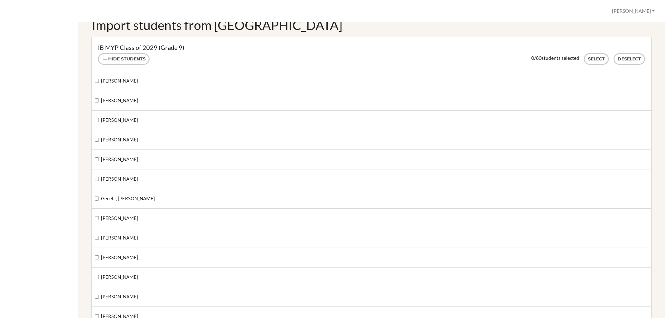
scroll to position [35, 0]
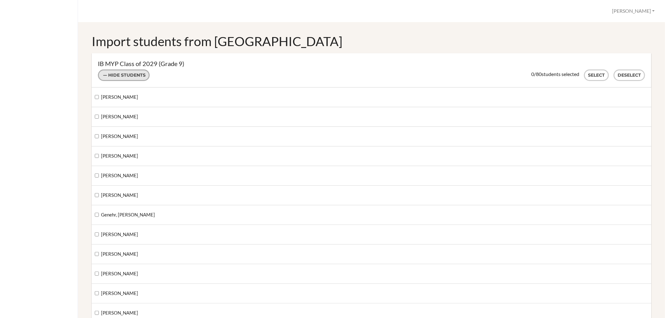
click at [132, 75] on button "Hide students" at bounding box center [124, 76] width 52 height 12
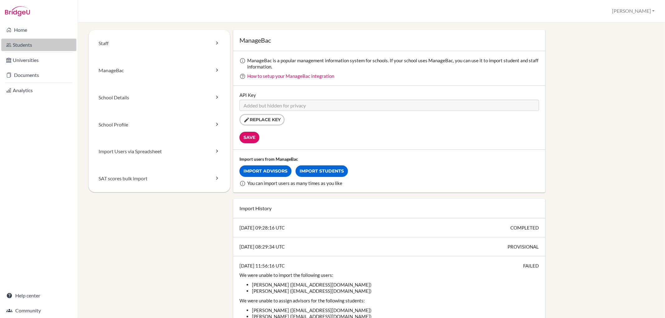
click at [32, 43] on link "Students" at bounding box center [38, 45] width 75 height 12
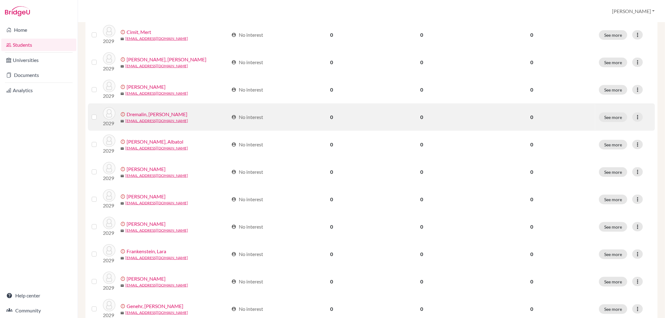
scroll to position [395, 0]
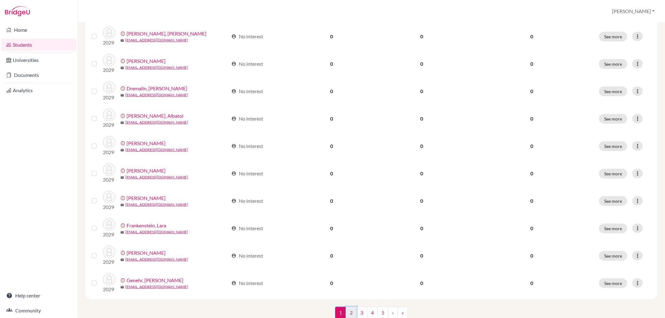
click at [347, 307] on link "2" at bounding box center [351, 313] width 11 height 12
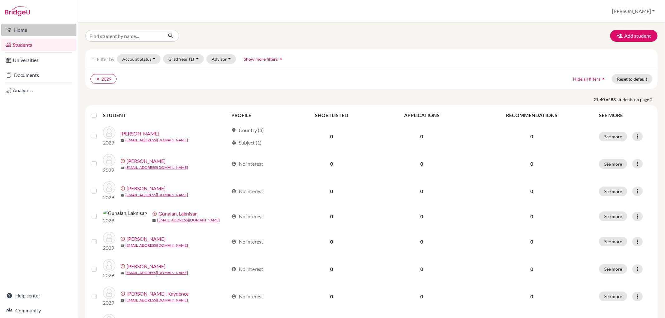
click at [40, 28] on link "Home" at bounding box center [38, 30] width 75 height 12
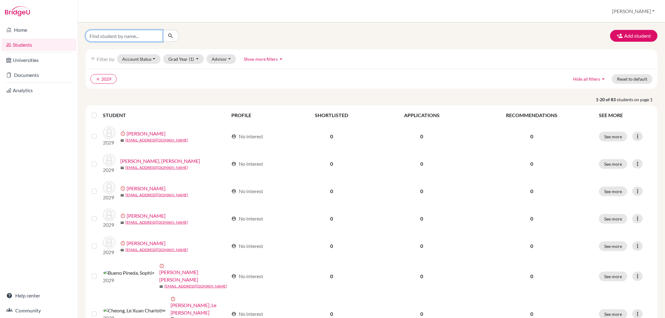
click at [127, 35] on input "Find student by name..." at bounding box center [123, 36] width 77 height 12
click at [102, 75] on button "clear 2029" at bounding box center [103, 79] width 26 height 10
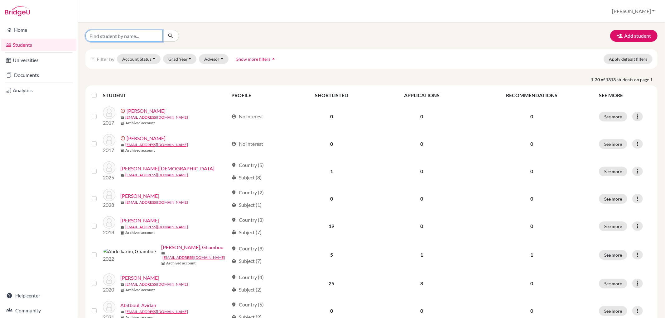
click at [98, 33] on input "Find student by name..." at bounding box center [123, 36] width 77 height 12
type input "[PERSON_NAME]"
click button "submit" at bounding box center [170, 36] width 17 height 12
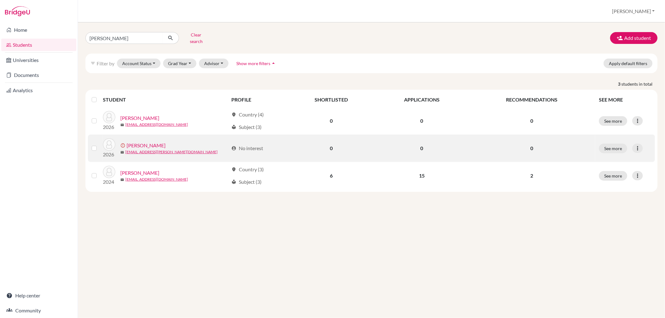
click at [127, 142] on link "[PERSON_NAME]" at bounding box center [146, 145] width 39 height 7
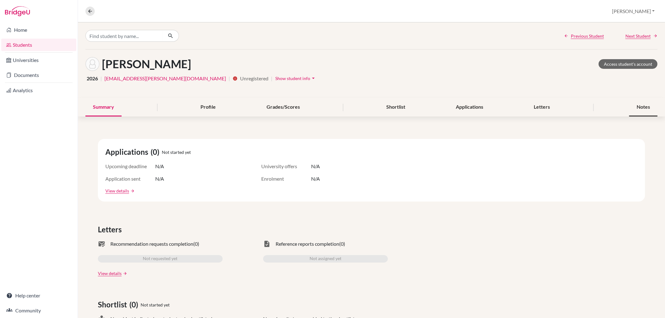
click at [631, 106] on div "Notes" at bounding box center [643, 107] width 28 height 18
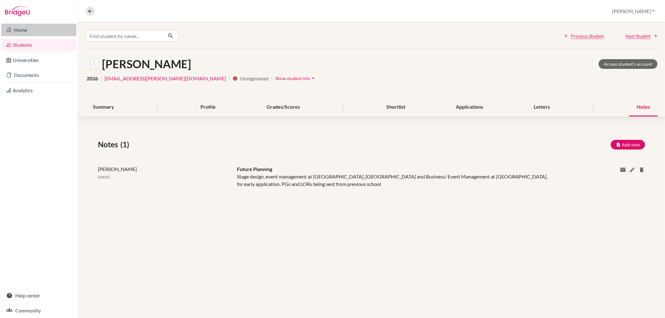
click at [32, 33] on link "Home" at bounding box center [38, 30] width 75 height 12
